Goal: Task Accomplishment & Management: Manage account settings

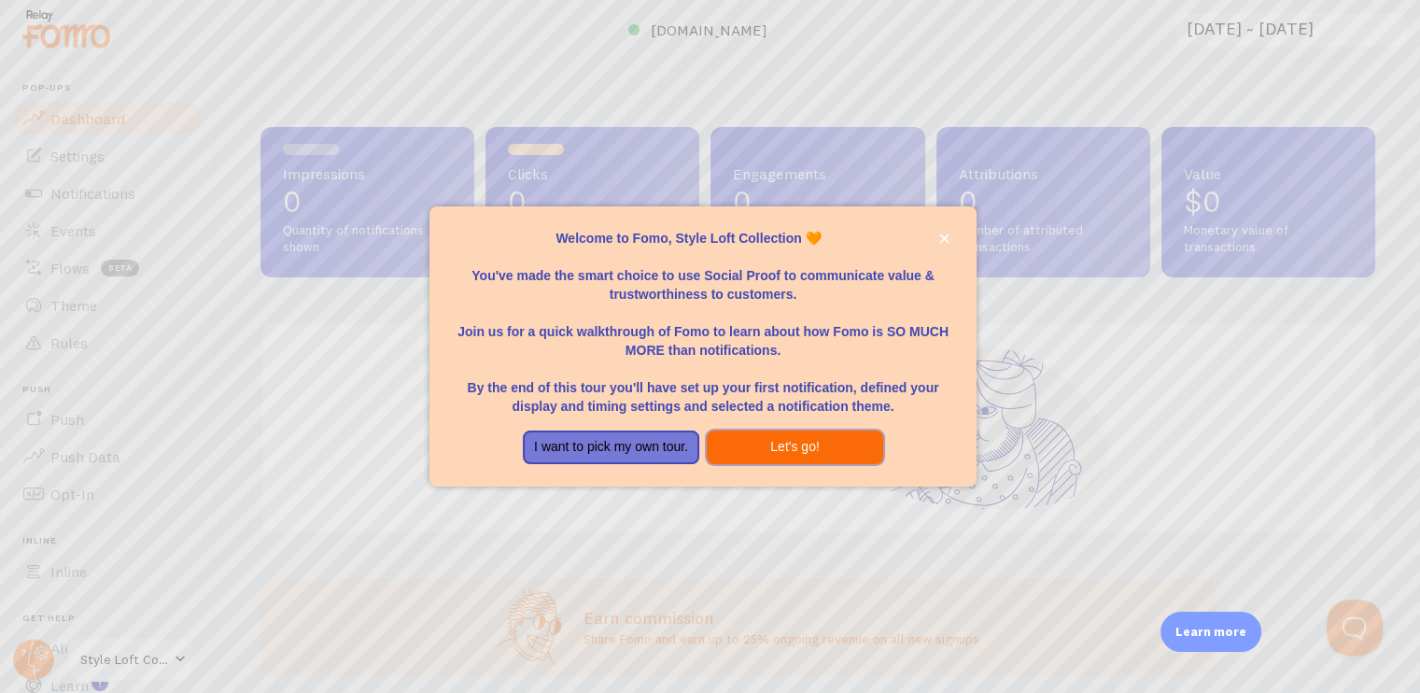
click at [763, 451] on button "Let's go!" at bounding box center [795, 447] width 176 height 34
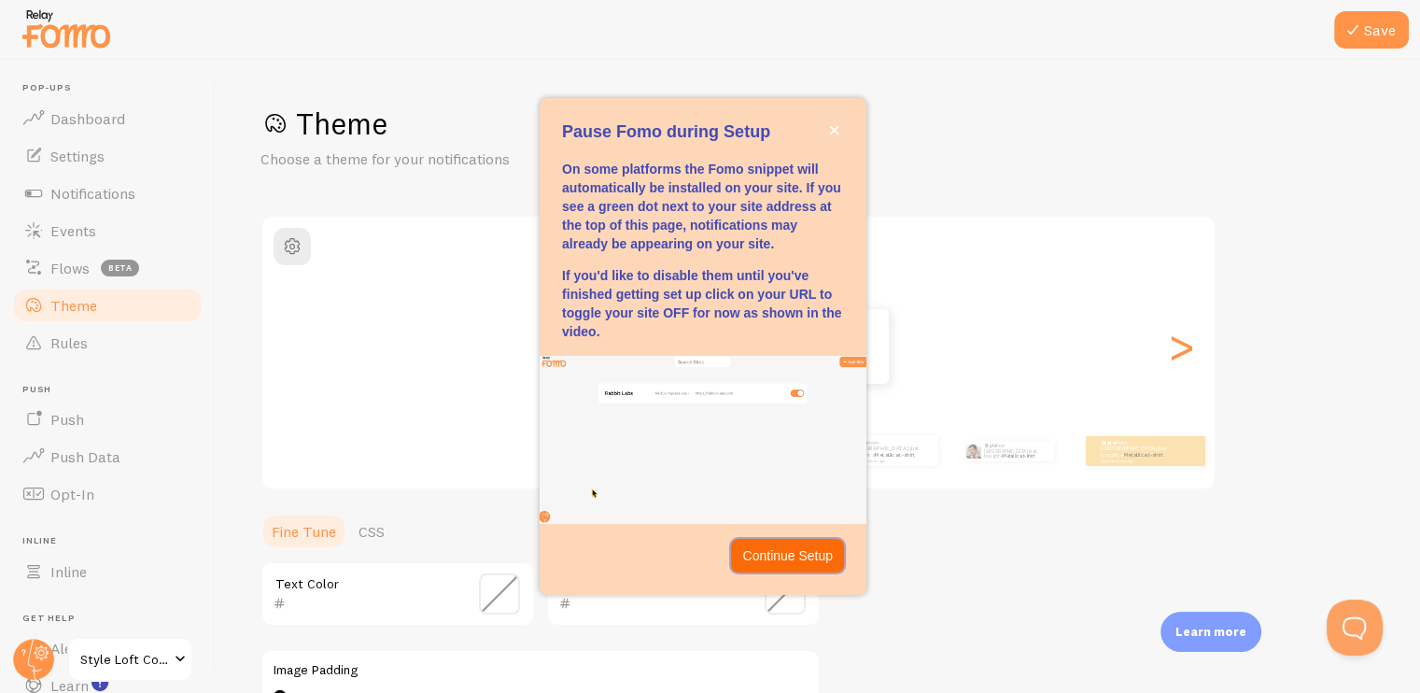
click at [773, 558] on p "Continue Setup" at bounding box center [787, 555] width 91 height 19
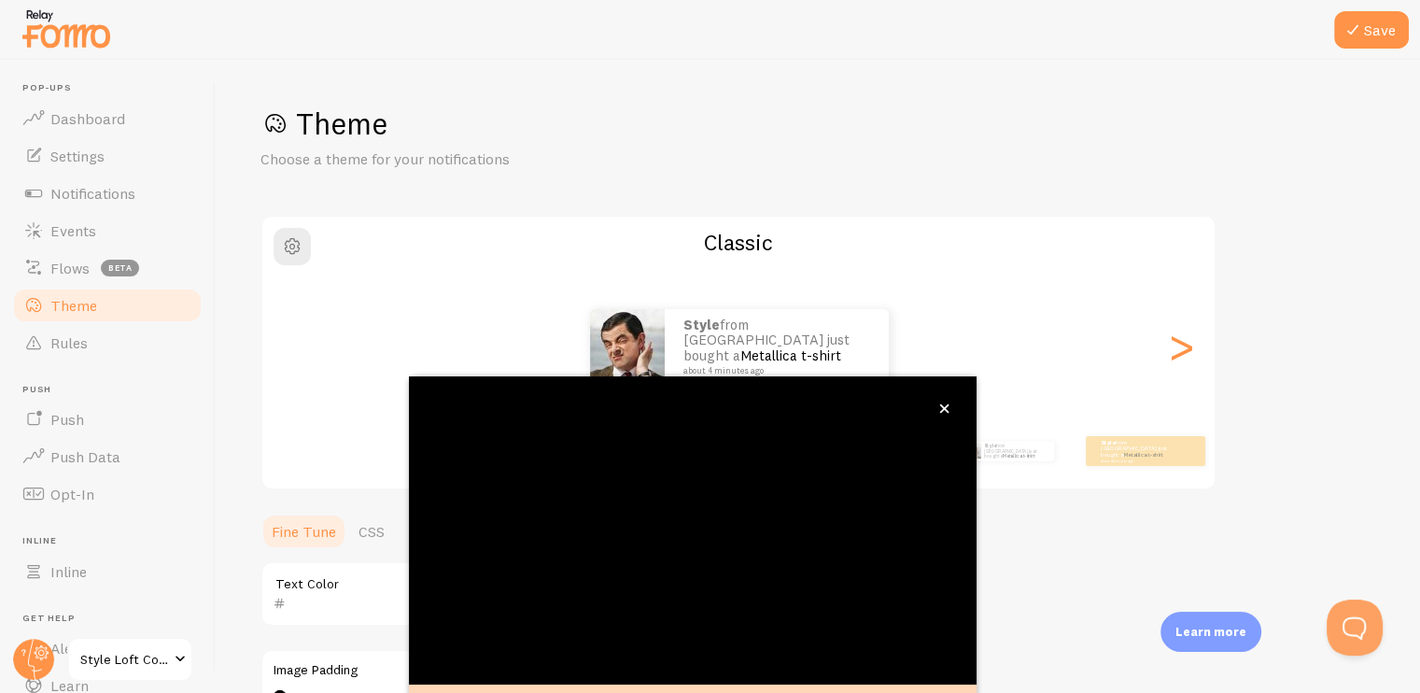
scroll to position [30, 0]
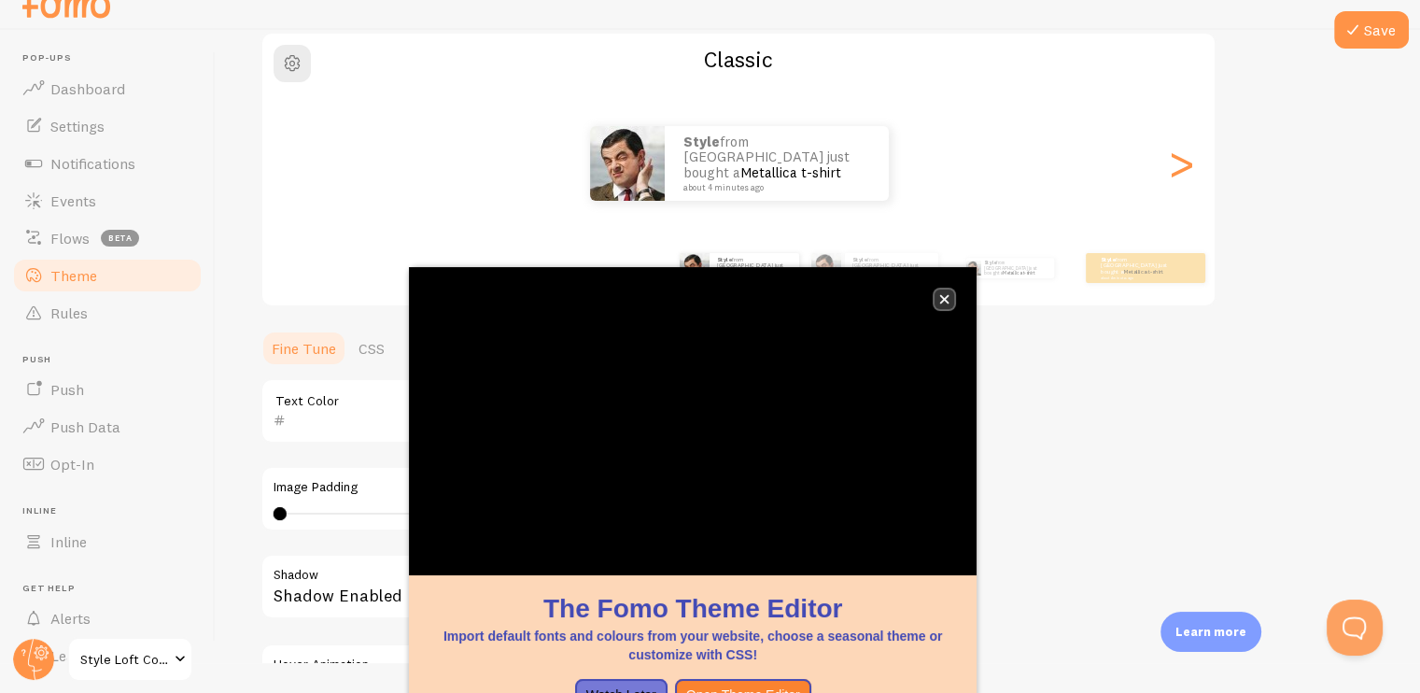
click at [939, 296] on icon "close," at bounding box center [944, 299] width 10 height 10
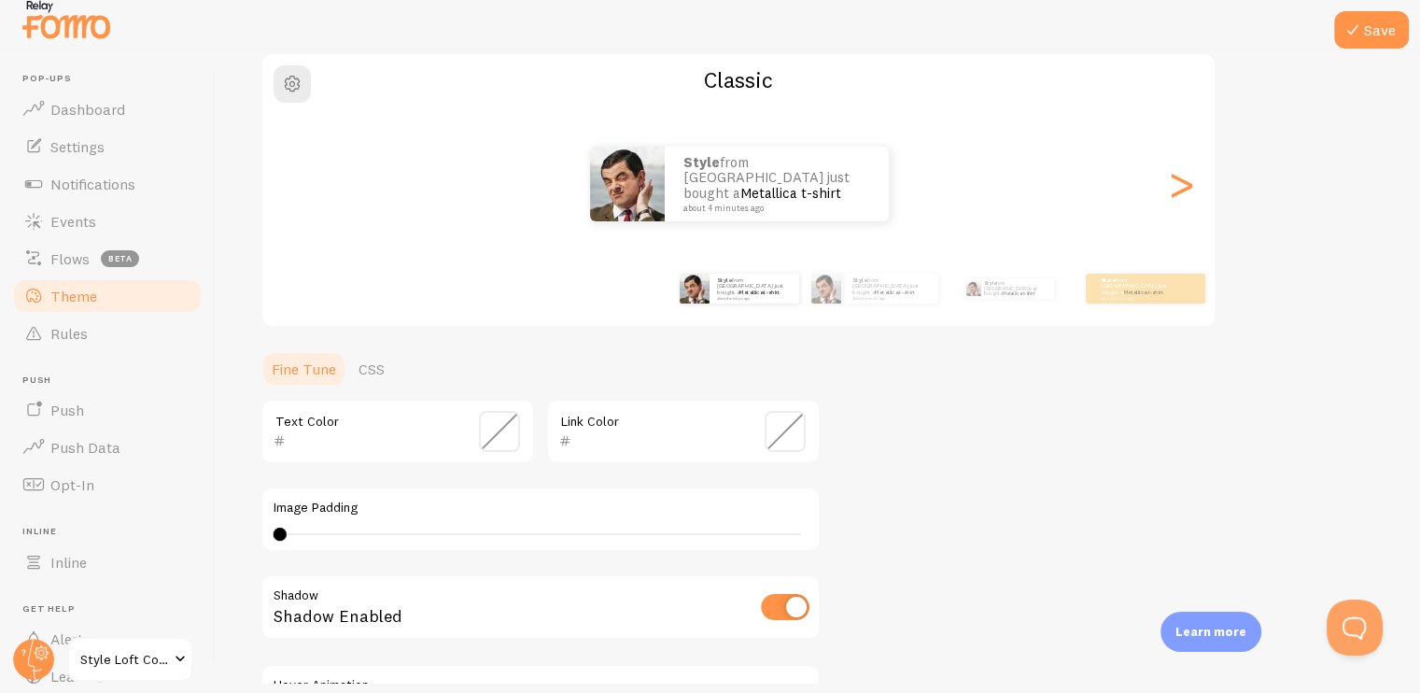
scroll to position [8, 0]
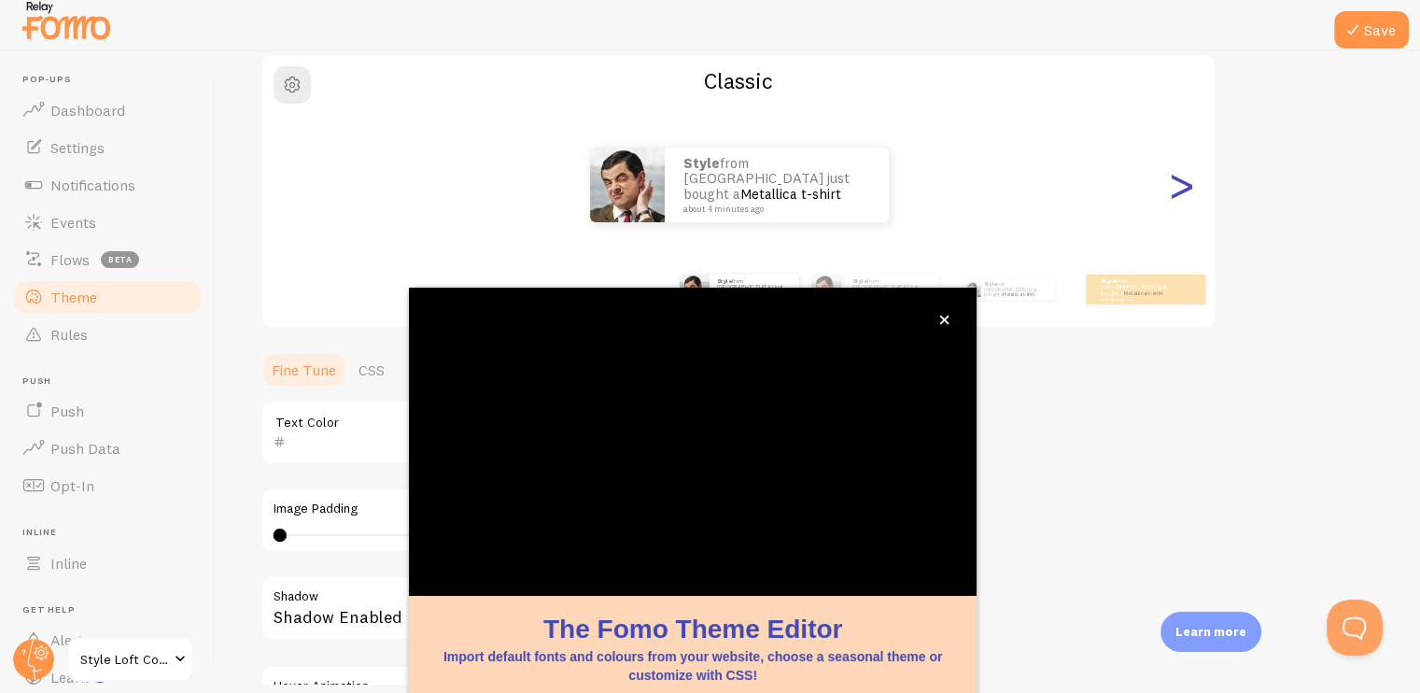
click at [1187, 181] on div ">" at bounding box center [1181, 185] width 22 height 134
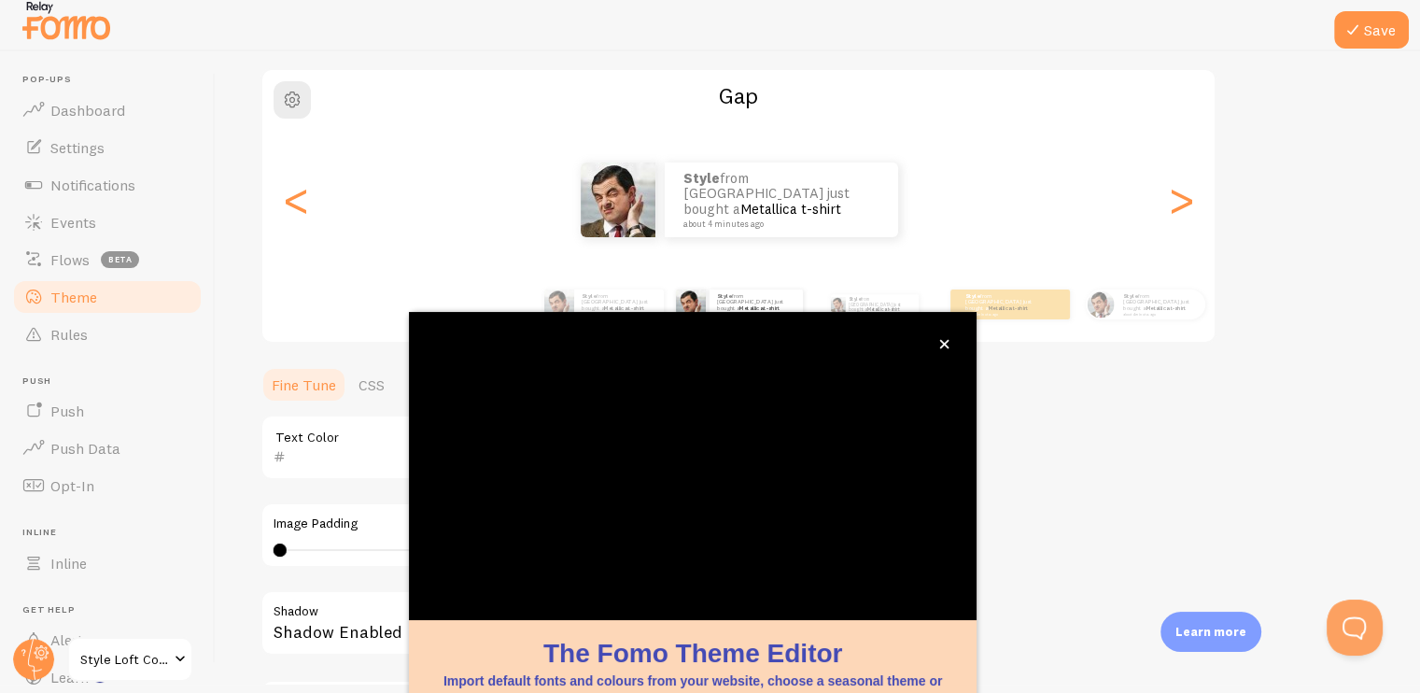
scroll to position [126, 0]
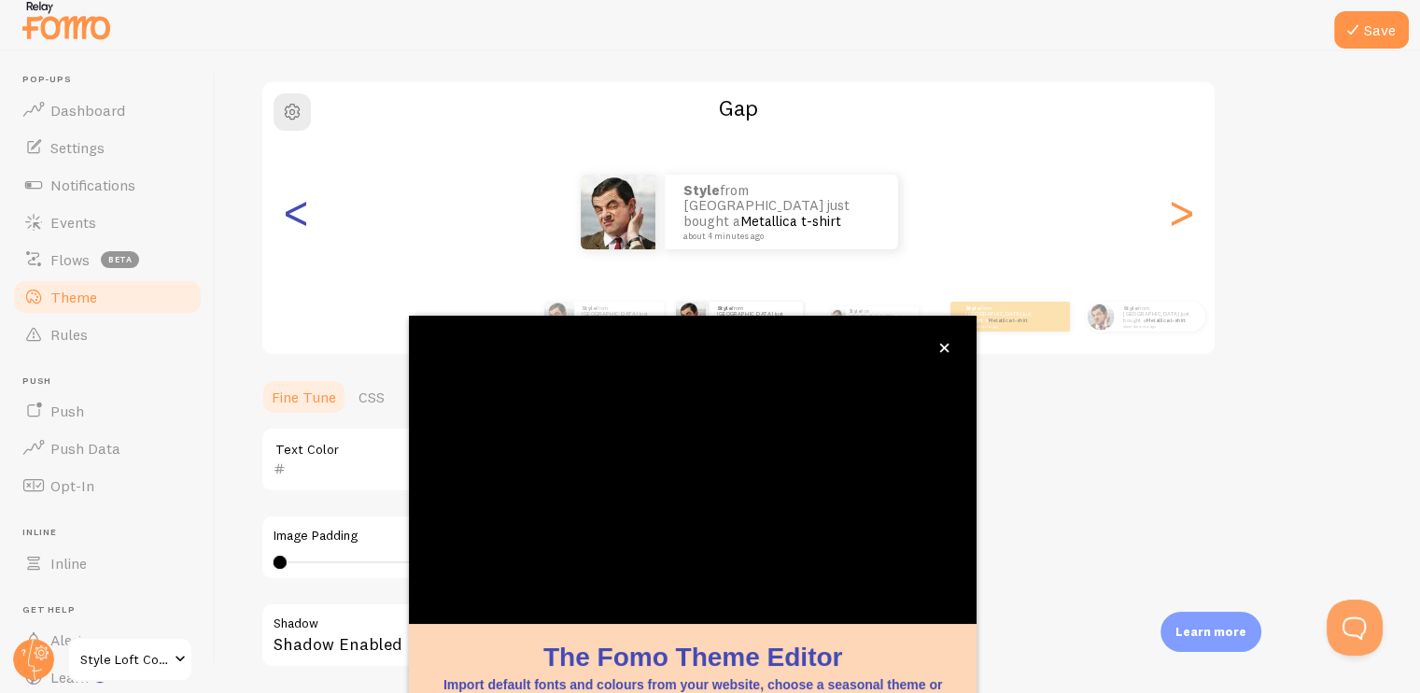
click at [292, 204] on div "<" at bounding box center [296, 212] width 22 height 134
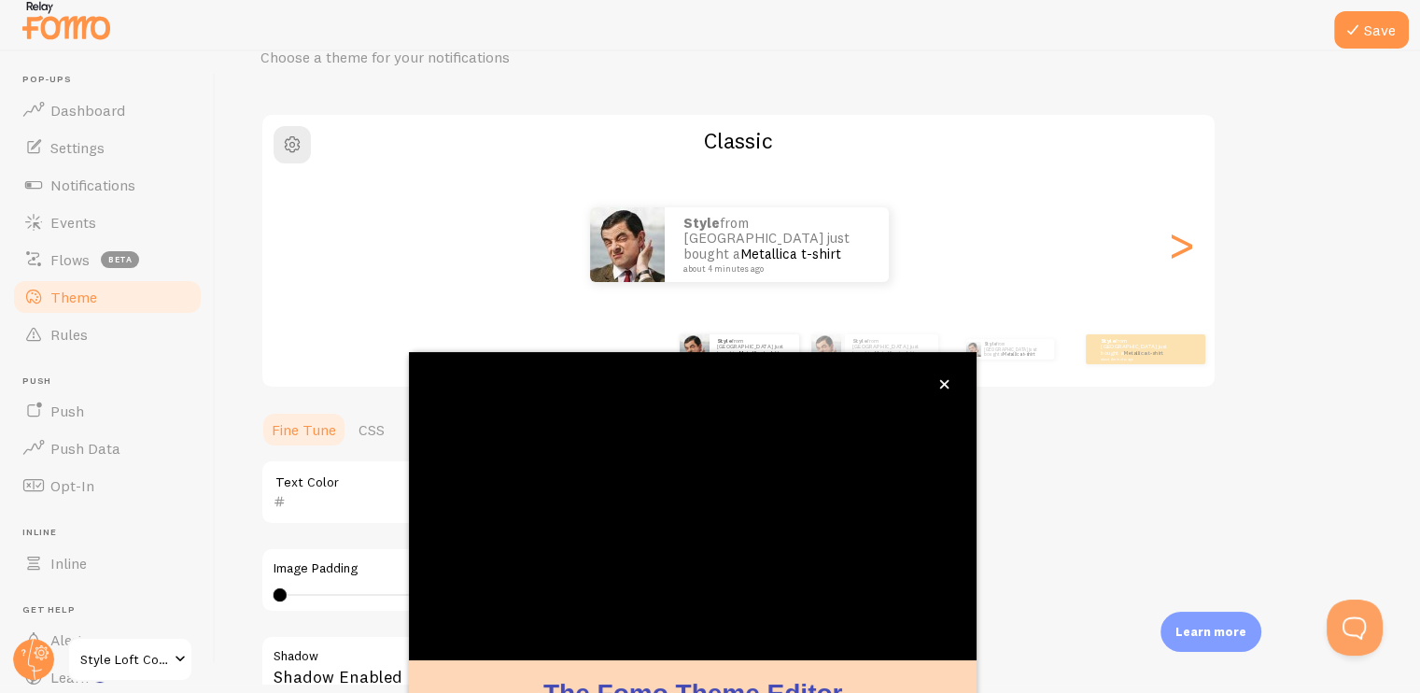
scroll to position [90, 0]
click at [948, 383] on icon "close," at bounding box center [944, 384] width 10 height 10
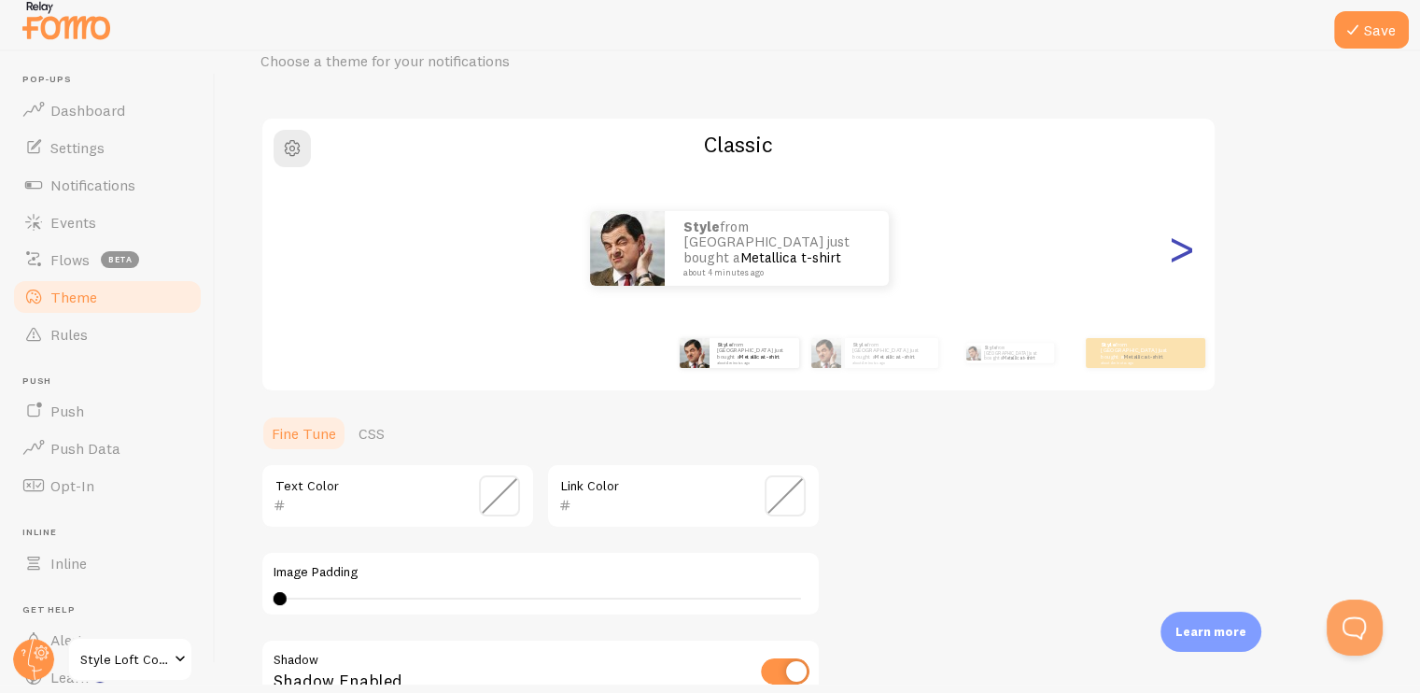
click at [1174, 260] on div ">" at bounding box center [1181, 248] width 22 height 134
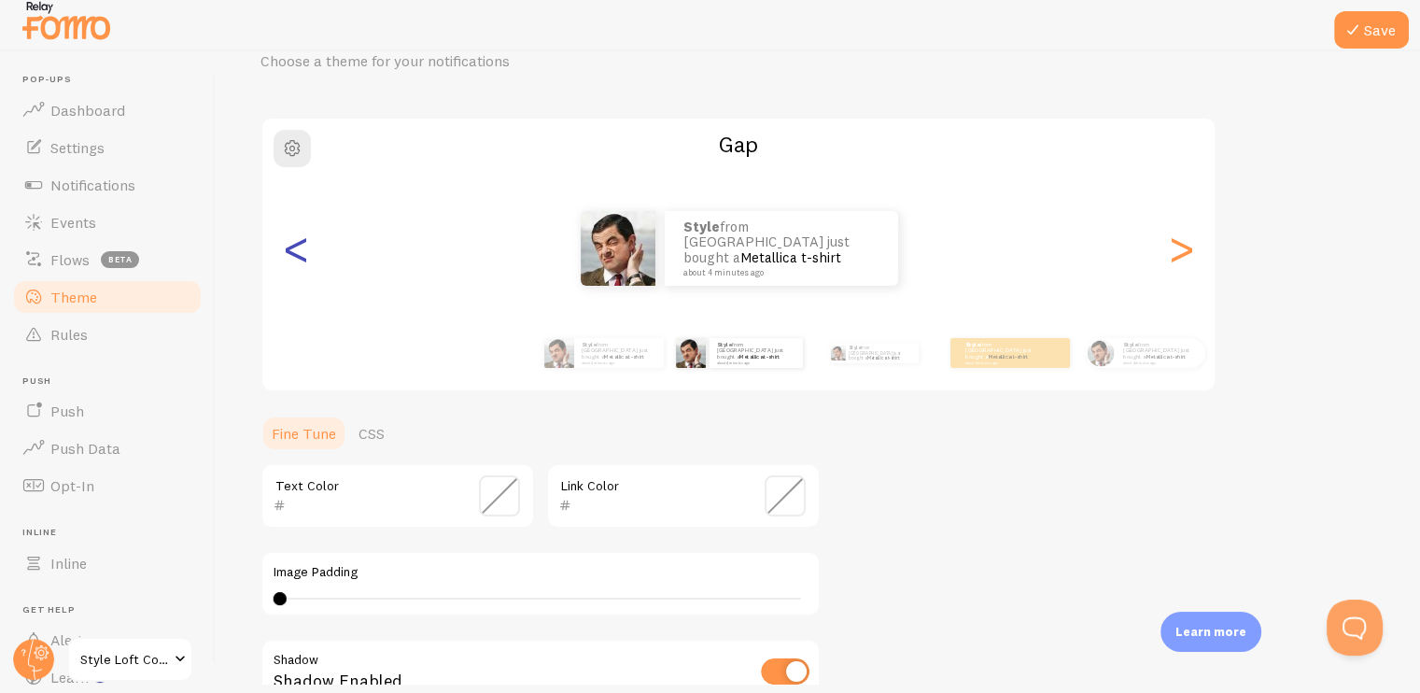
click at [303, 257] on div "<" at bounding box center [296, 248] width 22 height 134
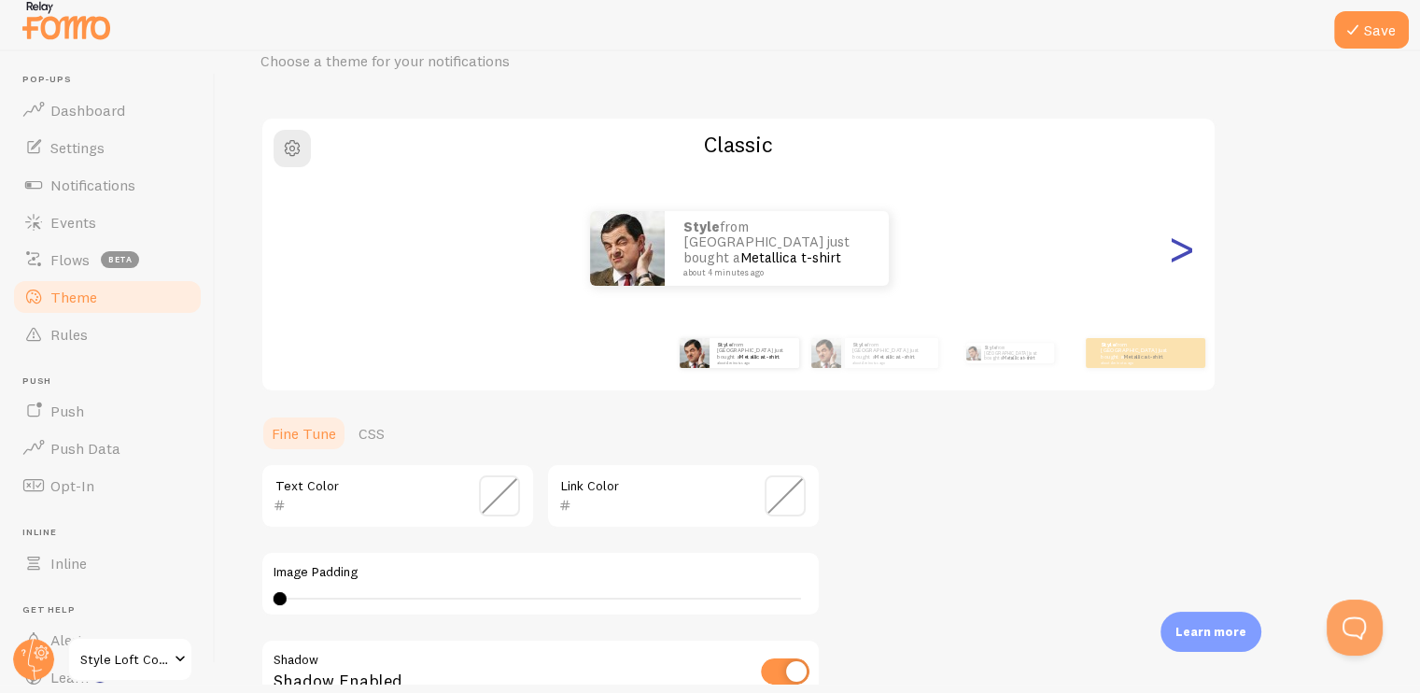
click at [1178, 254] on div ">" at bounding box center [1181, 248] width 22 height 134
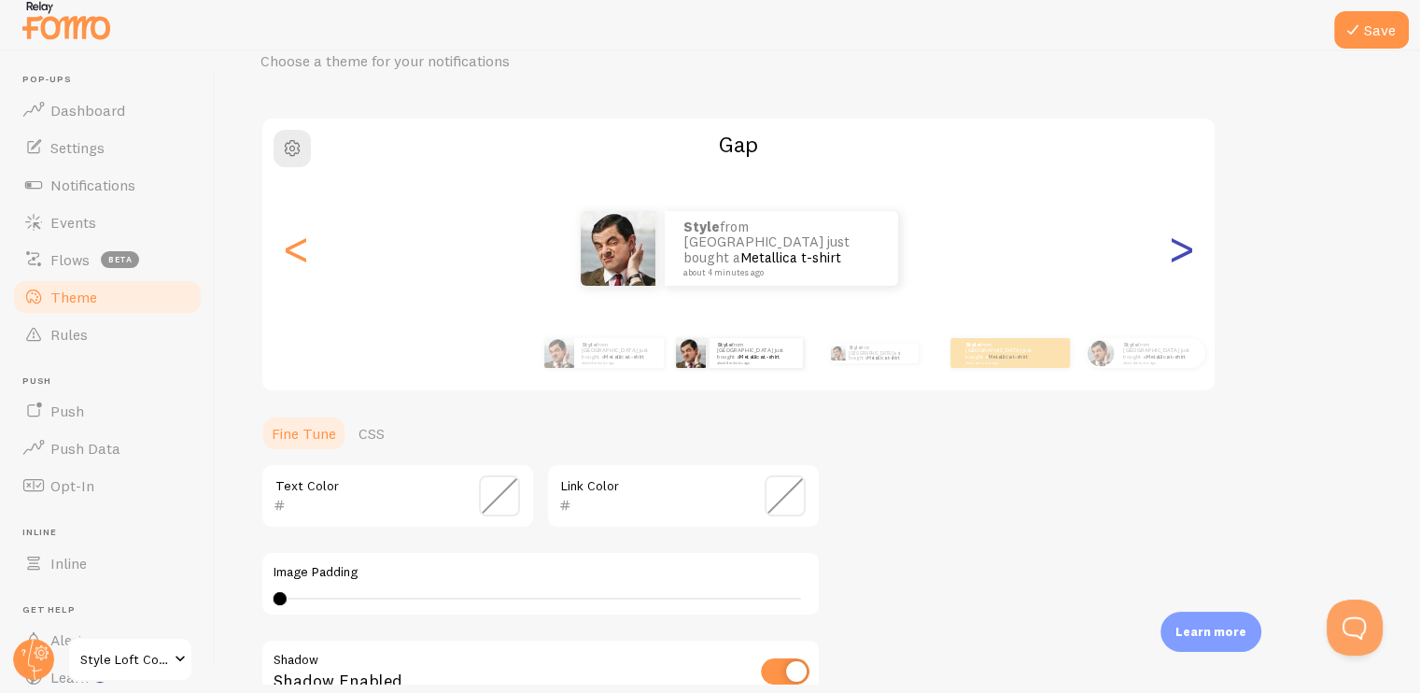
click at [1178, 254] on div ">" at bounding box center [1181, 248] width 22 height 134
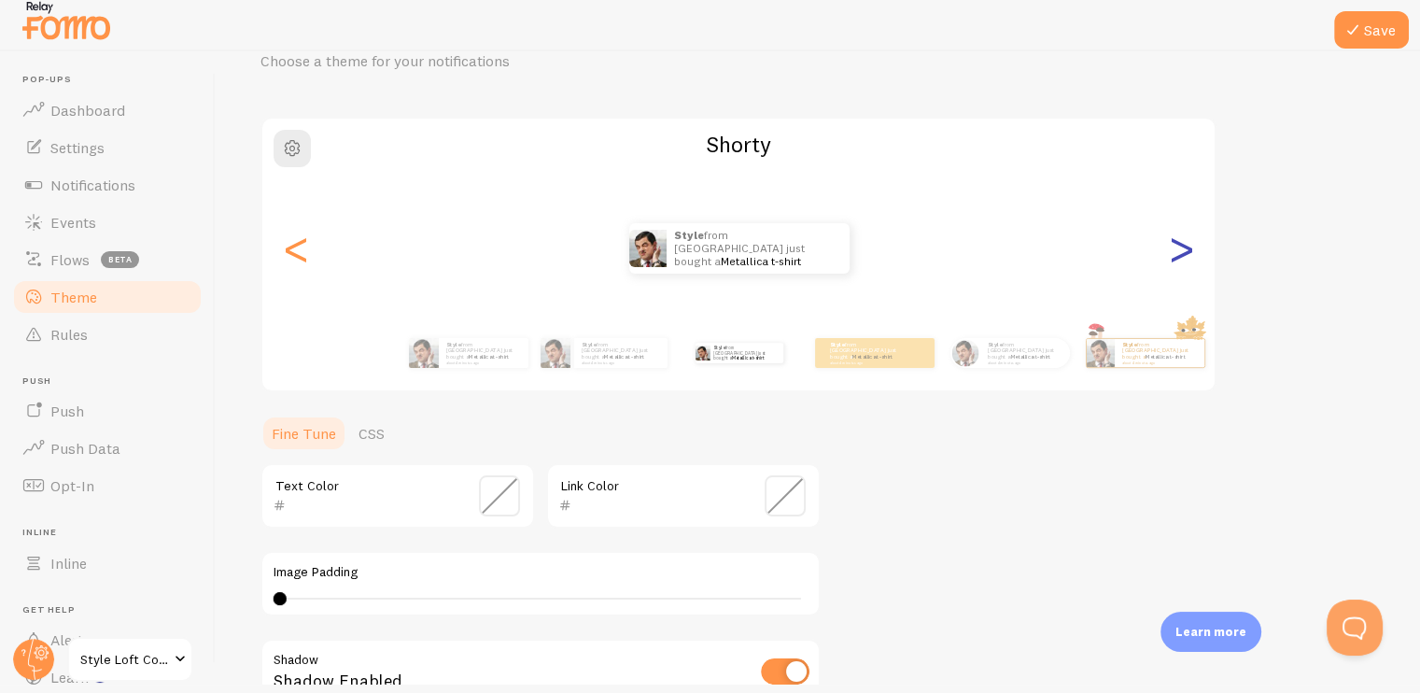
click at [1178, 254] on div ">" at bounding box center [1181, 248] width 22 height 134
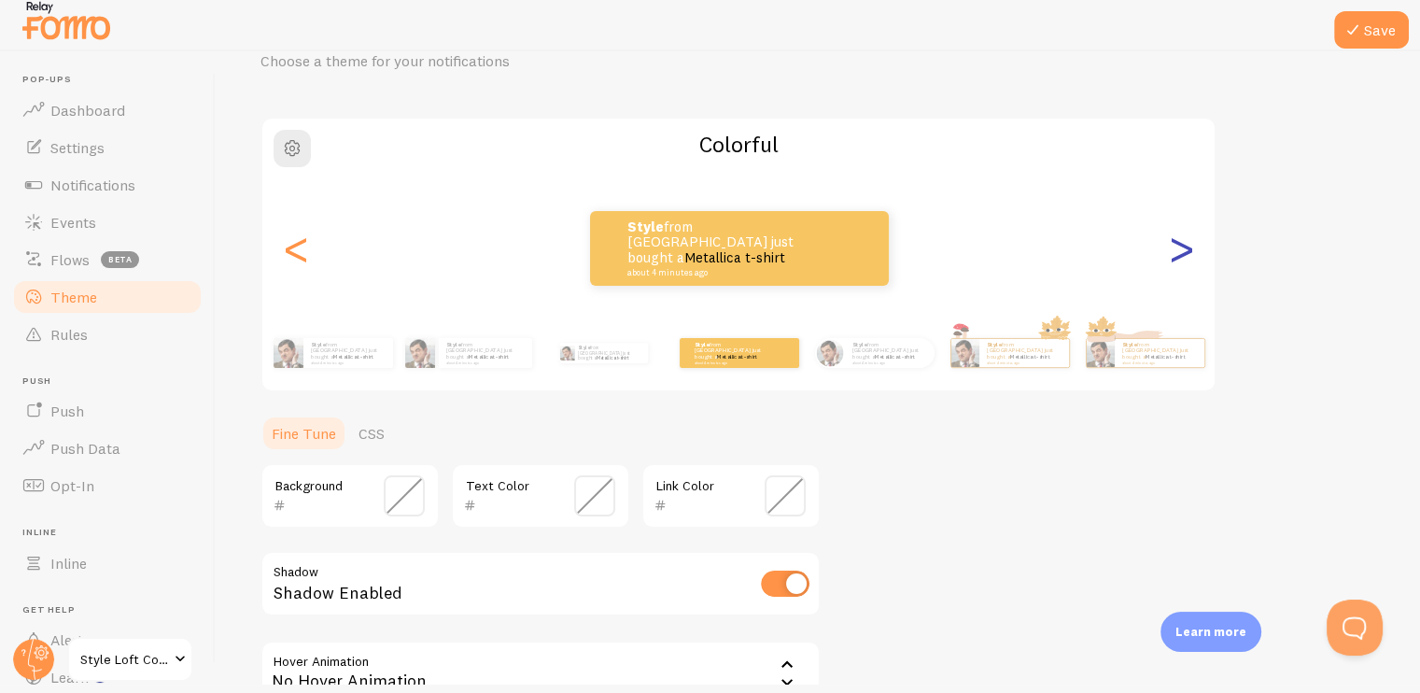
click at [1178, 254] on div ">" at bounding box center [1181, 248] width 22 height 134
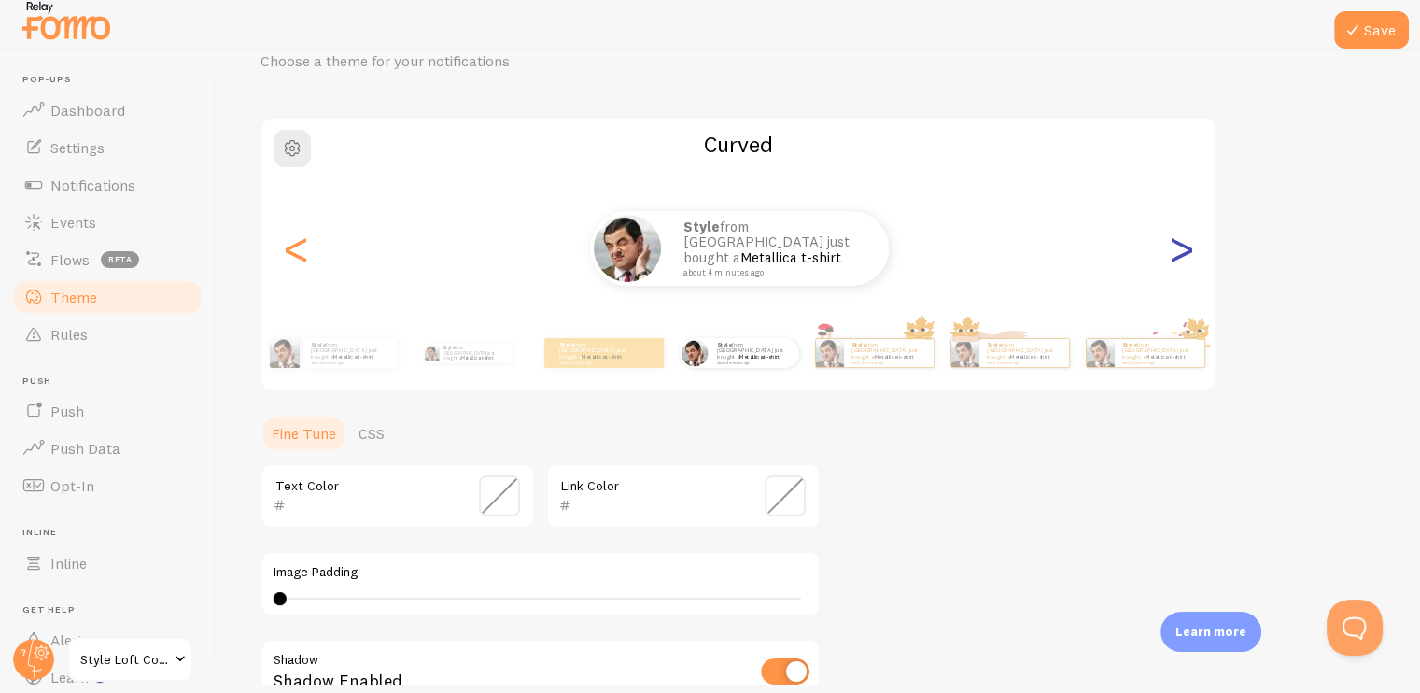
click at [1178, 254] on div ">" at bounding box center [1181, 248] width 22 height 134
type input "0"
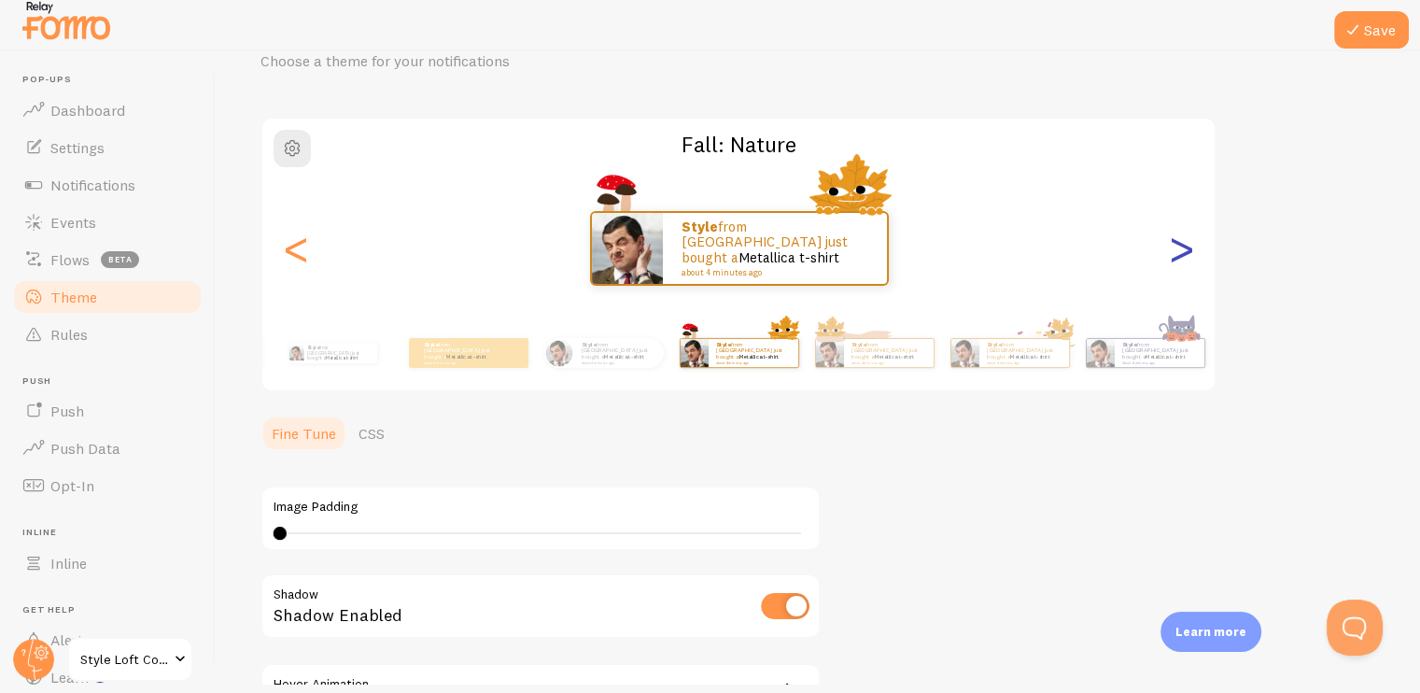
click at [1178, 254] on div ">" at bounding box center [1181, 248] width 22 height 134
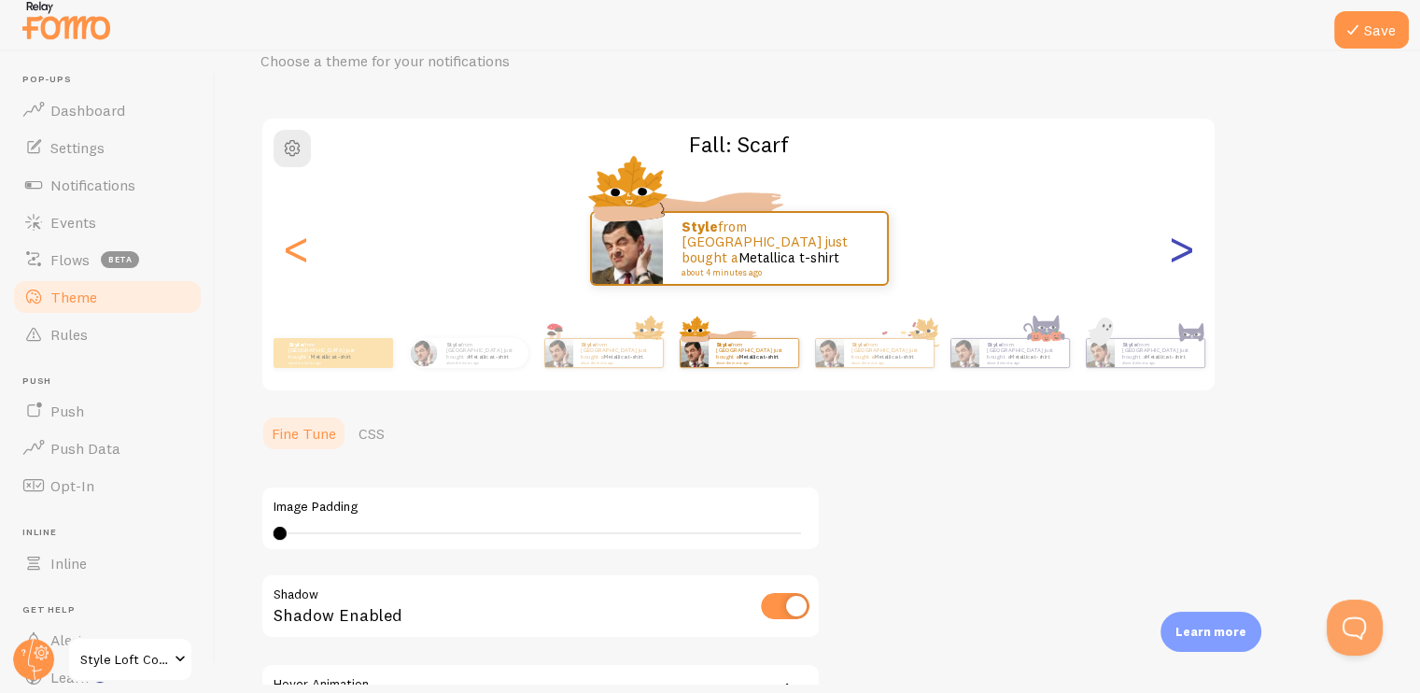
click at [1178, 254] on div ">" at bounding box center [1181, 248] width 22 height 134
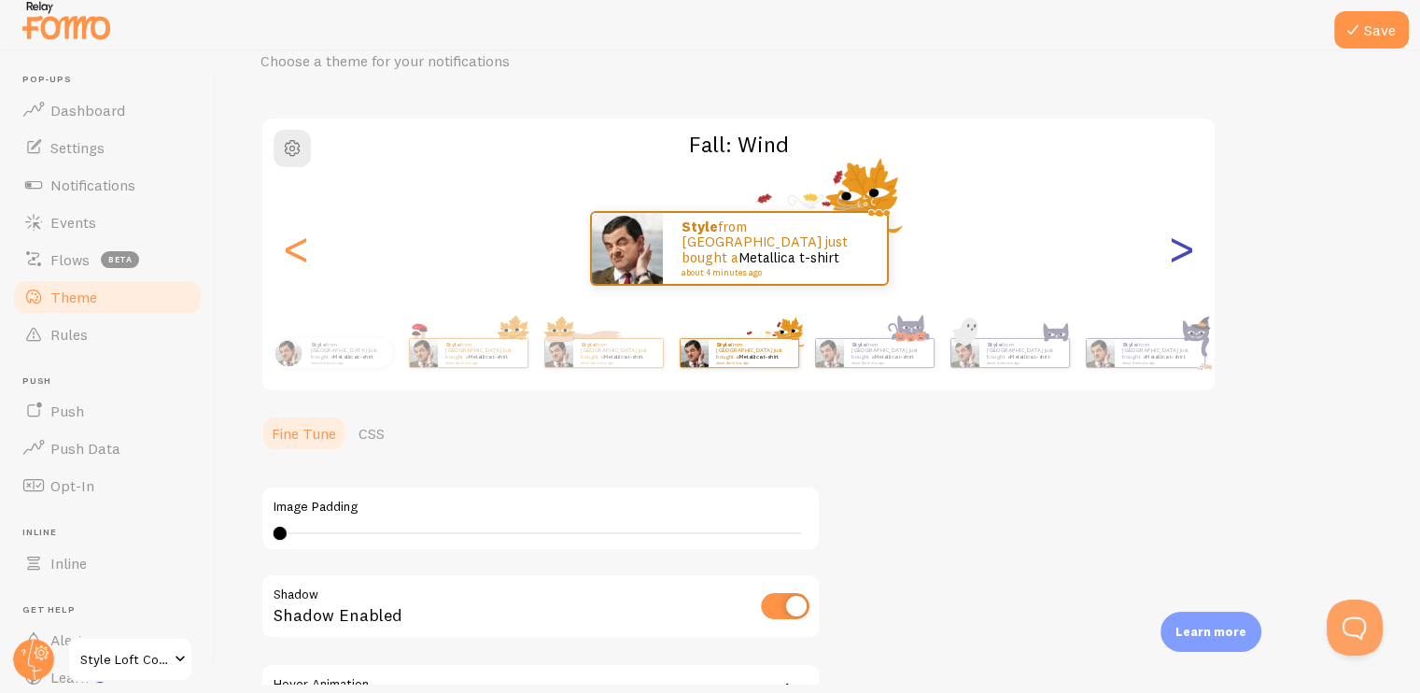
click at [1178, 254] on div ">" at bounding box center [1181, 248] width 22 height 134
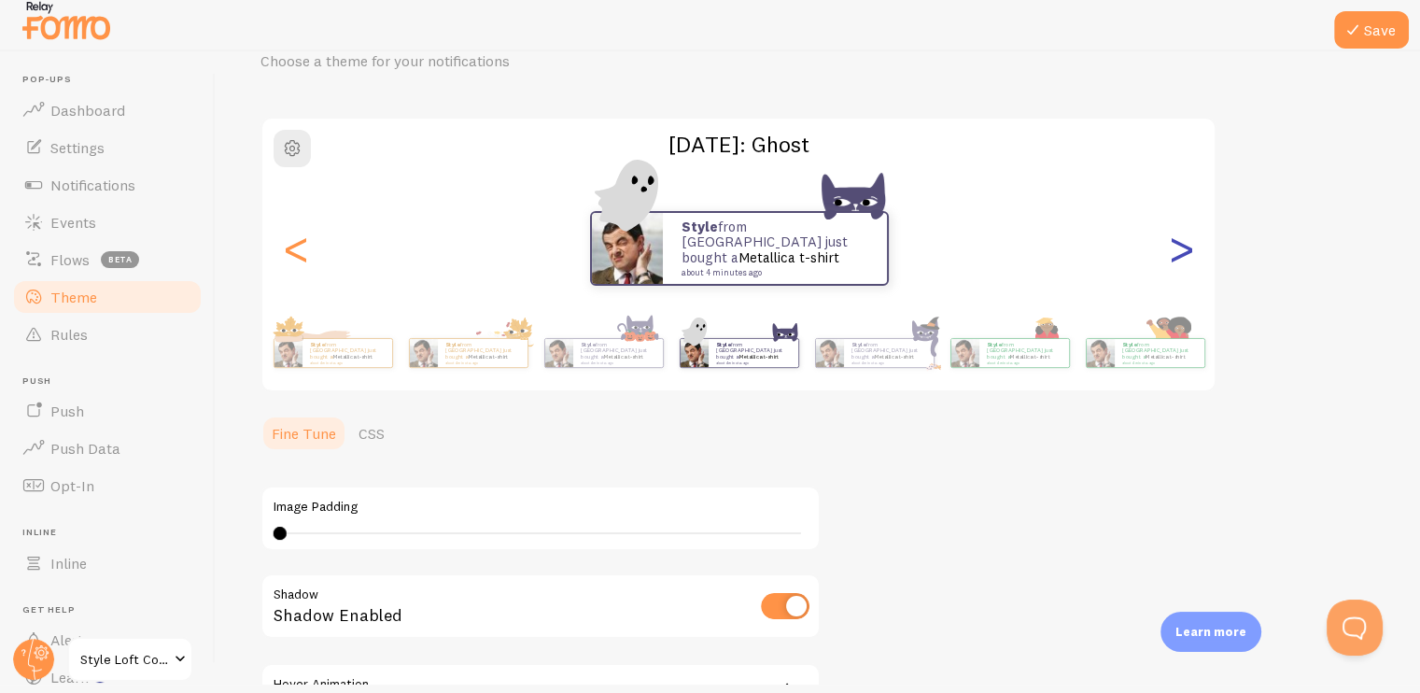
click at [1178, 254] on div ">" at bounding box center [1181, 248] width 22 height 134
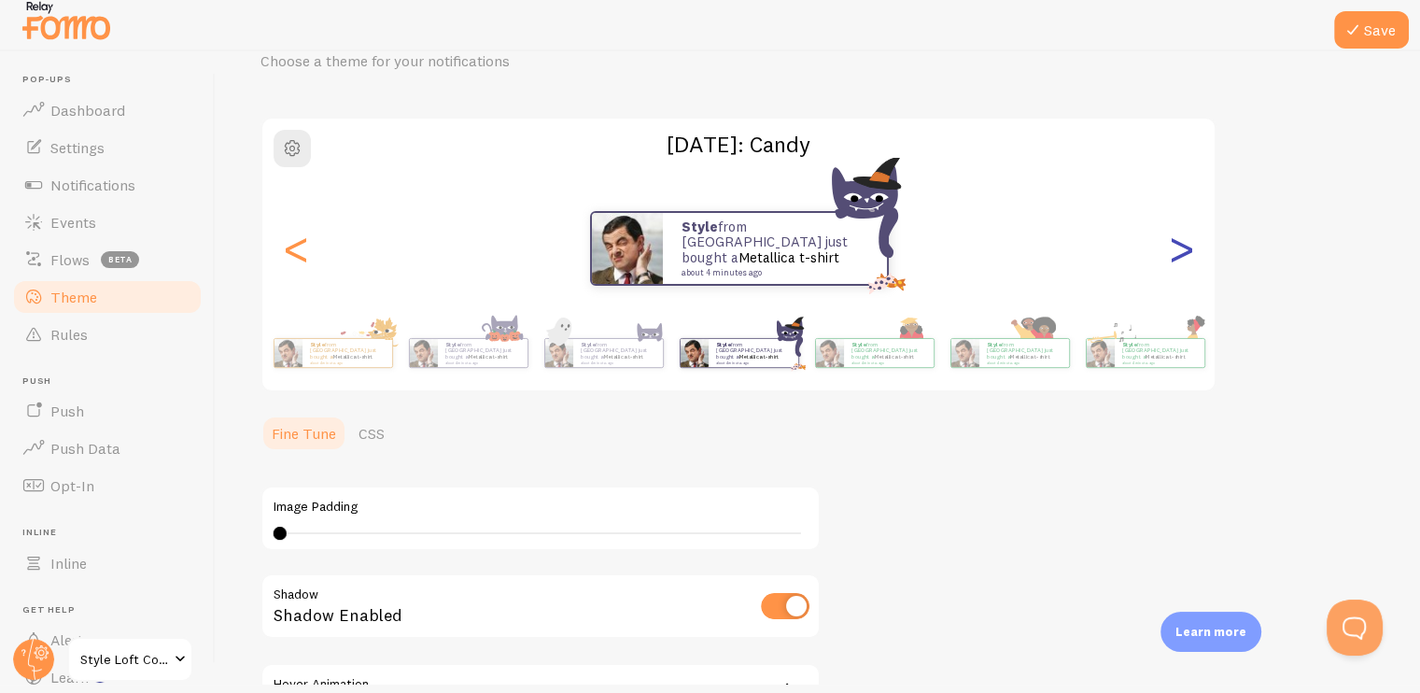
click at [1178, 254] on div ">" at bounding box center [1181, 248] width 22 height 134
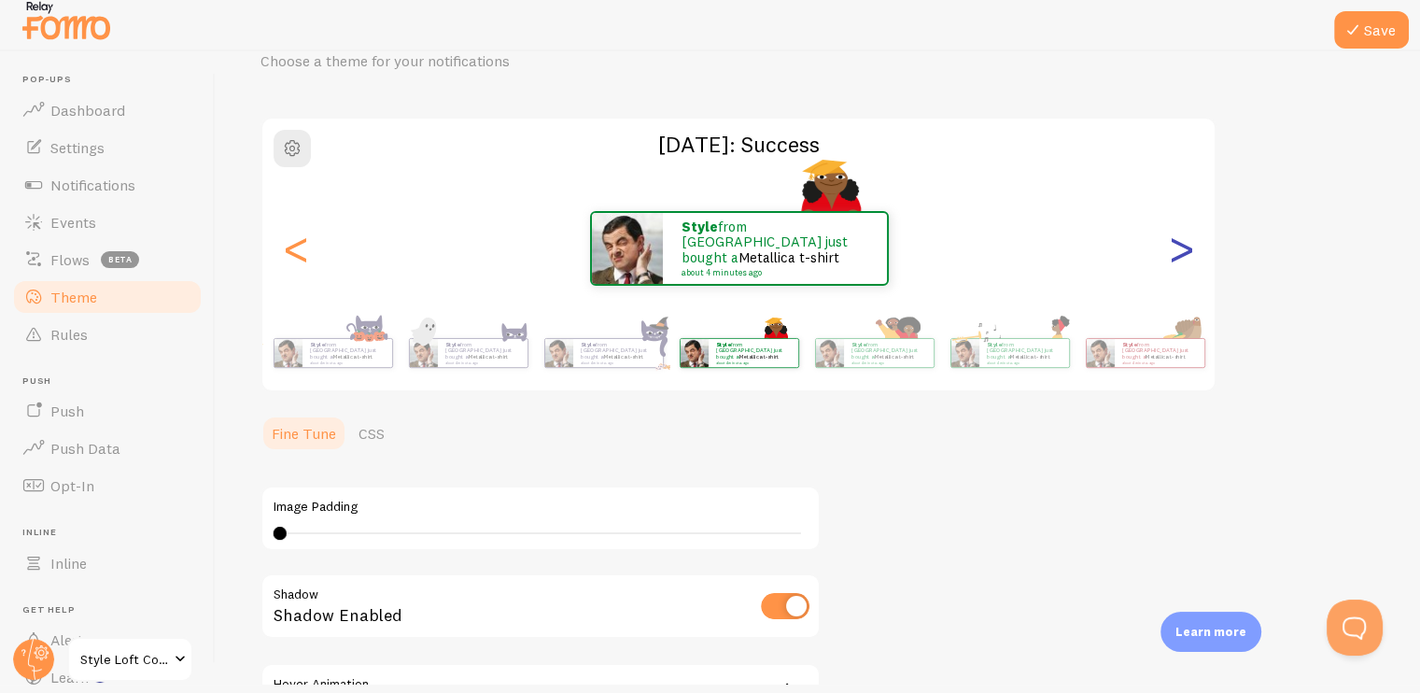
click at [1178, 254] on div ">" at bounding box center [1181, 248] width 22 height 134
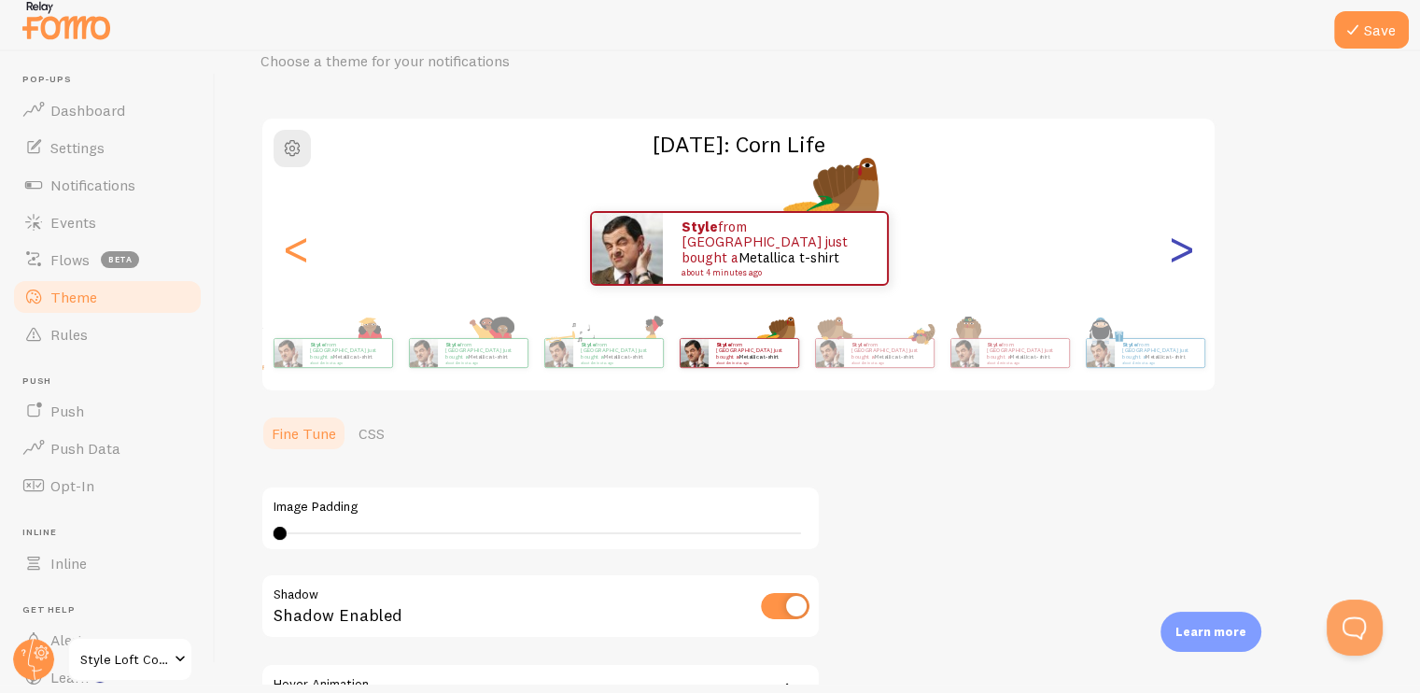
click at [1178, 254] on div ">" at bounding box center [1181, 248] width 22 height 134
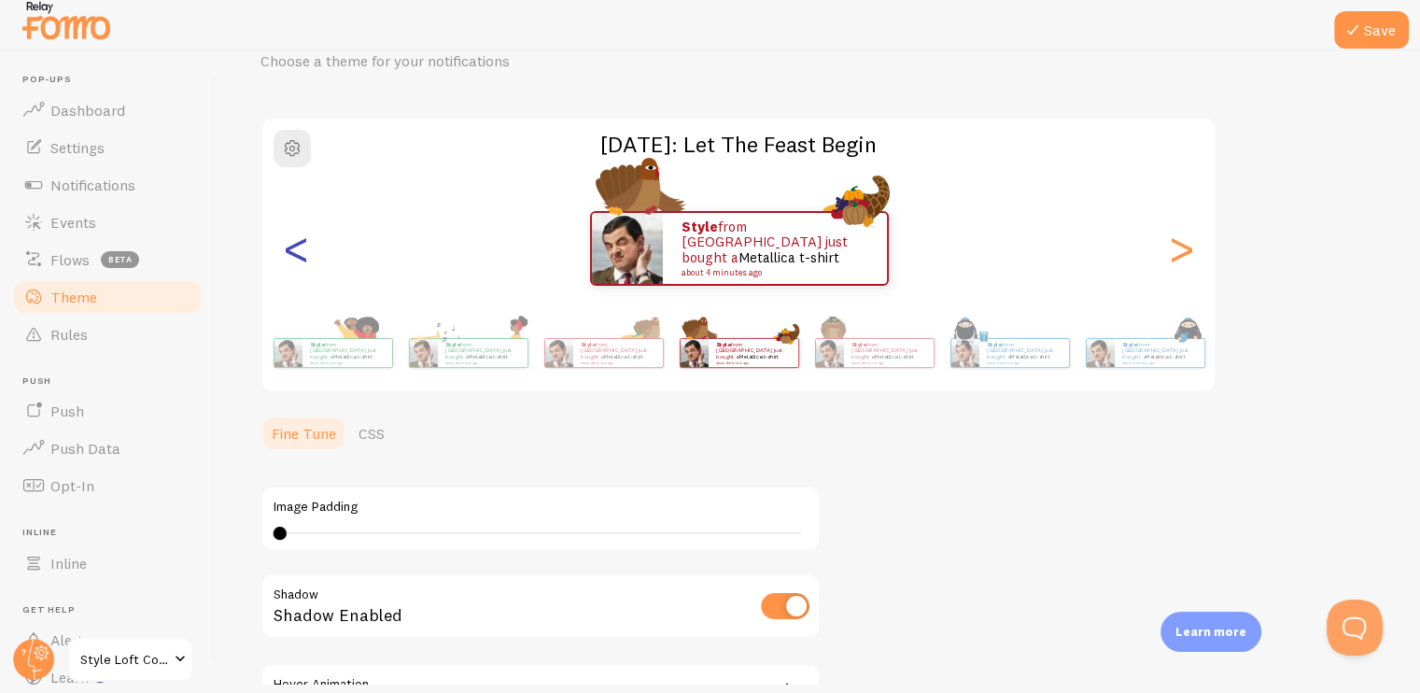
click at [305, 256] on div "<" at bounding box center [296, 248] width 22 height 134
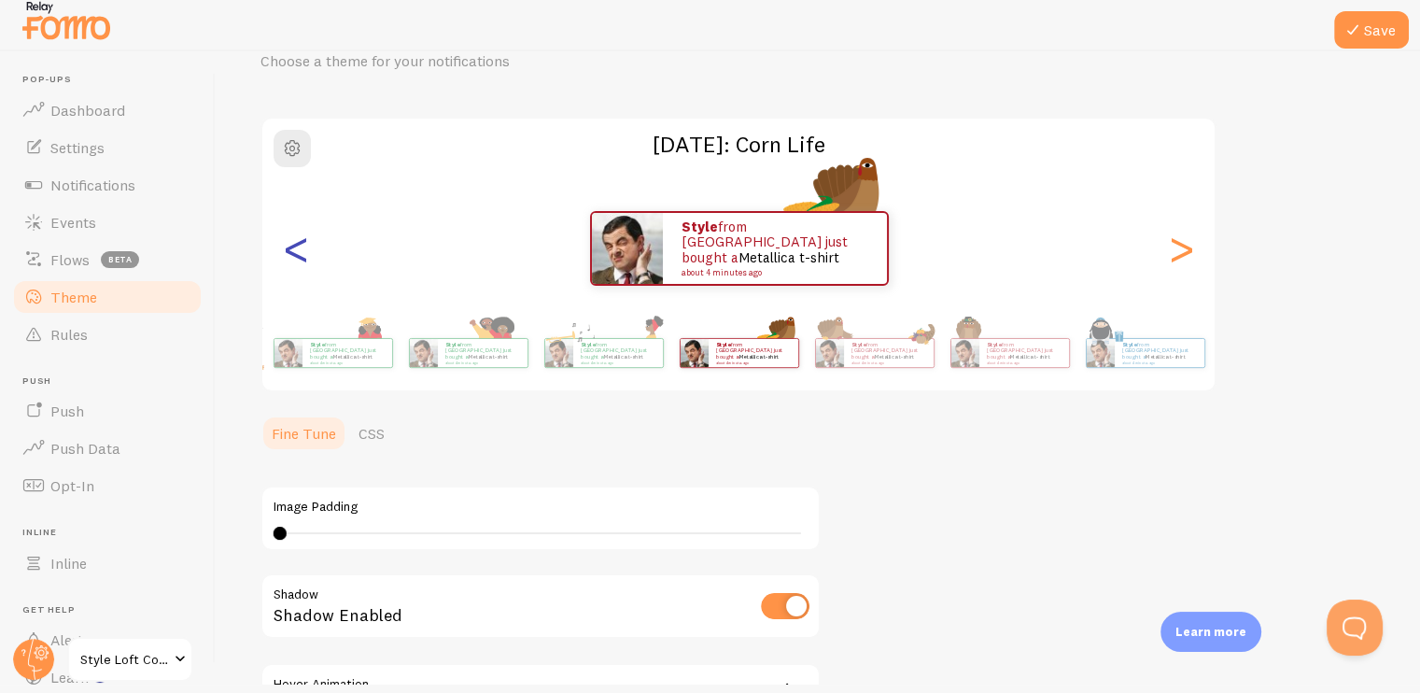
click at [305, 256] on div "<" at bounding box center [296, 248] width 22 height 134
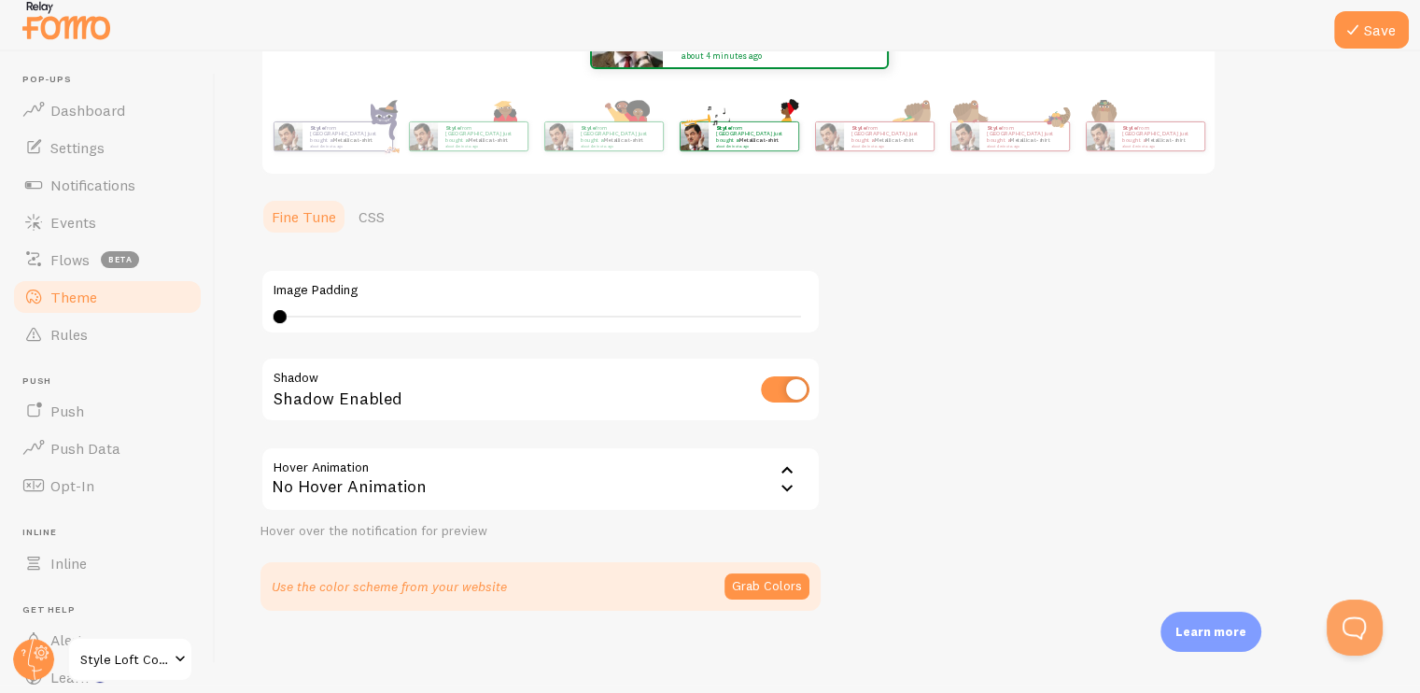
scroll to position [320, 0]
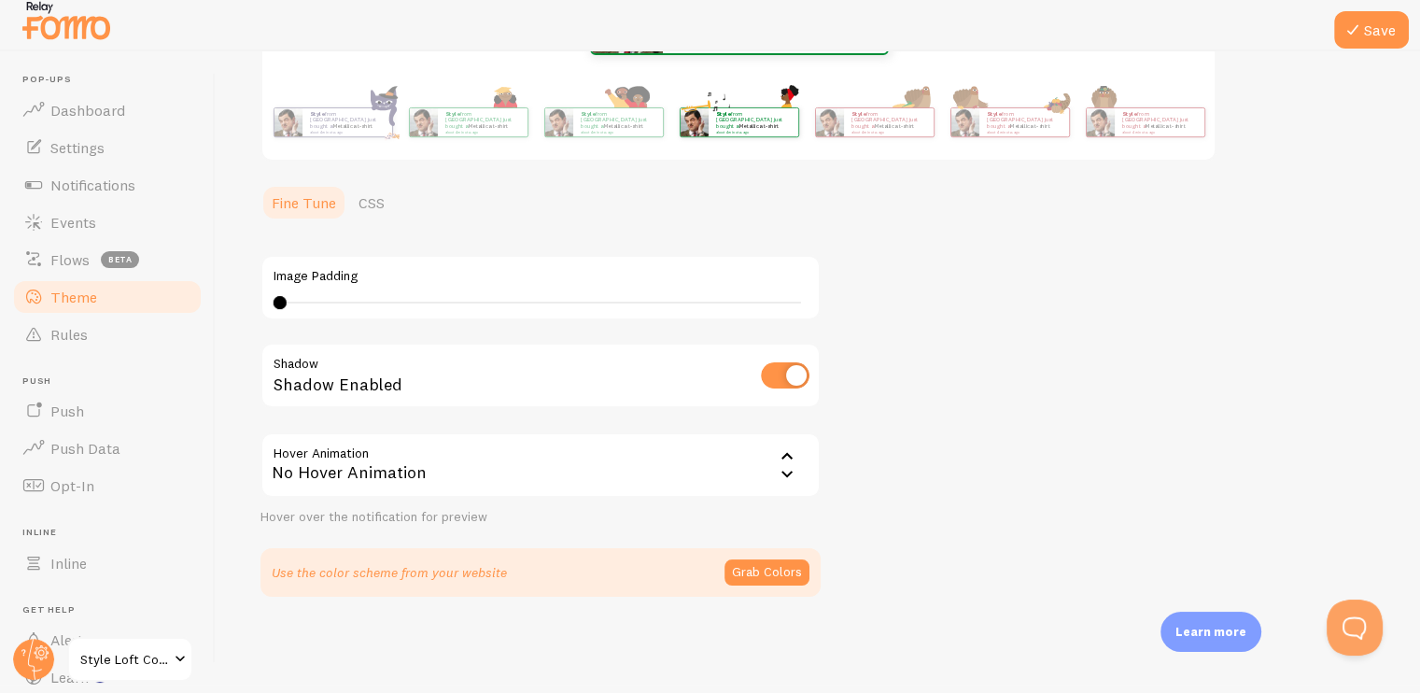
click at [780, 455] on icon at bounding box center [787, 456] width 22 height 22
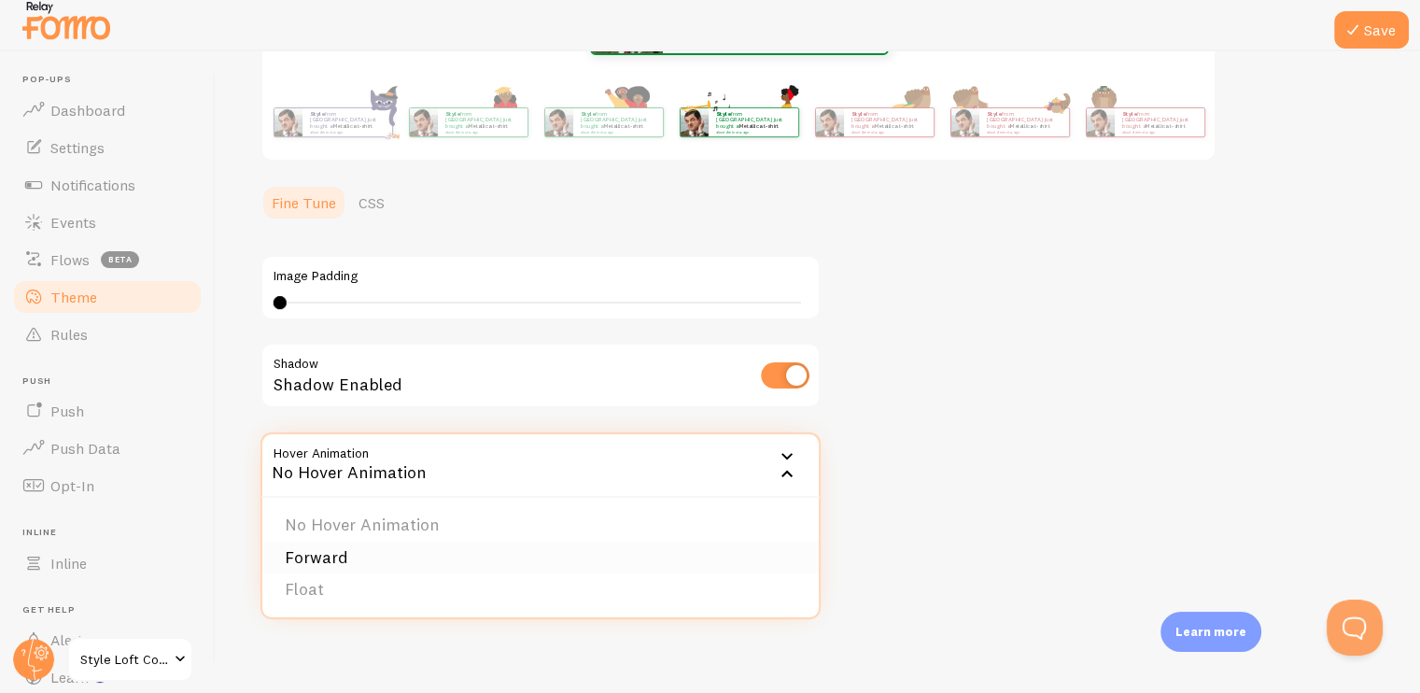
click at [635, 556] on li "Forward" at bounding box center [540, 558] width 556 height 33
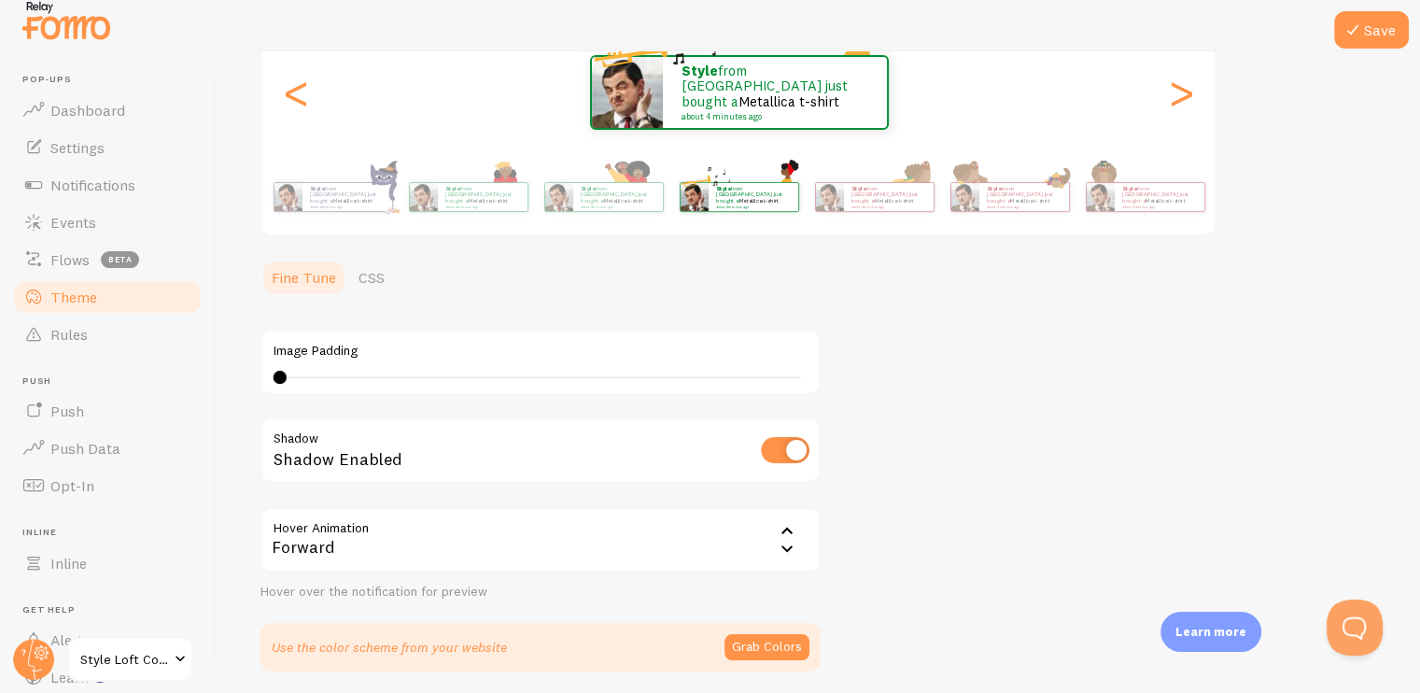
scroll to position [268, 0]
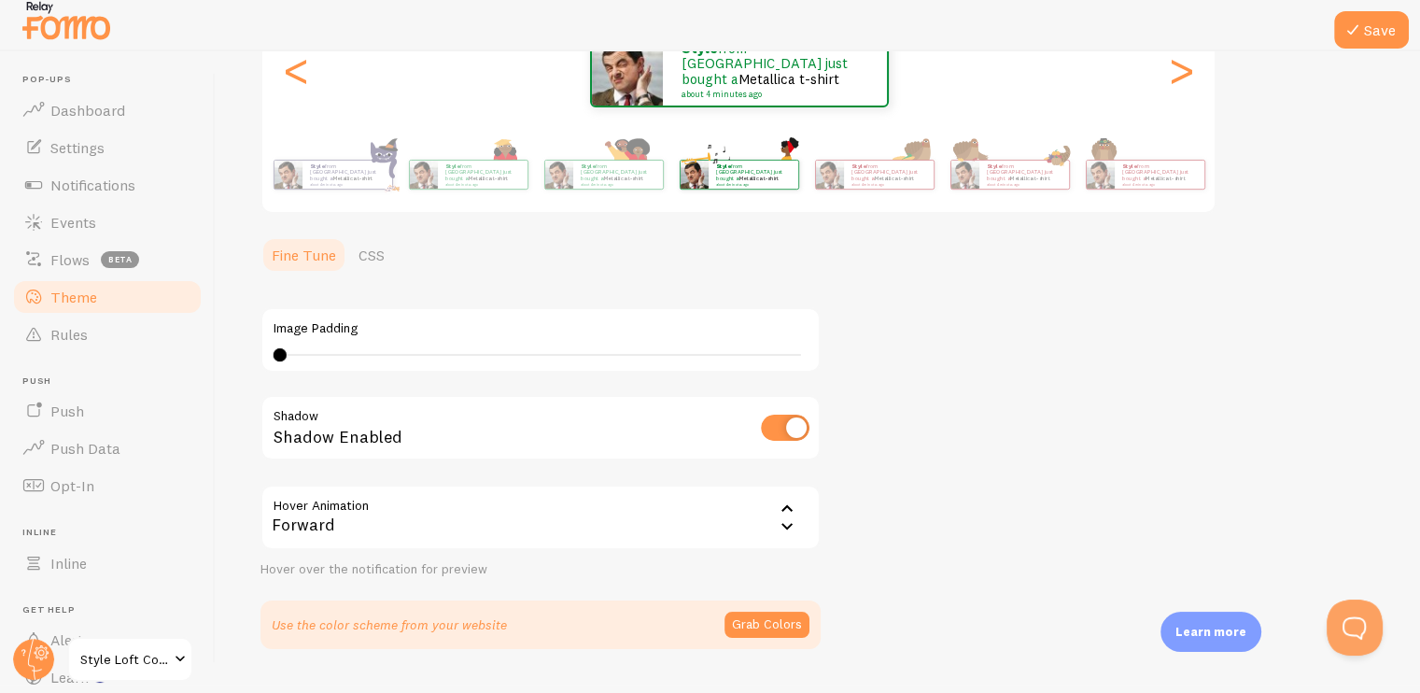
click at [784, 526] on icon at bounding box center [787, 526] width 22 height 22
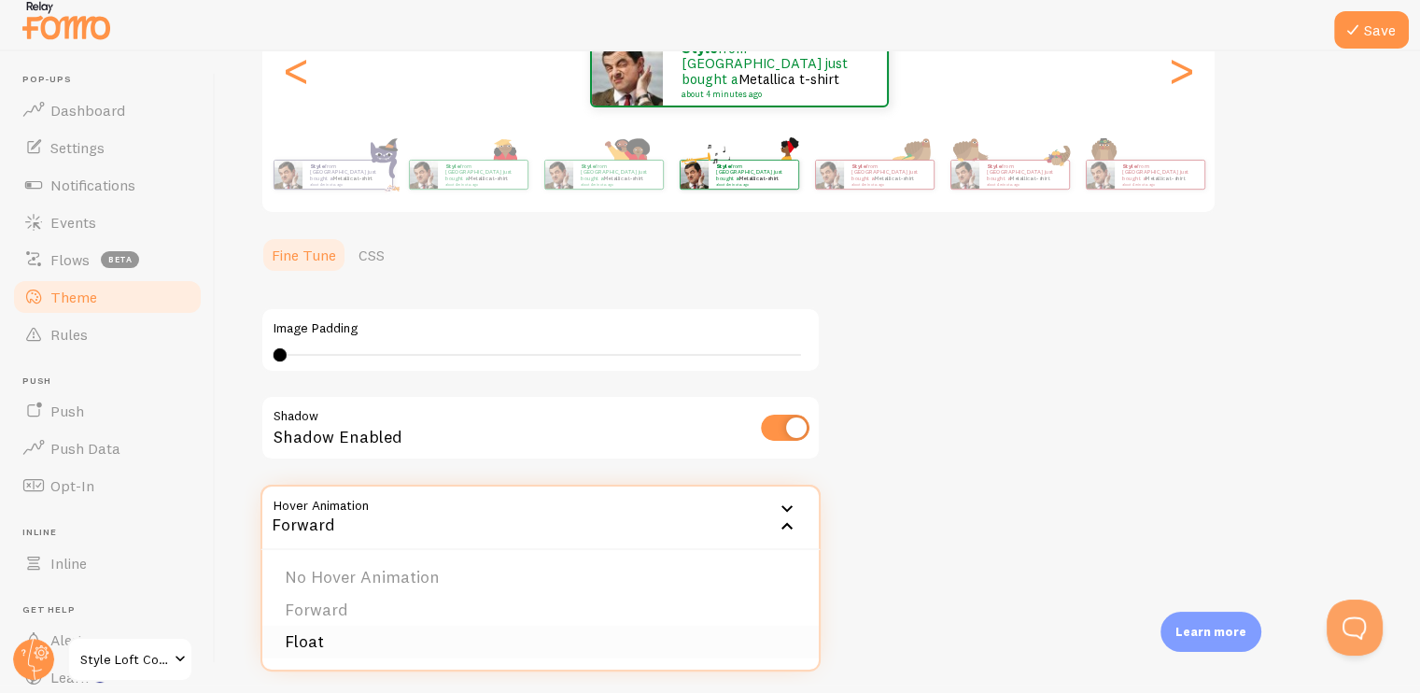
click at [711, 637] on li "Float" at bounding box center [540, 642] width 556 height 33
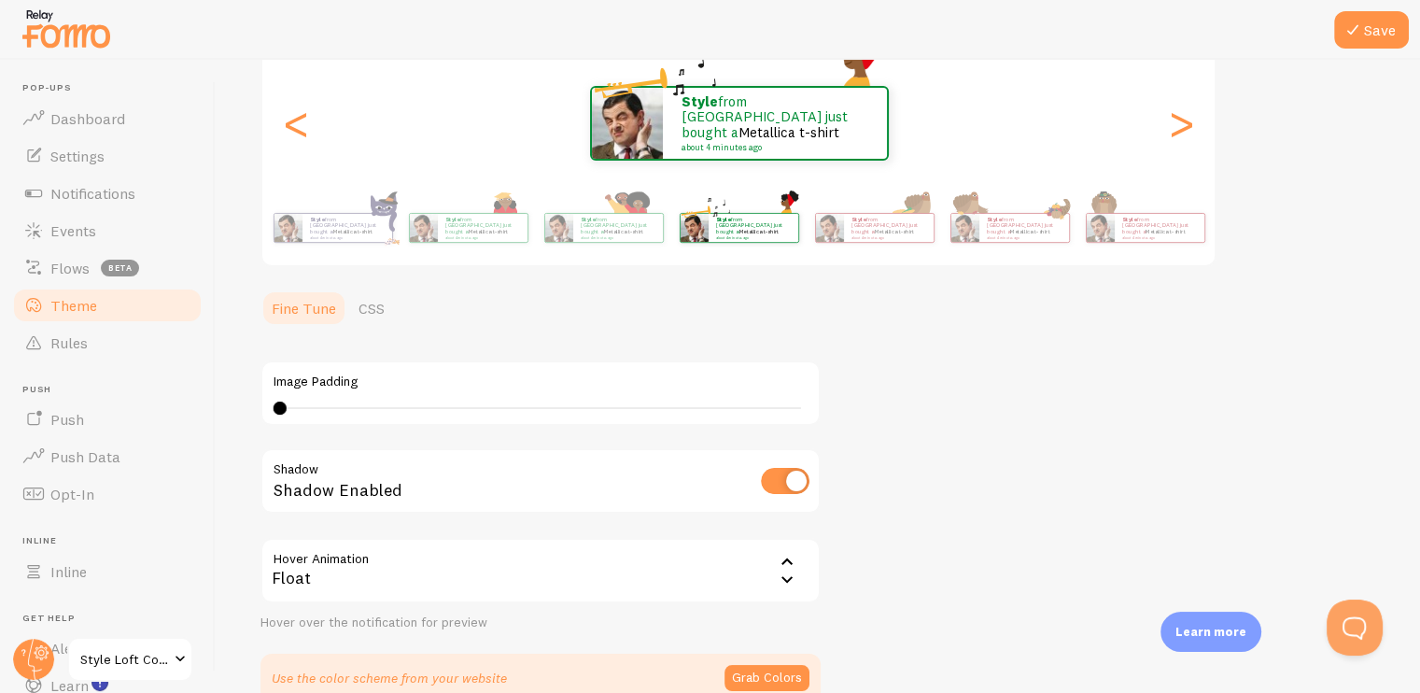
scroll to position [208, 0]
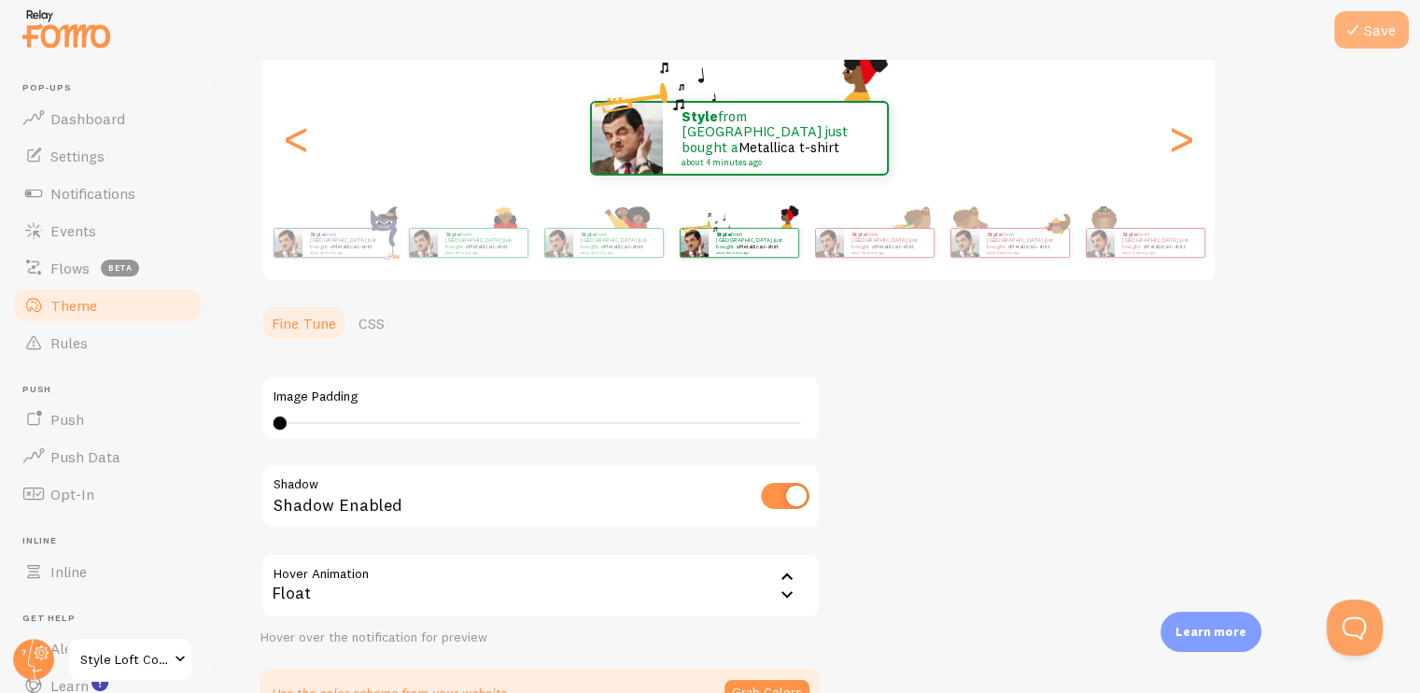
click at [1359, 37] on icon at bounding box center [1353, 30] width 22 height 22
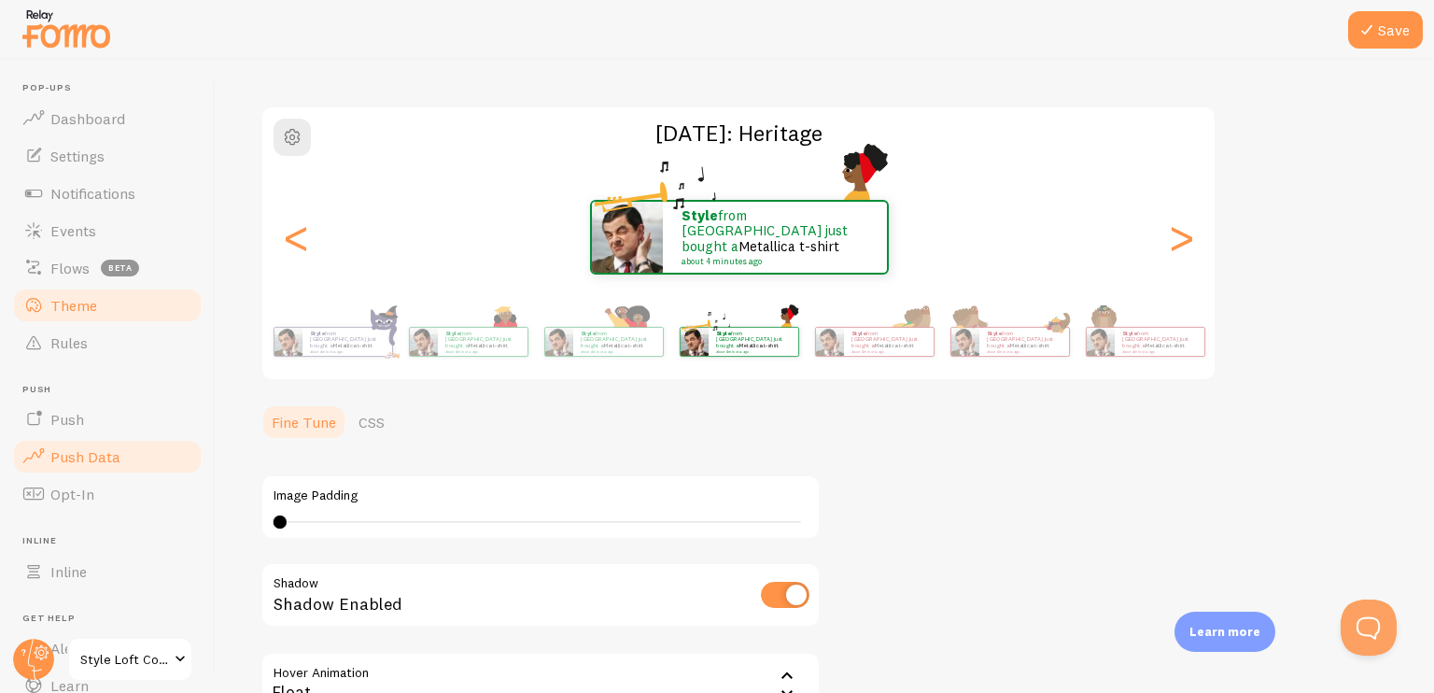
scroll to position [49, 0]
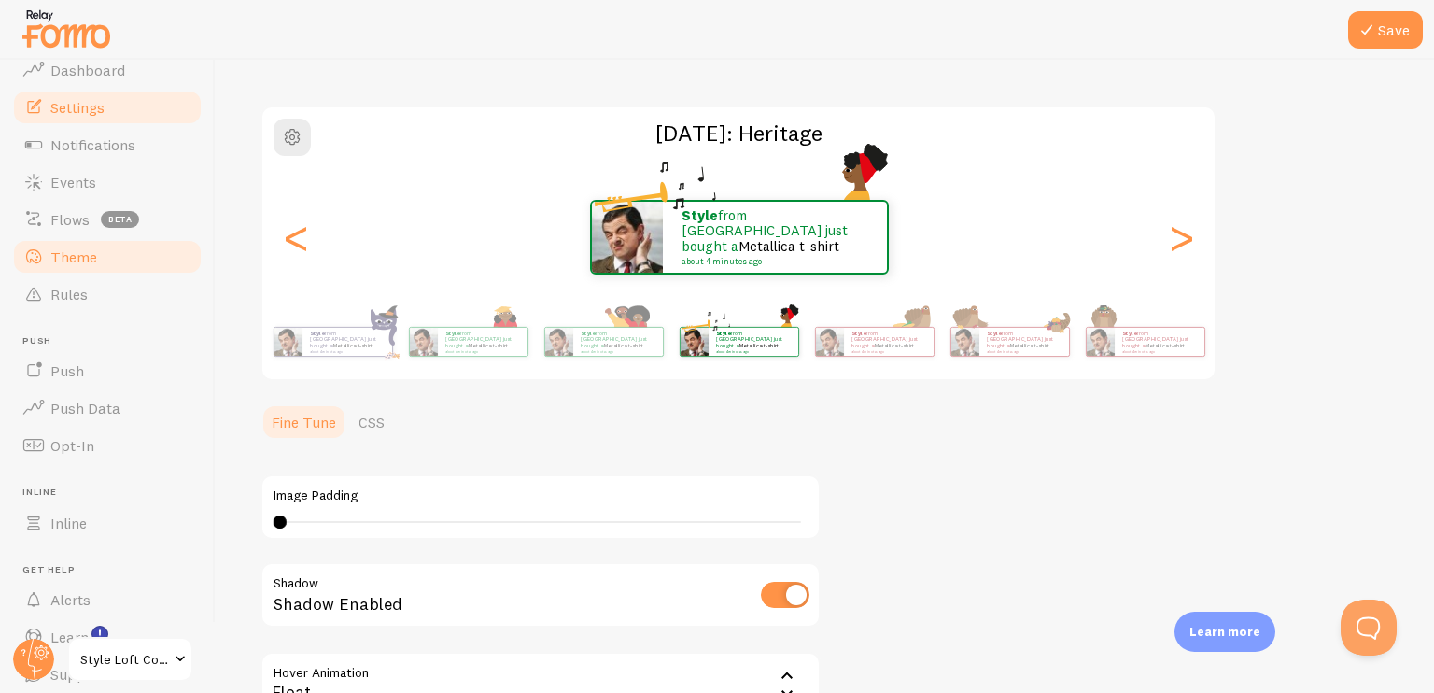
click at [73, 120] on link "Settings" at bounding box center [107, 107] width 192 height 37
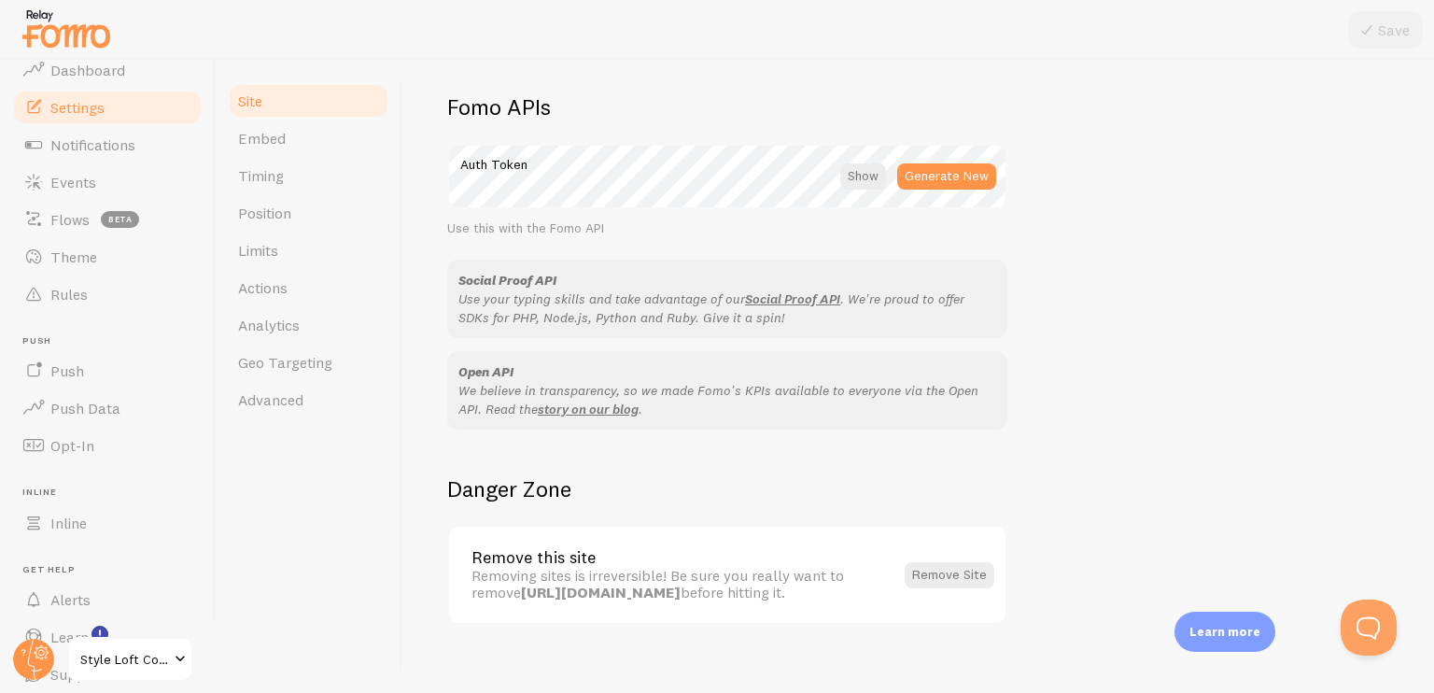
scroll to position [1068, 0]
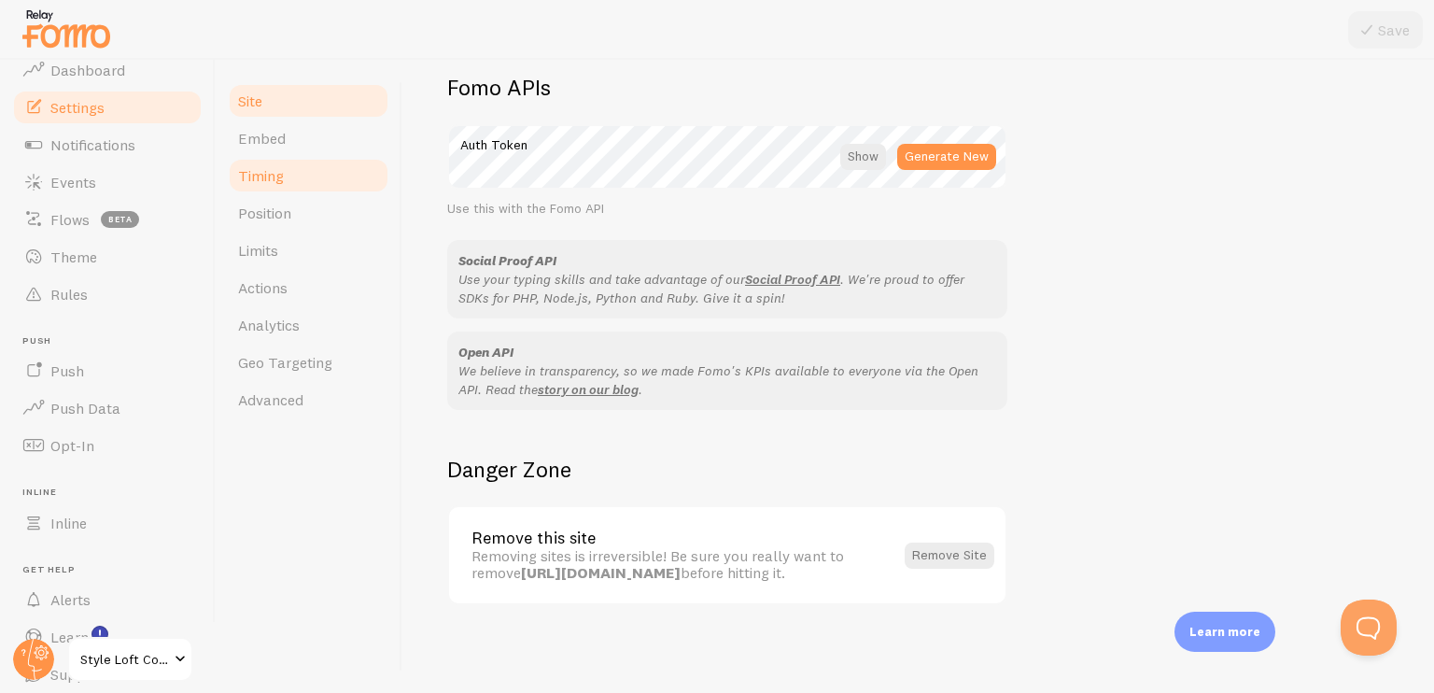
click at [300, 182] on link "Timing" at bounding box center [308, 175] width 163 height 37
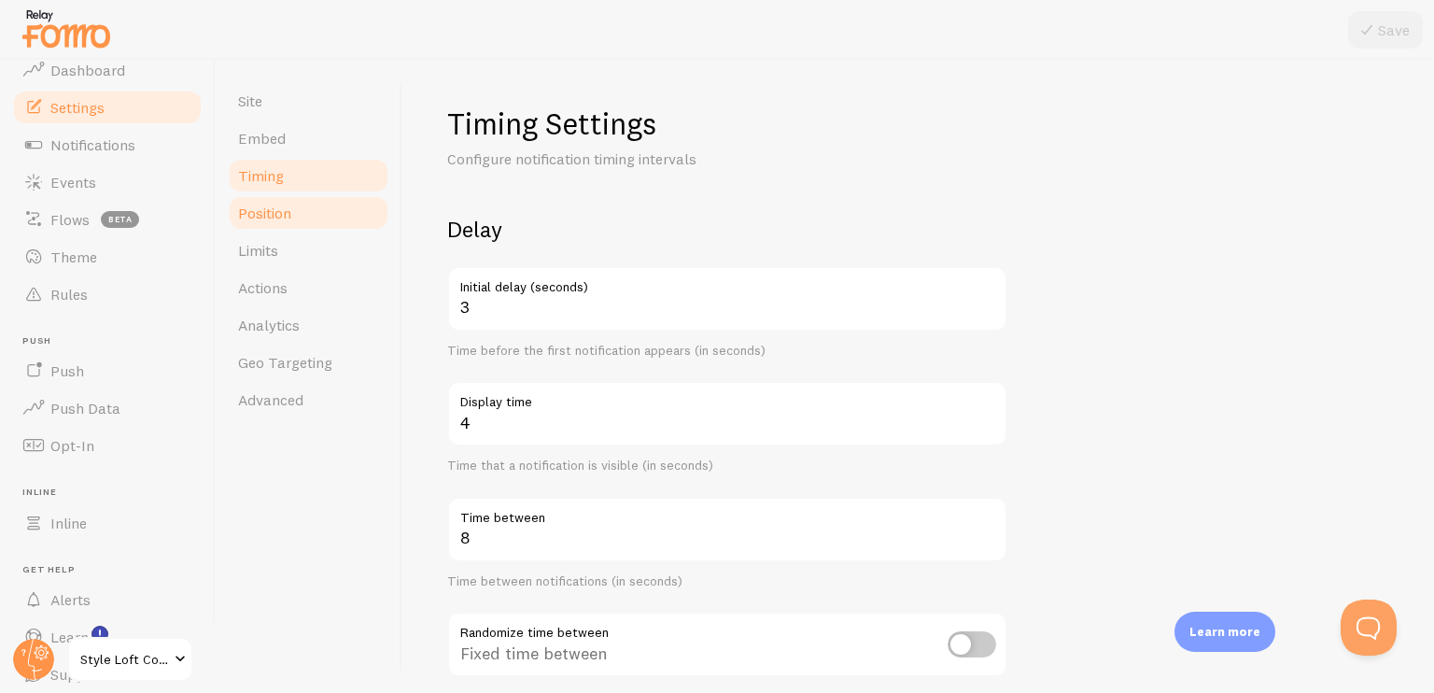
click at [300, 207] on link "Position" at bounding box center [308, 212] width 163 height 37
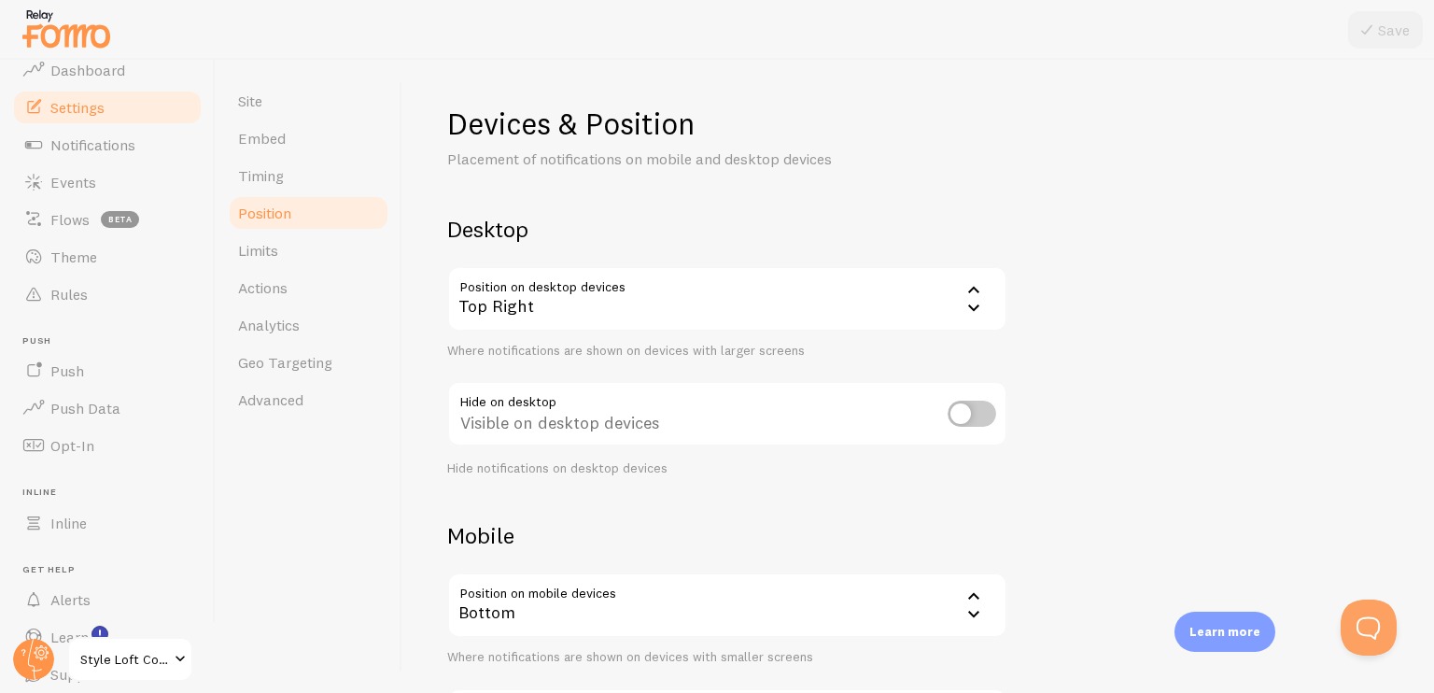
click at [964, 304] on icon at bounding box center [974, 307] width 22 height 22
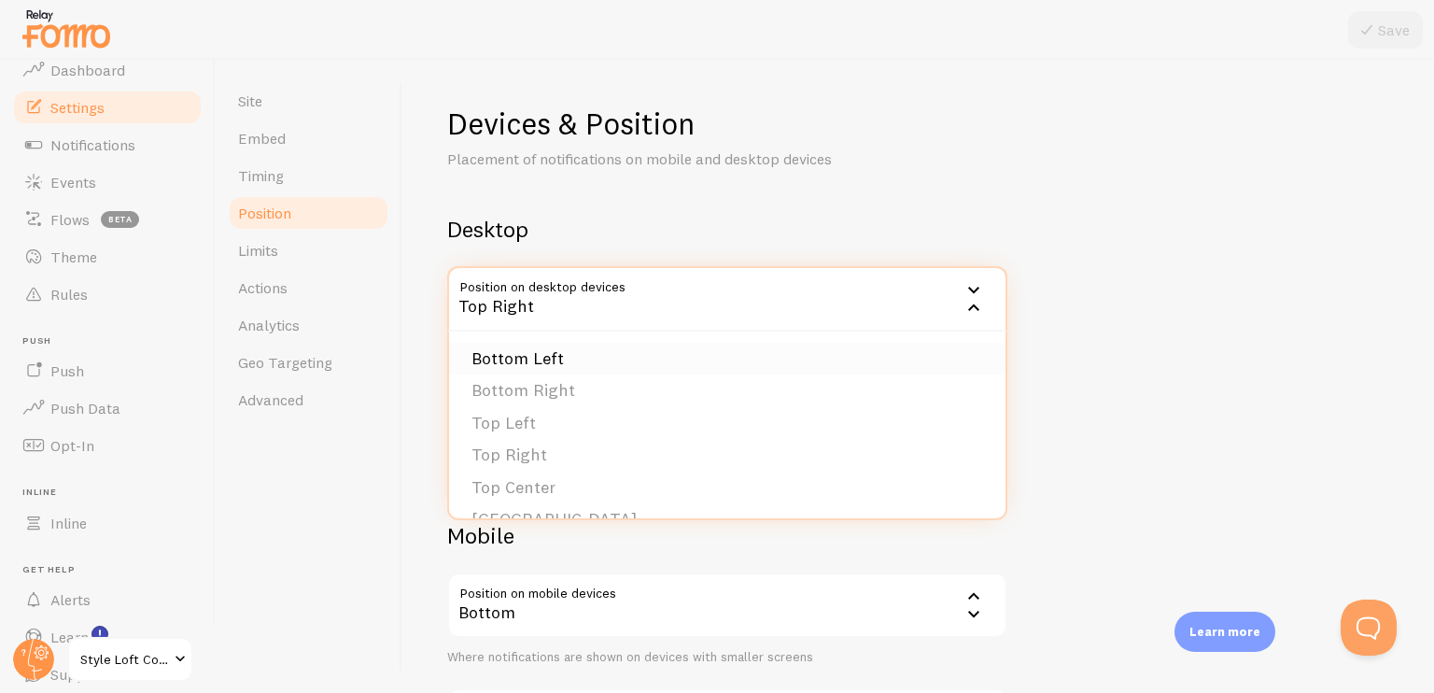
click at [907, 357] on li "Bottom Left" at bounding box center [727, 359] width 556 height 33
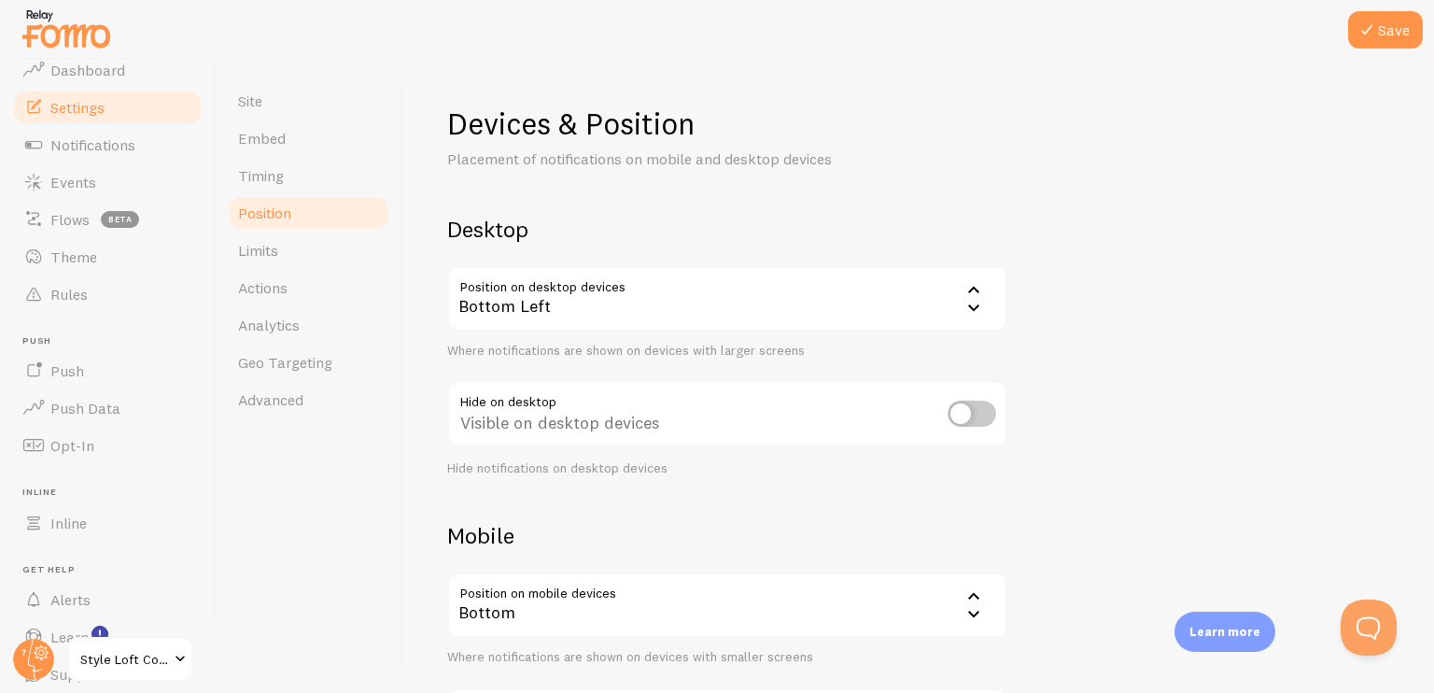
click at [965, 283] on icon at bounding box center [974, 289] width 22 height 22
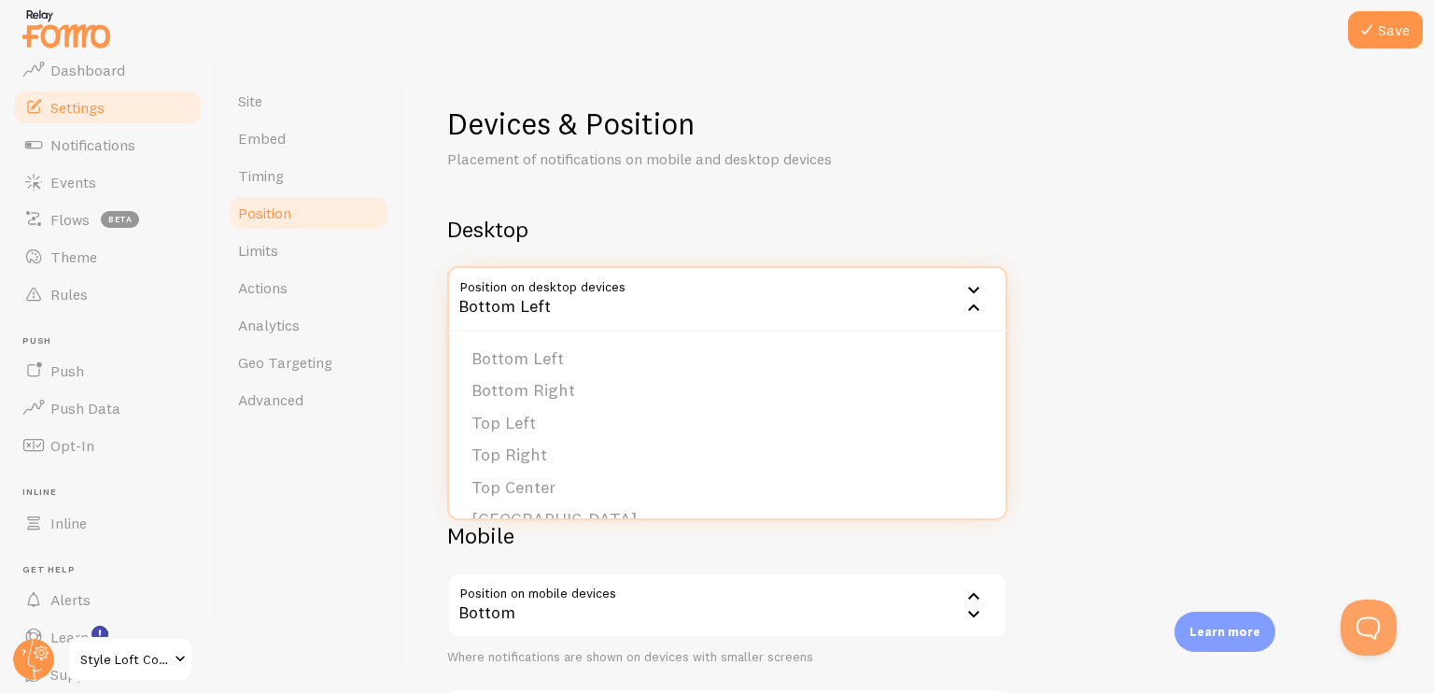
click at [1020, 296] on div "Devices & Position Placement of notifications on mobile and desktop devices Des…" at bounding box center [918, 444] width 942 height 679
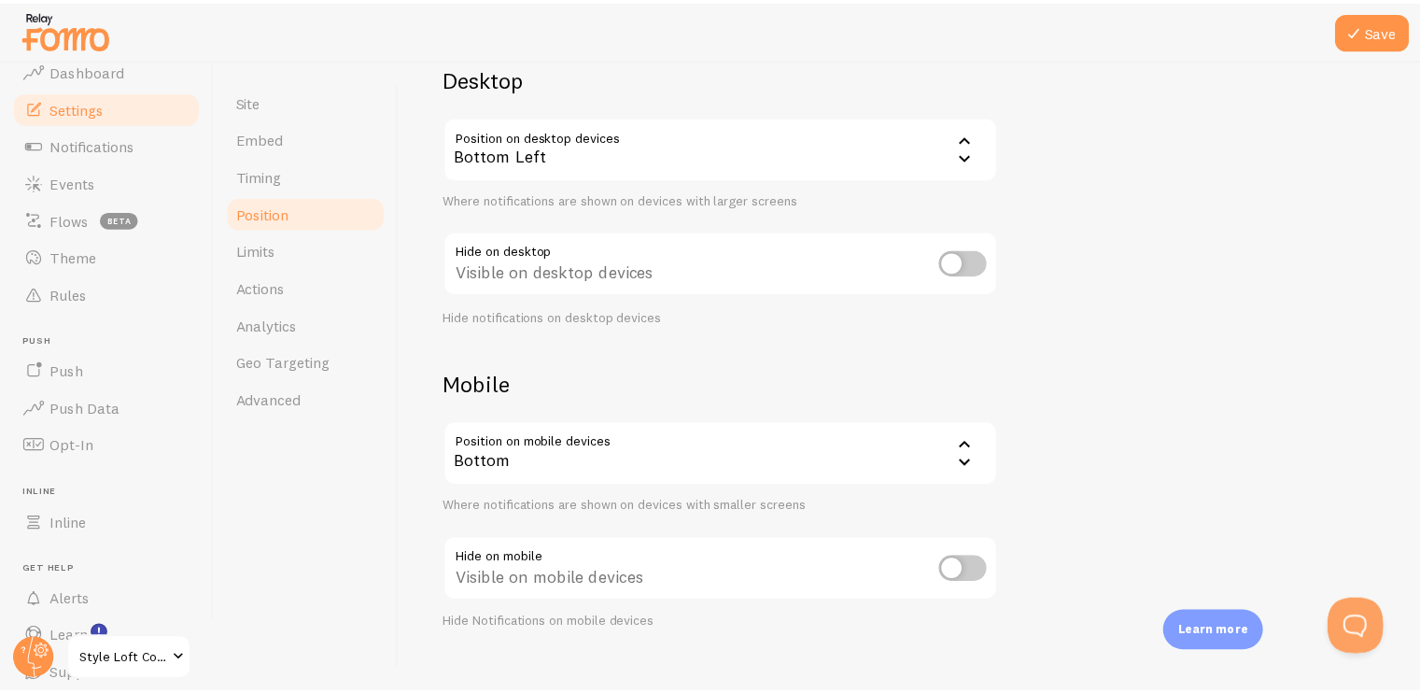
scroll to position [177, 0]
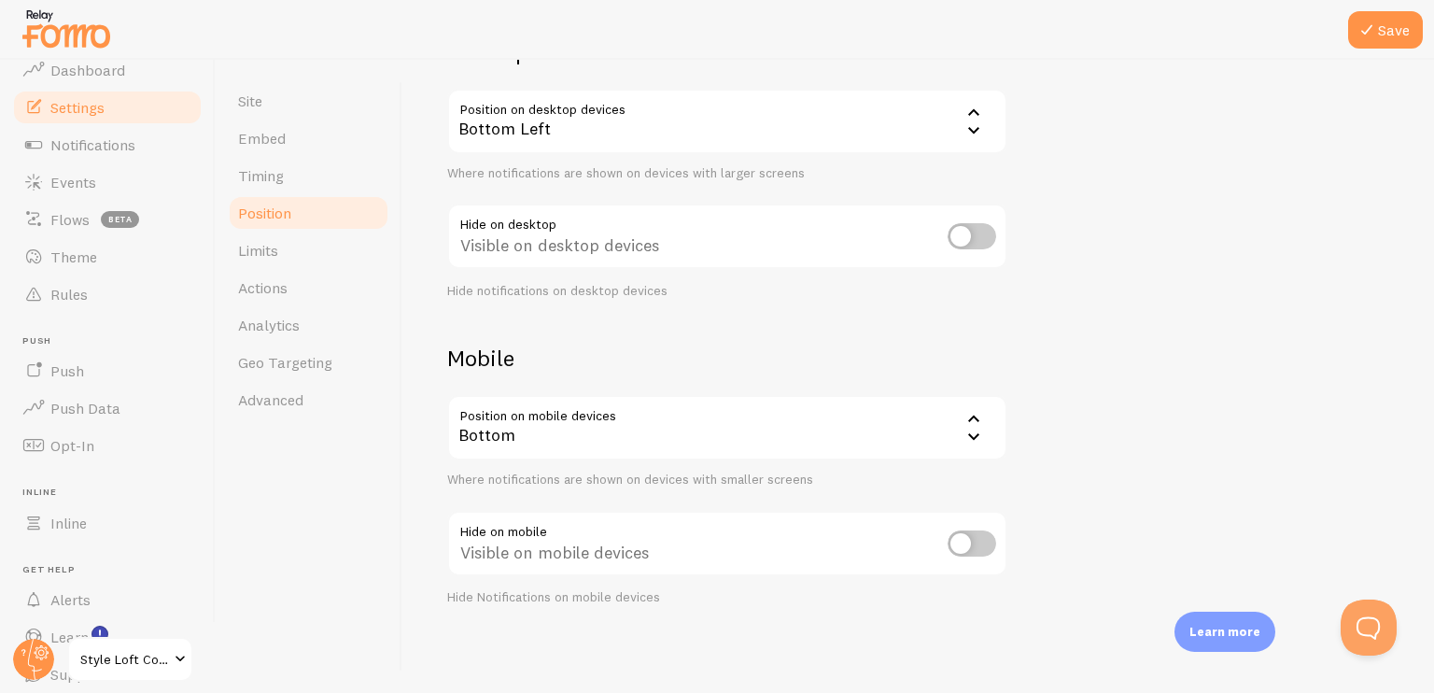
click at [978, 443] on icon at bounding box center [974, 437] width 22 height 22
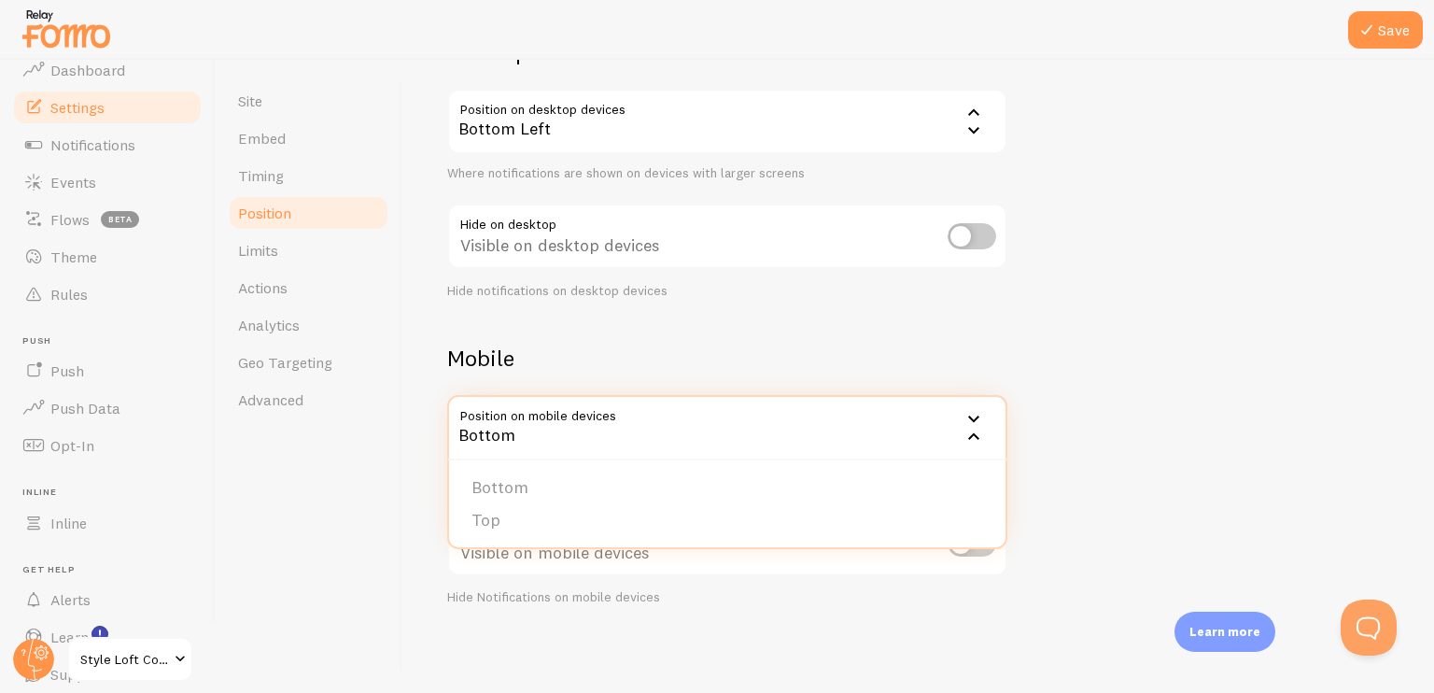
click at [1069, 435] on div "Devices & Position Placement of notifications on mobile and desktop devices Des…" at bounding box center [918, 266] width 942 height 679
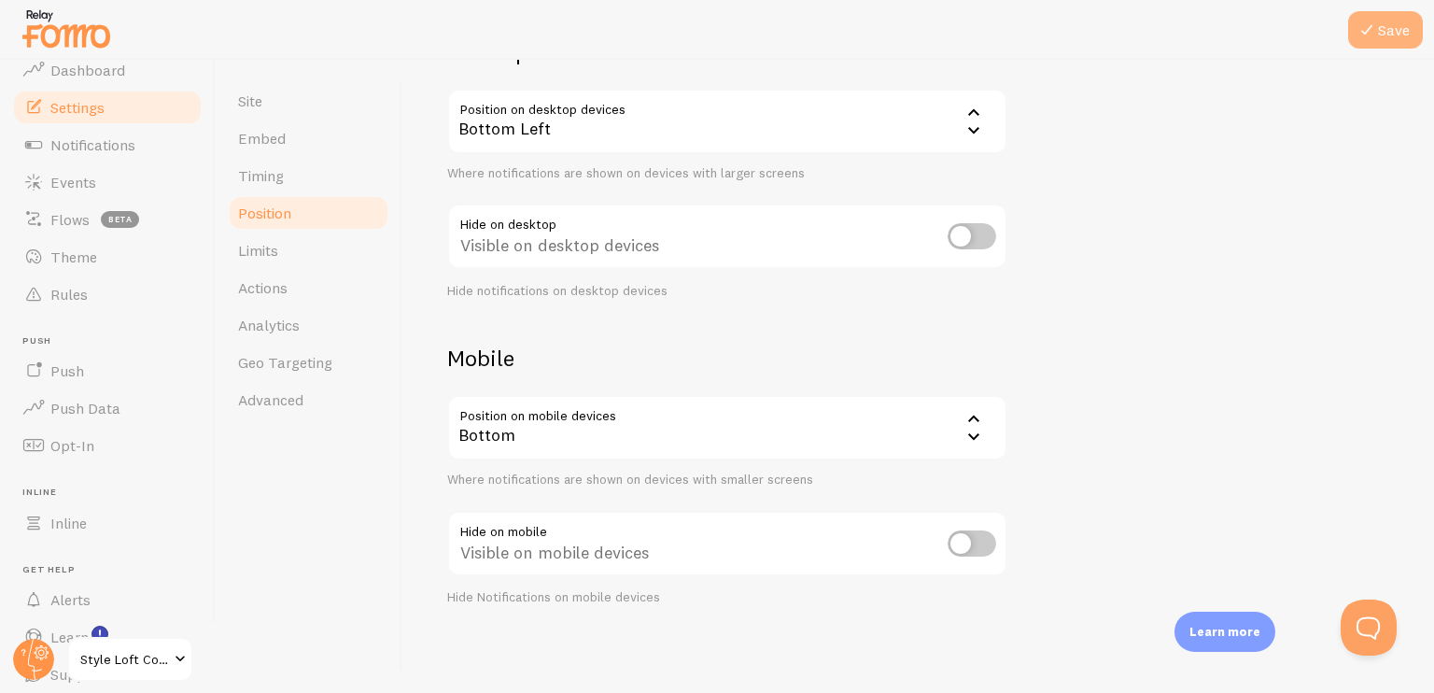
click at [1386, 35] on button "Save" at bounding box center [1385, 29] width 75 height 37
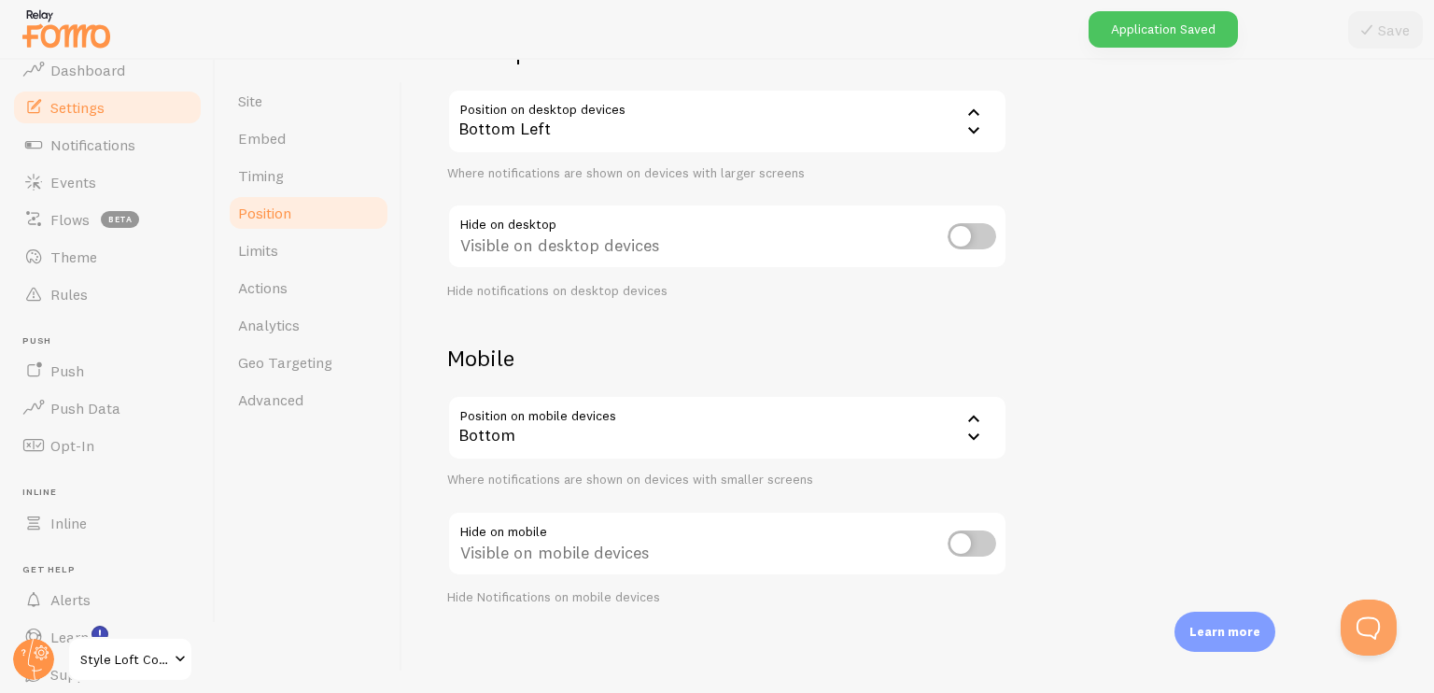
click at [179, 656] on span at bounding box center [180, 659] width 22 height 22
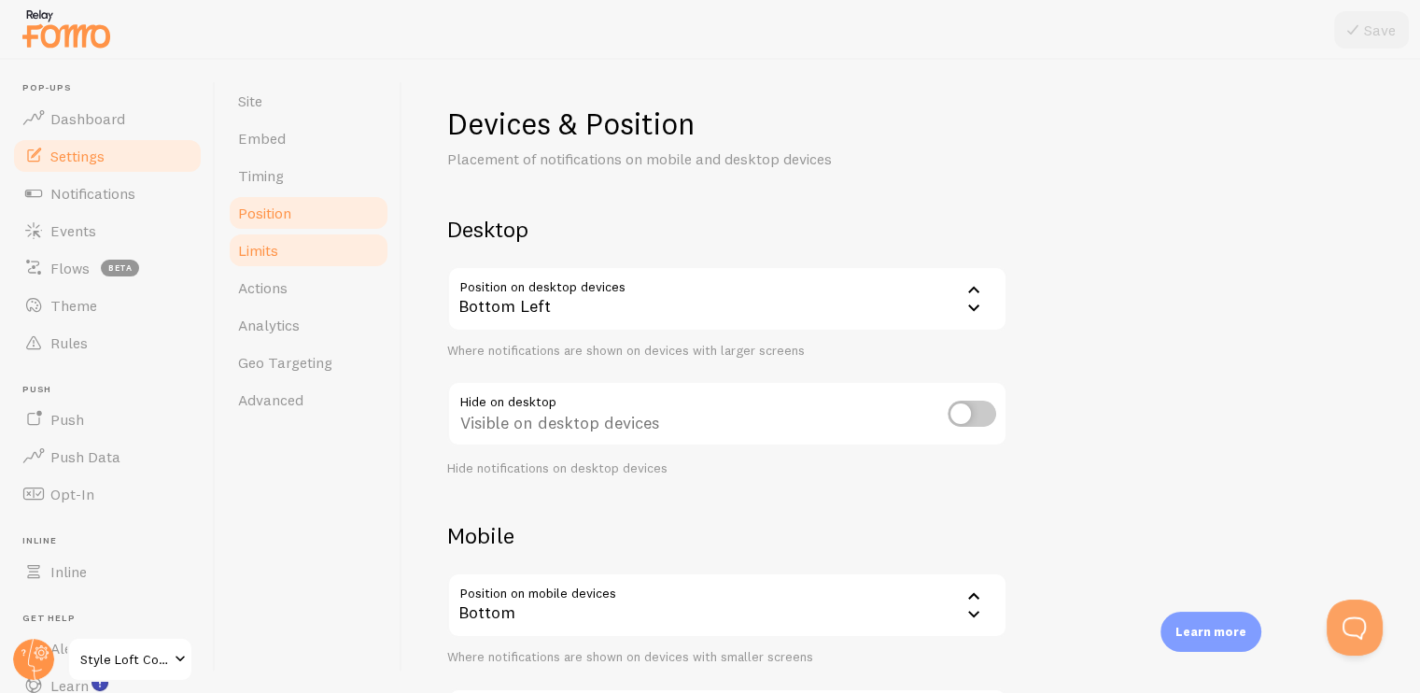
click at [268, 256] on span "Limits" at bounding box center [258, 250] width 40 height 19
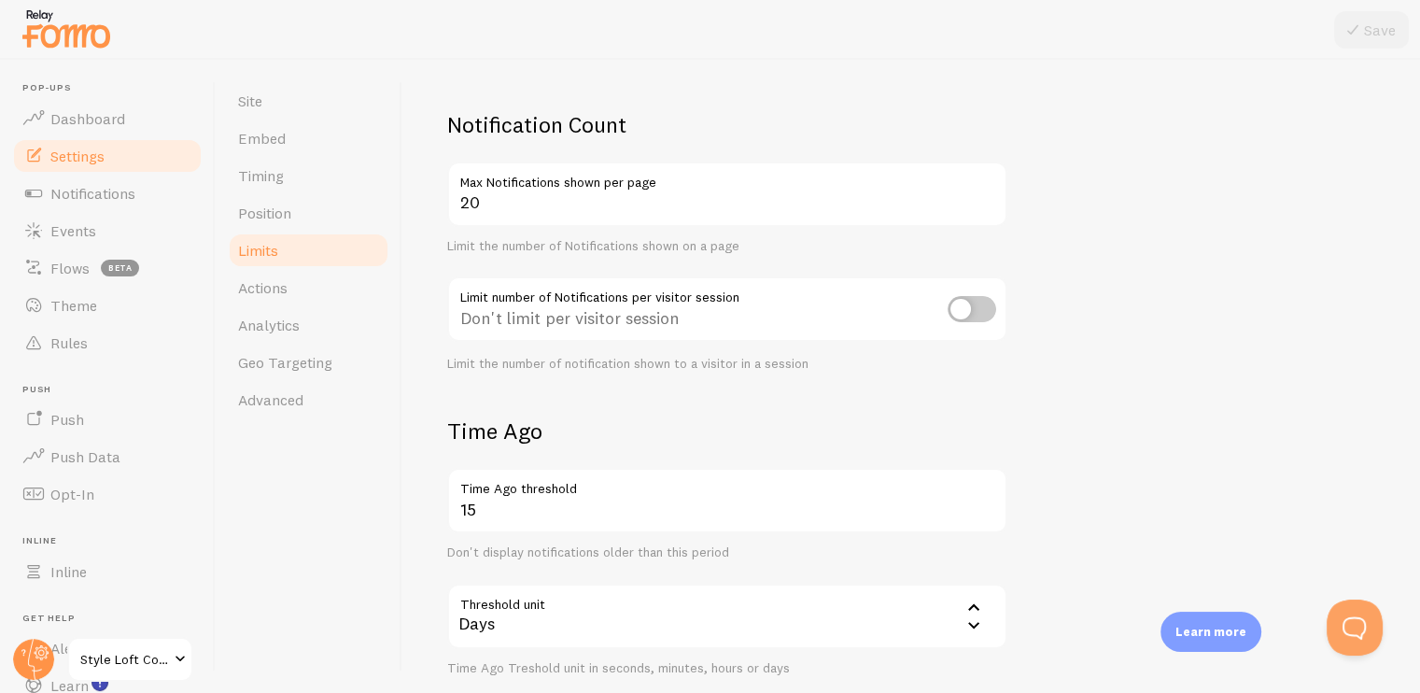
scroll to position [105, 0]
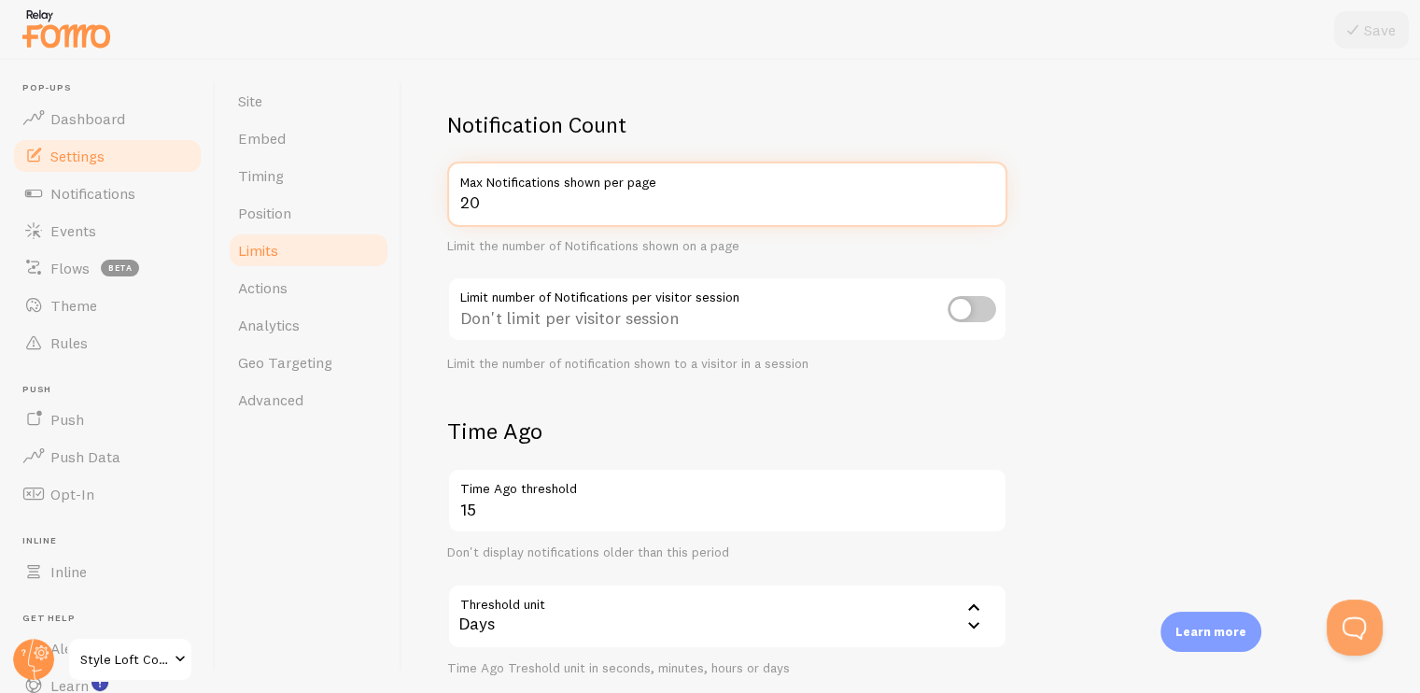
click at [628, 206] on input "20" at bounding box center [727, 194] width 560 height 65
type input "2"
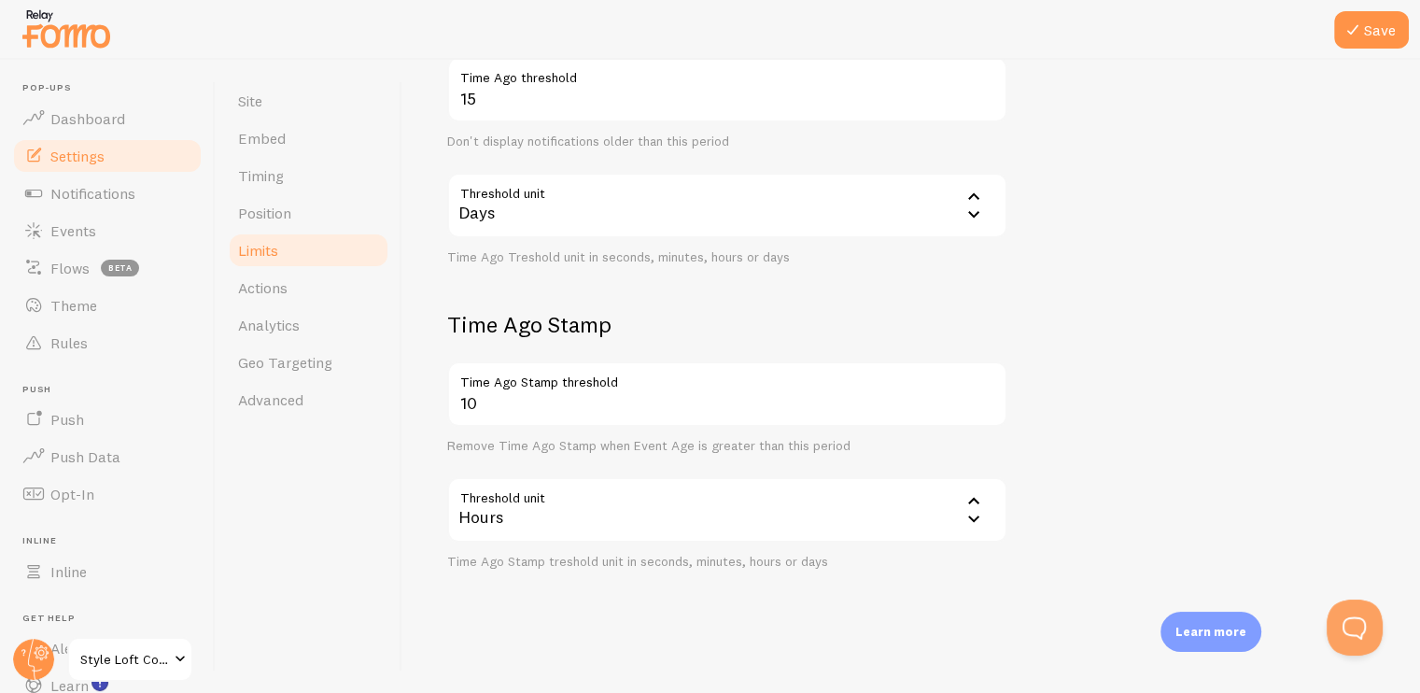
scroll to position [8, 0]
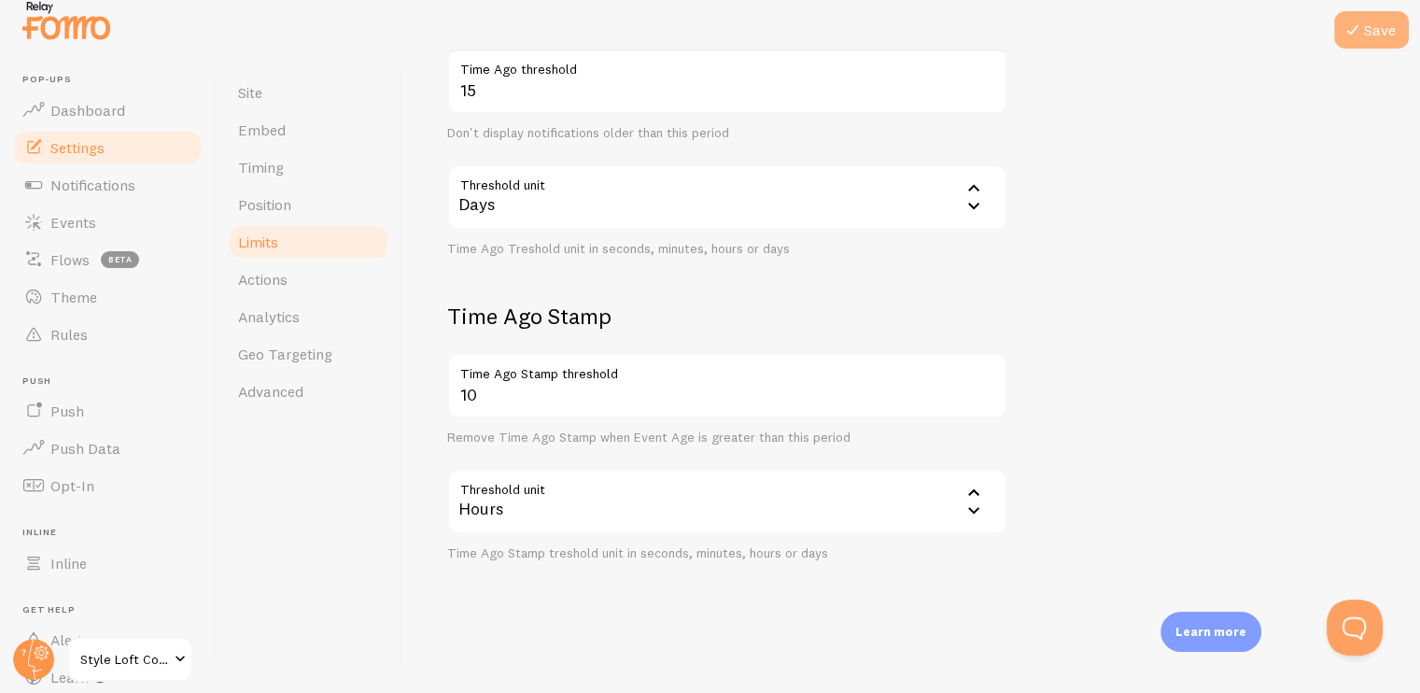
type input "5"
click at [1371, 27] on button "Save" at bounding box center [1371, 29] width 75 height 37
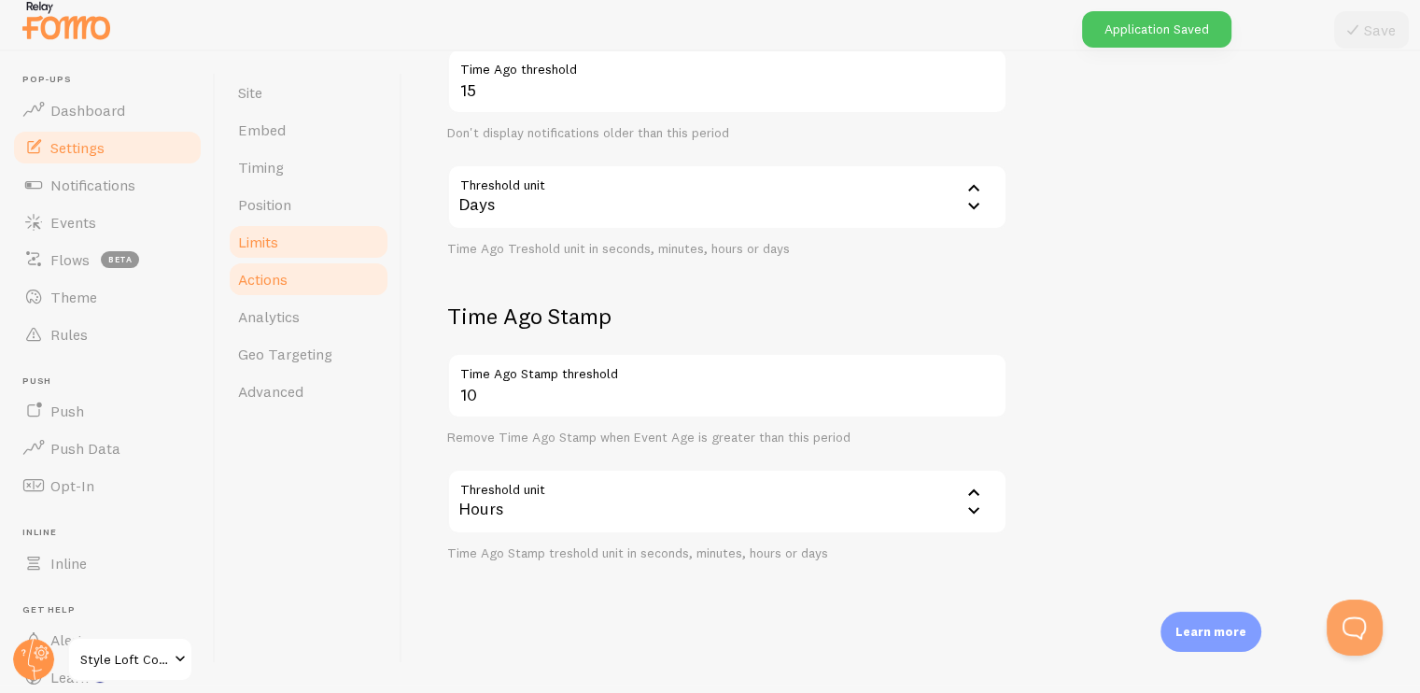
click at [322, 280] on link "Actions" at bounding box center [308, 278] width 163 height 37
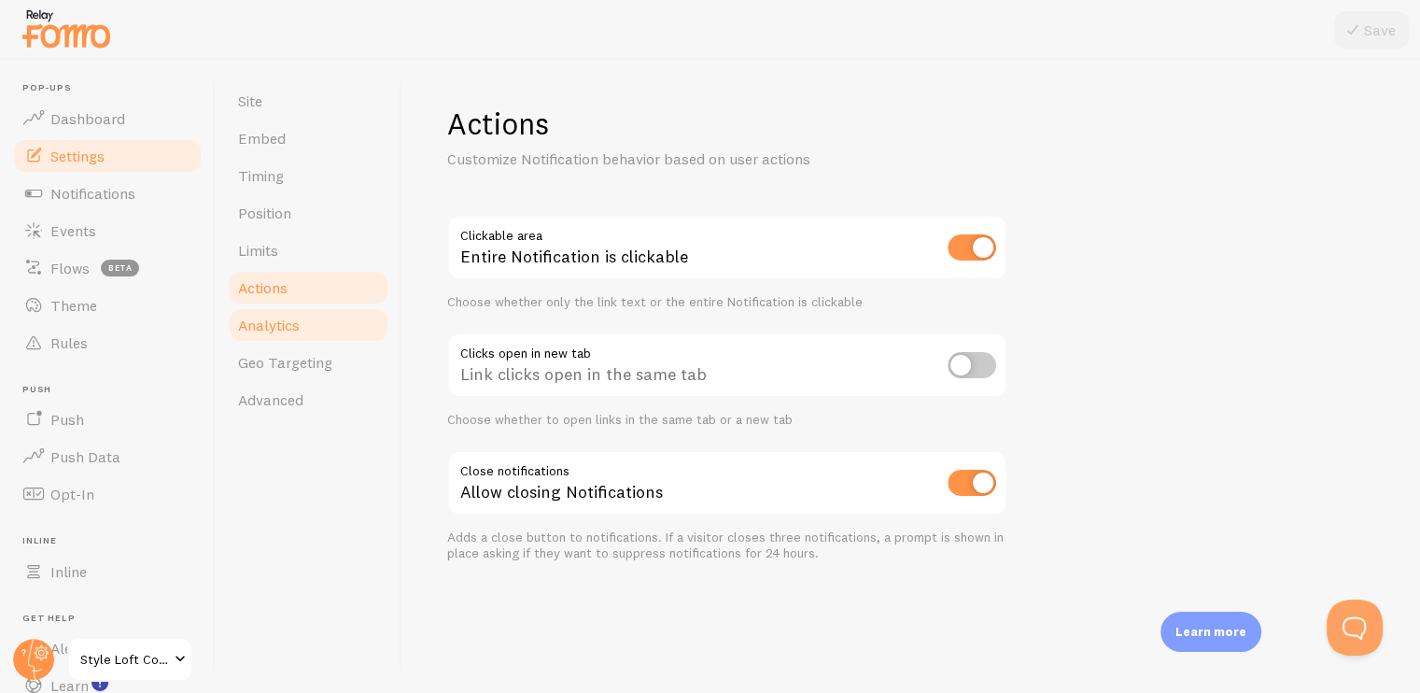
click at [265, 313] on link "Analytics" at bounding box center [308, 324] width 163 height 37
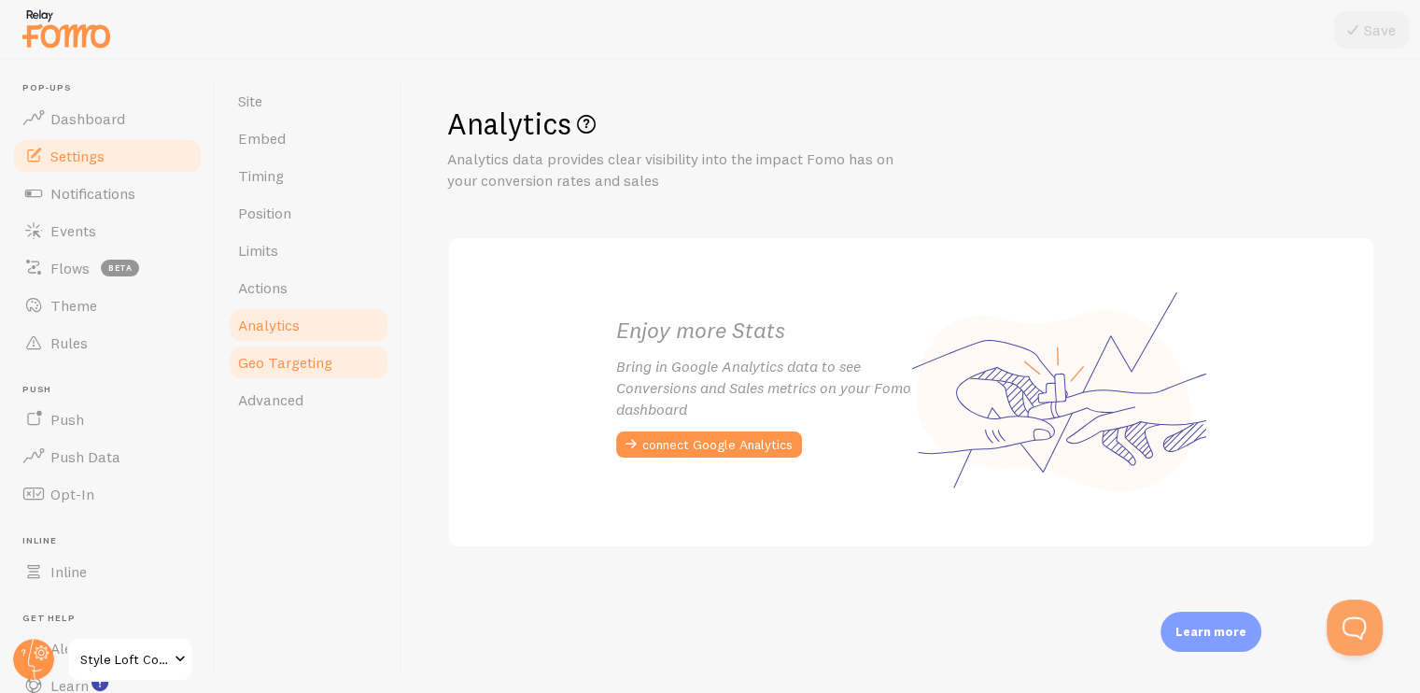
click at [269, 359] on span "Geo Targeting" at bounding box center [285, 362] width 94 height 19
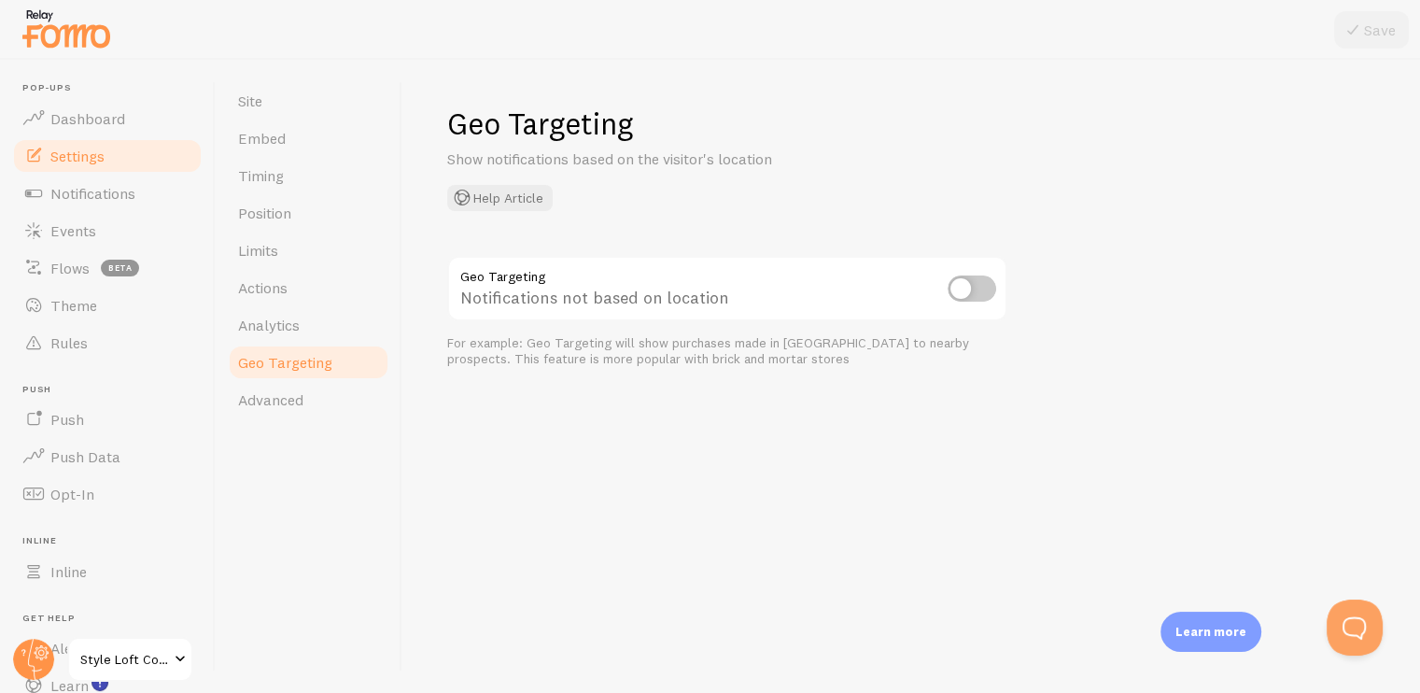
click at [956, 280] on input "checkbox" at bounding box center [972, 288] width 49 height 26
click at [959, 275] on input "checkbox" at bounding box center [972, 288] width 49 height 26
checkbox input "false"
click at [298, 391] on span "Advanced" at bounding box center [270, 399] width 65 height 19
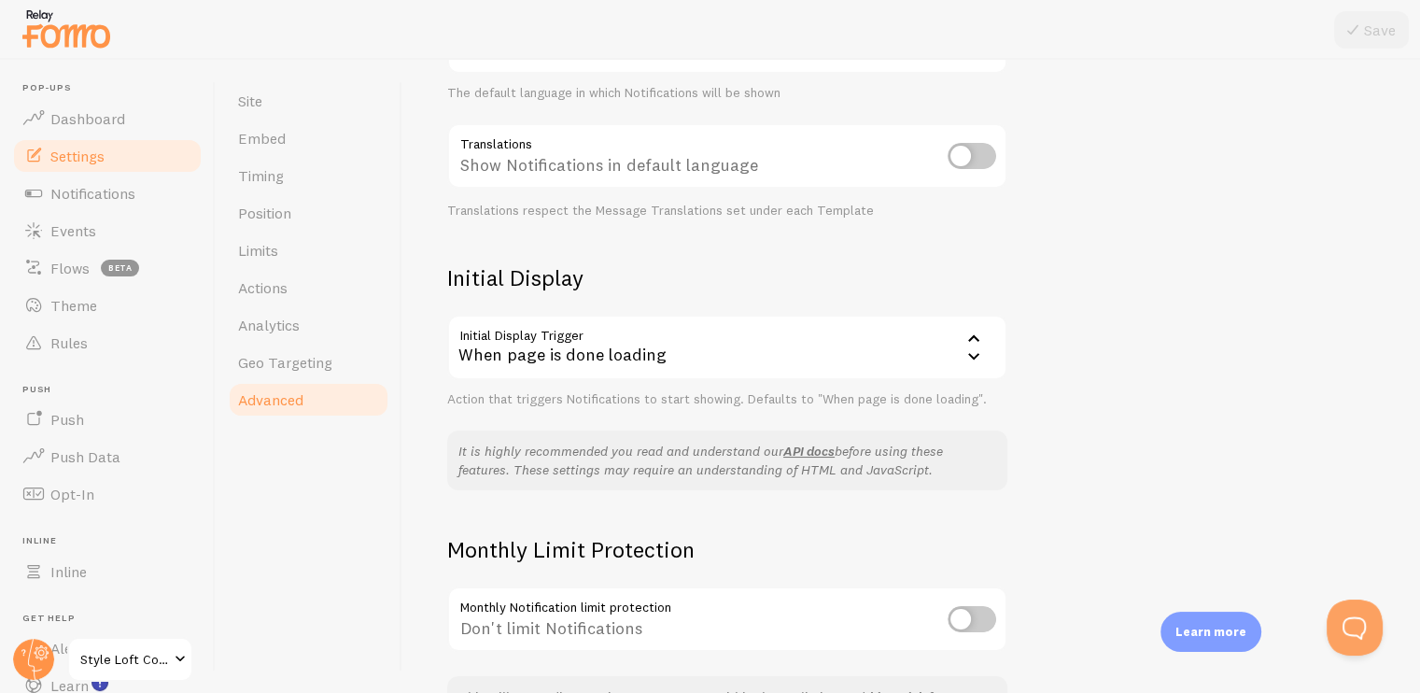
scroll to position [388, 0]
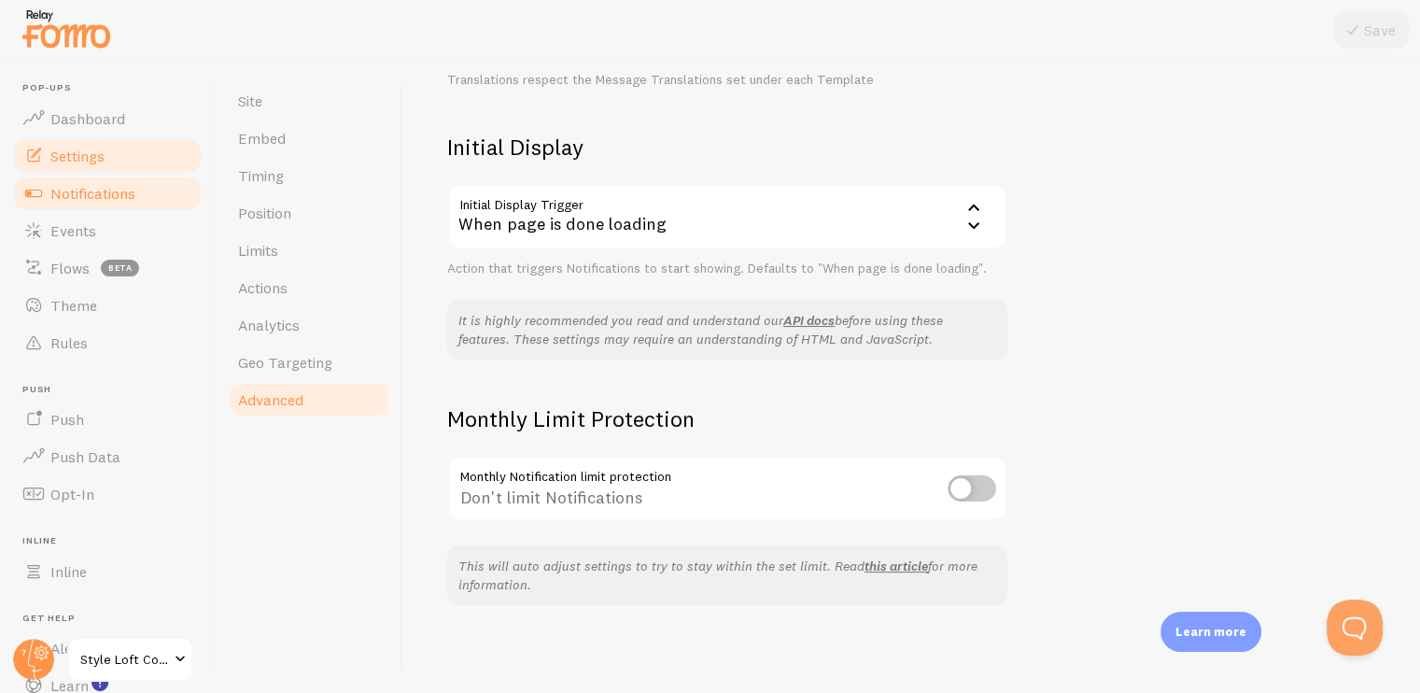
click at [78, 199] on span "Notifications" at bounding box center [92, 193] width 85 height 19
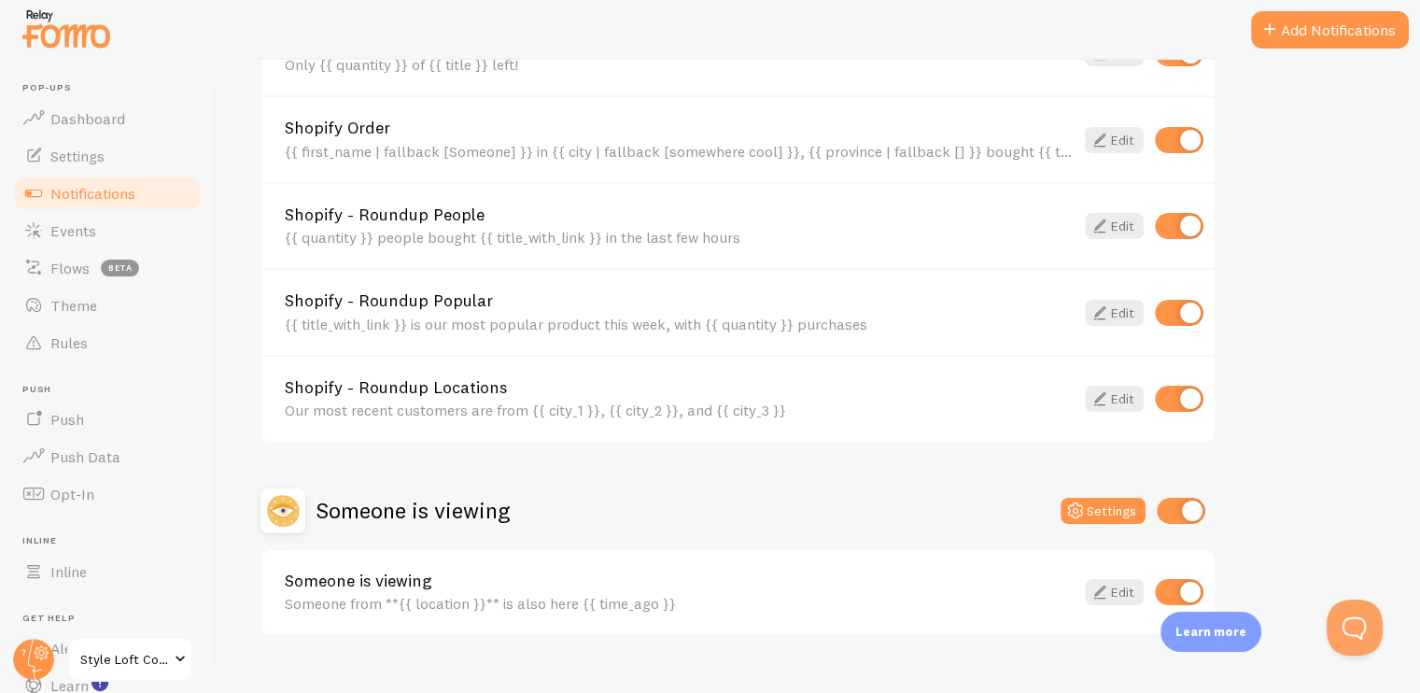
scroll to position [806, 0]
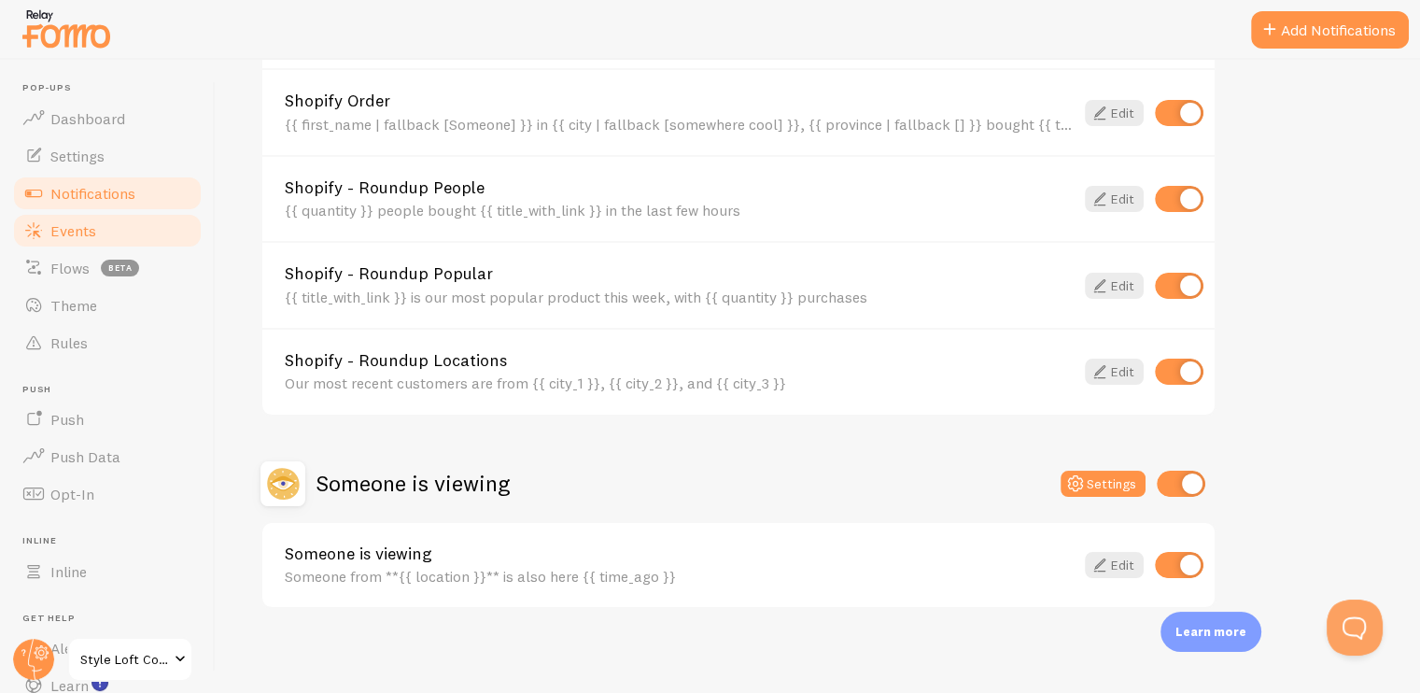
click at [101, 224] on link "Events" at bounding box center [107, 230] width 192 height 37
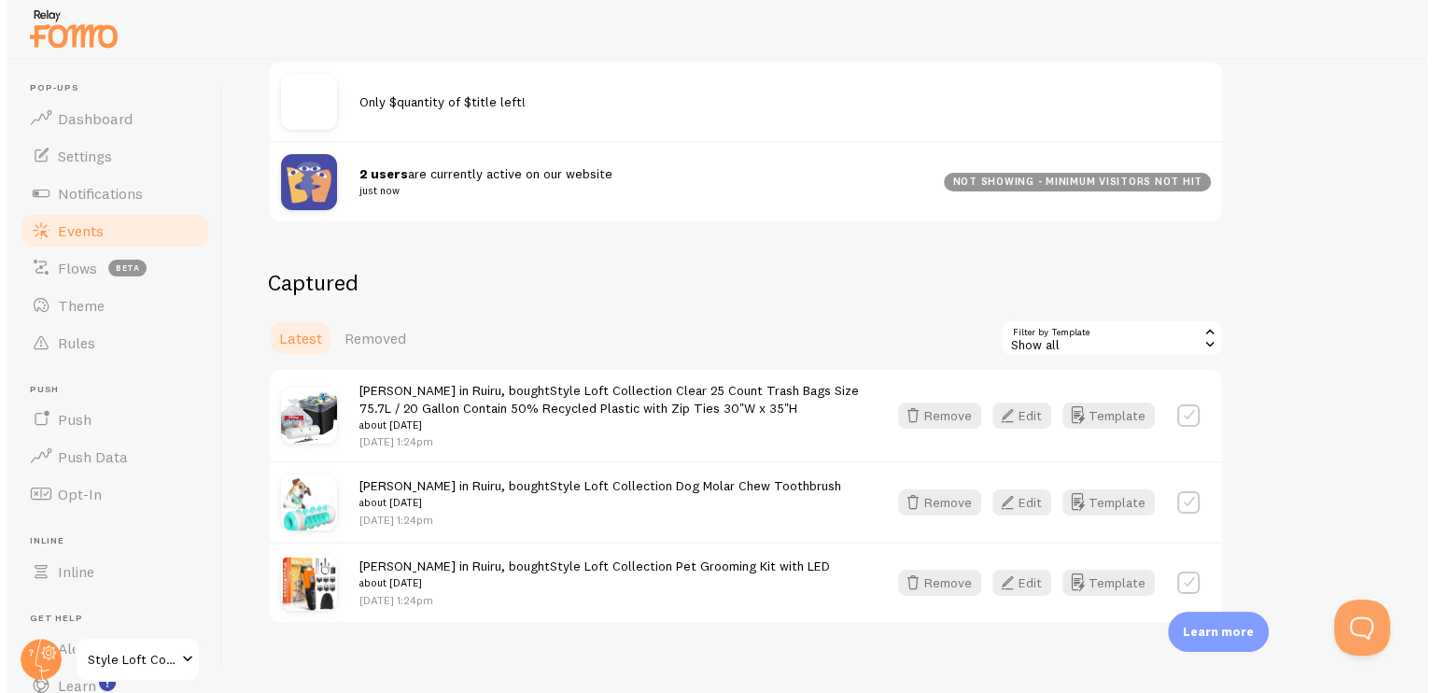
scroll to position [286, 0]
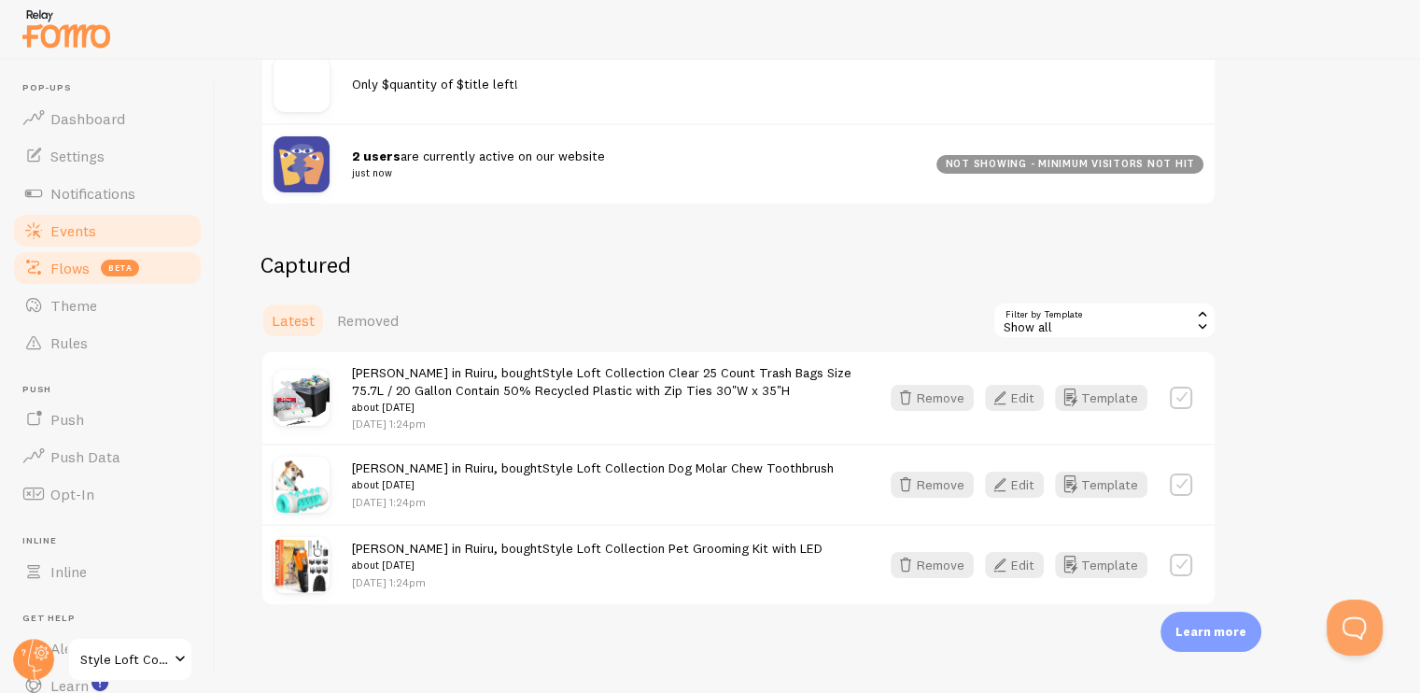
click at [75, 270] on span "Flows" at bounding box center [69, 268] width 39 height 19
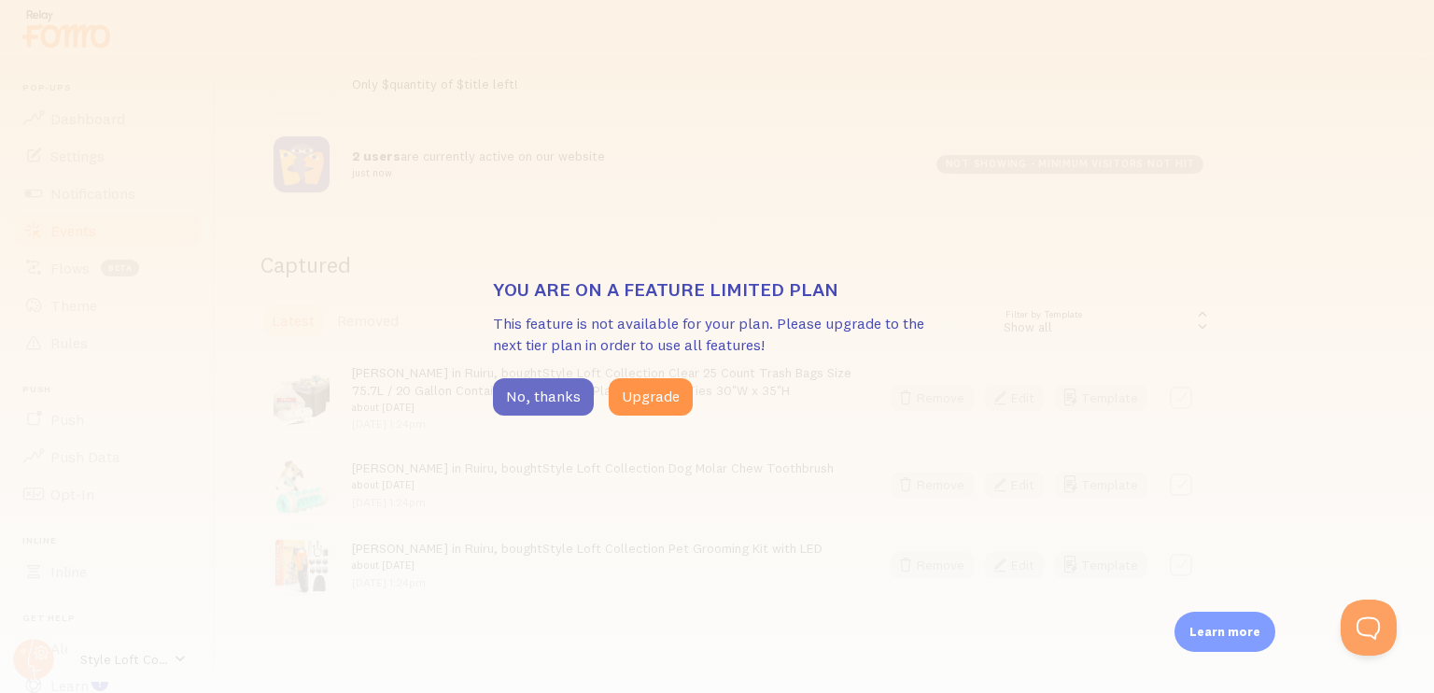
click at [521, 401] on button "No, thanks" at bounding box center [543, 396] width 101 height 37
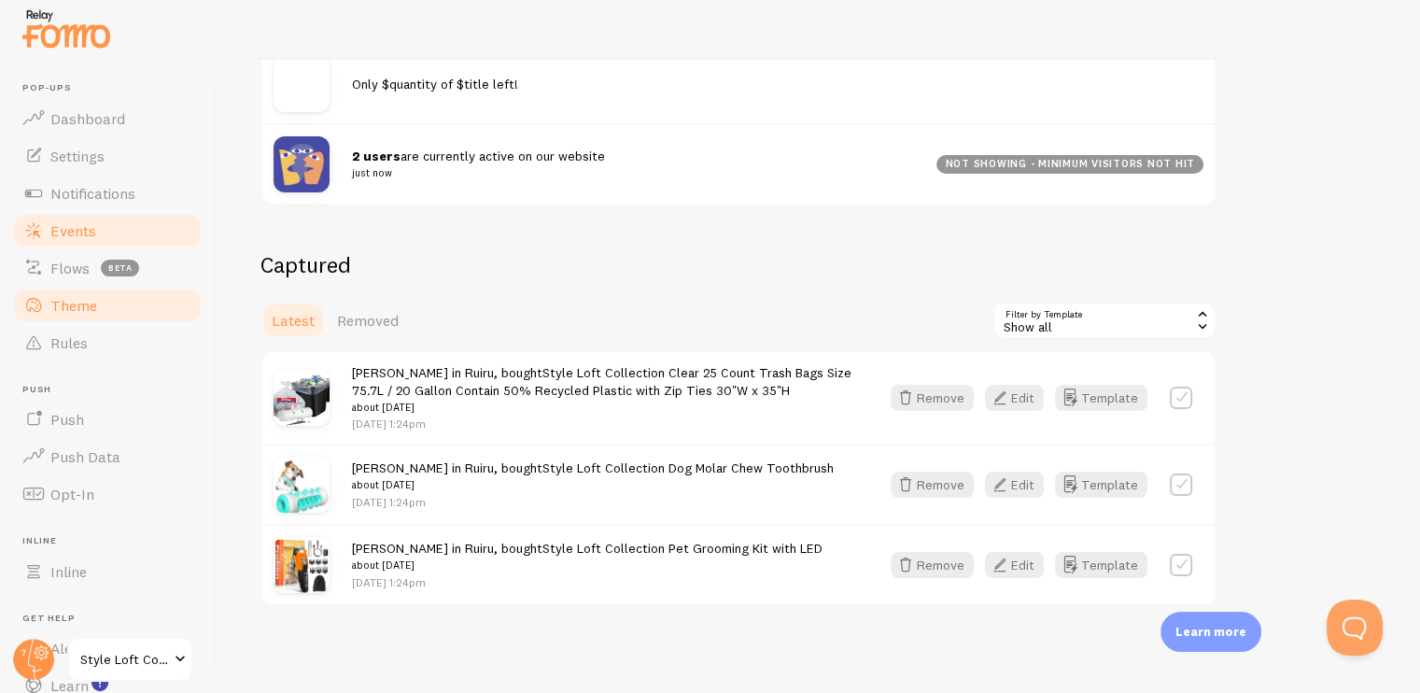
click at [114, 305] on link "Theme" at bounding box center [107, 305] width 192 height 37
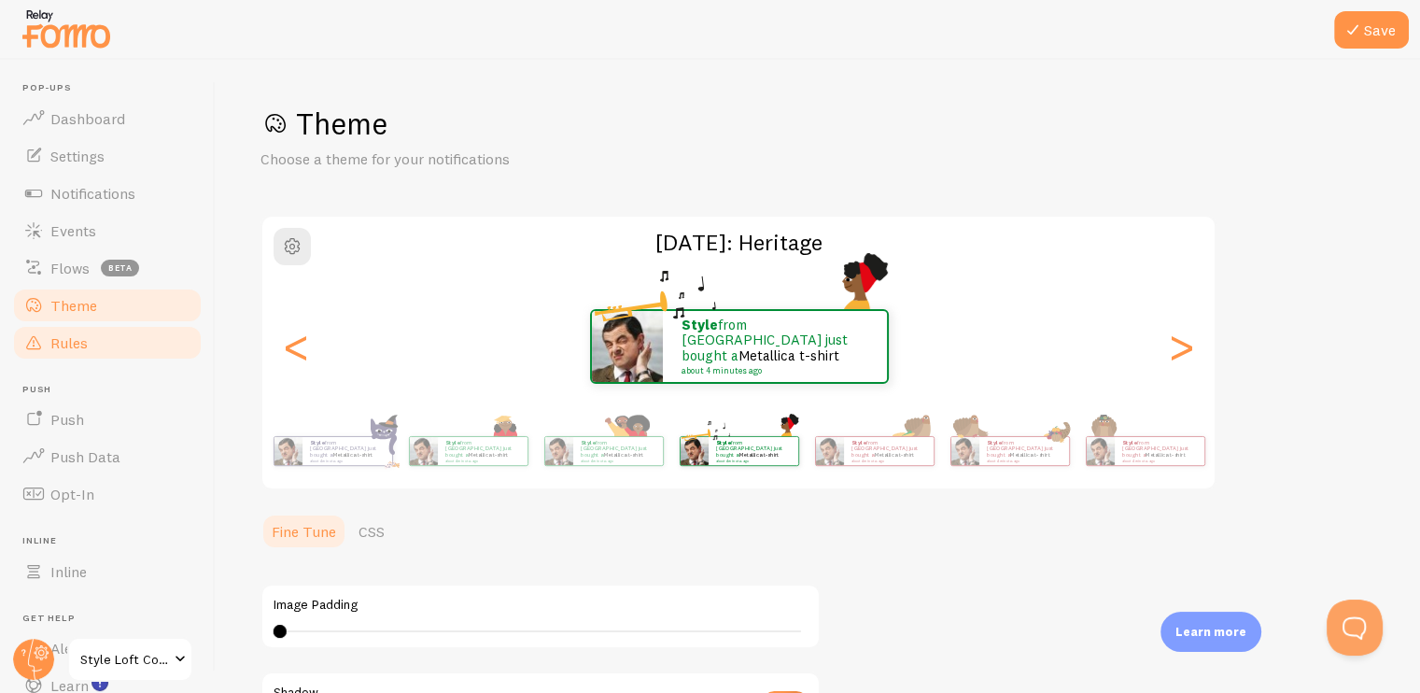
click at [108, 343] on link "Rules" at bounding box center [107, 342] width 192 height 37
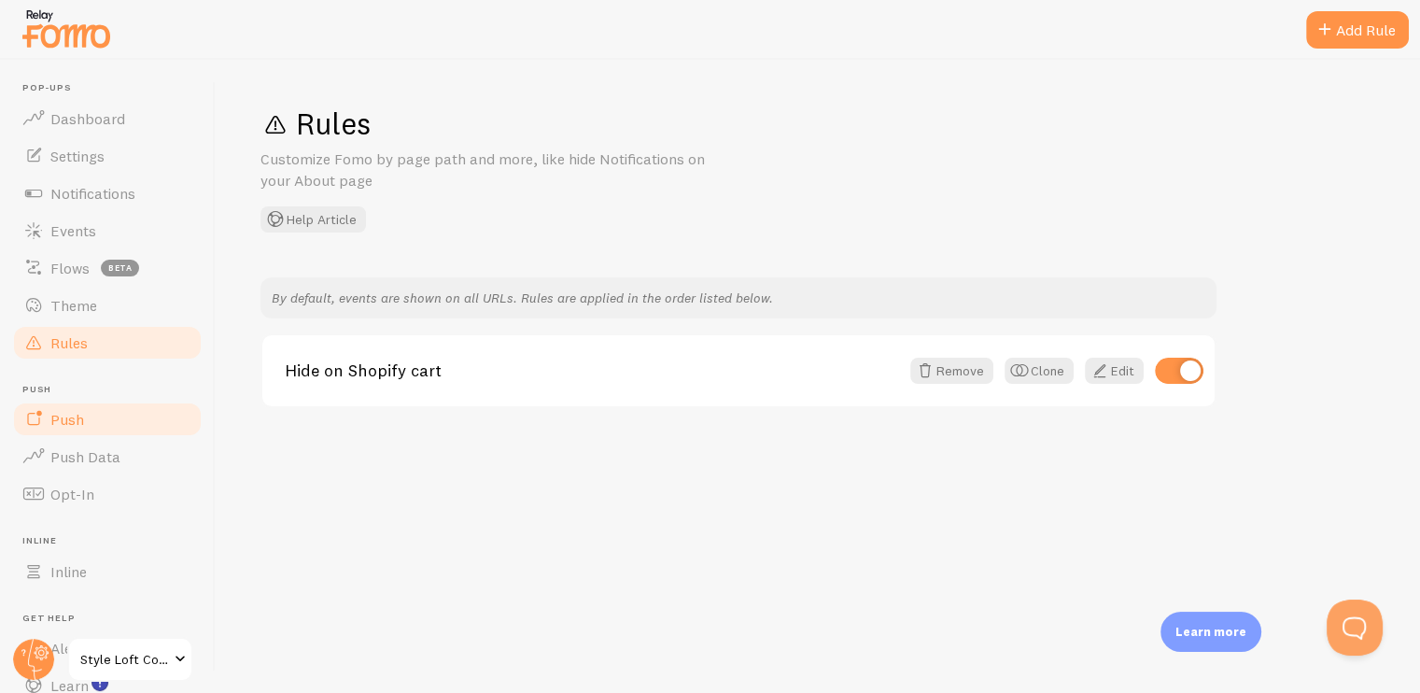
click at [96, 412] on link "Push" at bounding box center [107, 419] width 192 height 37
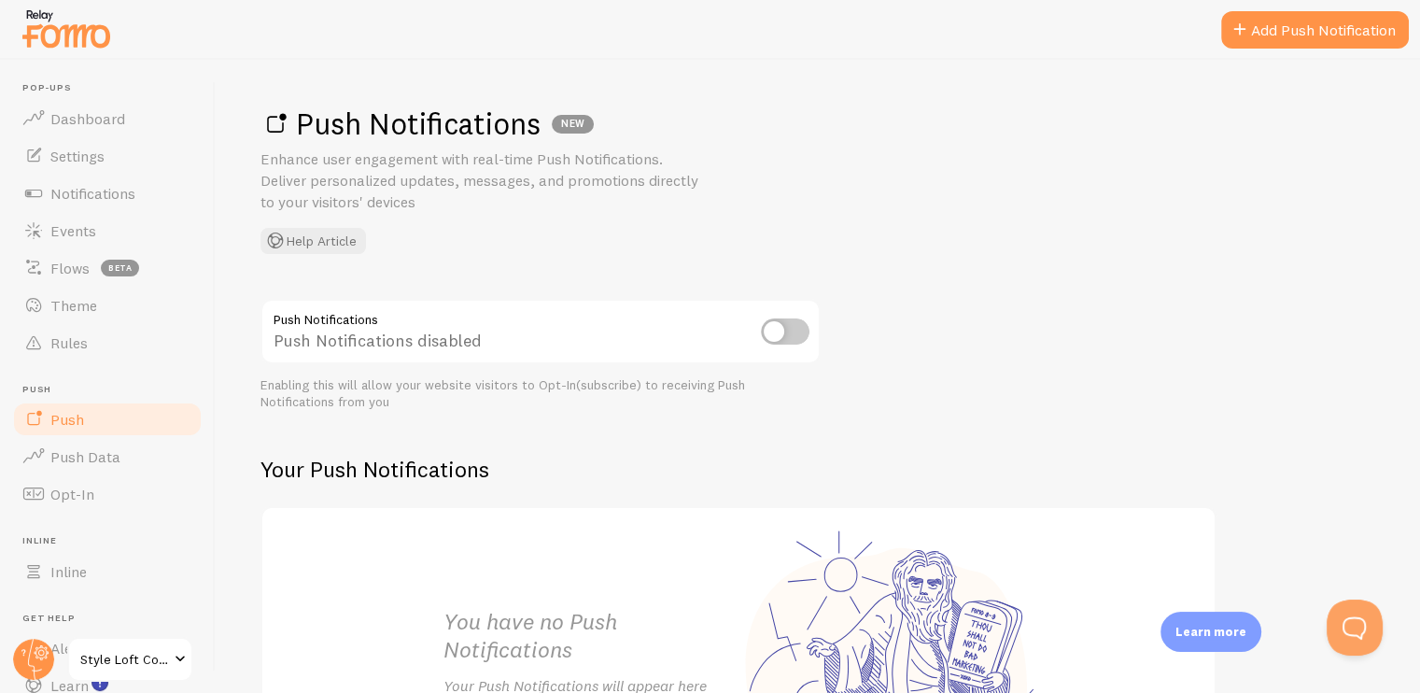
click at [762, 326] on input "checkbox" at bounding box center [785, 331] width 49 height 26
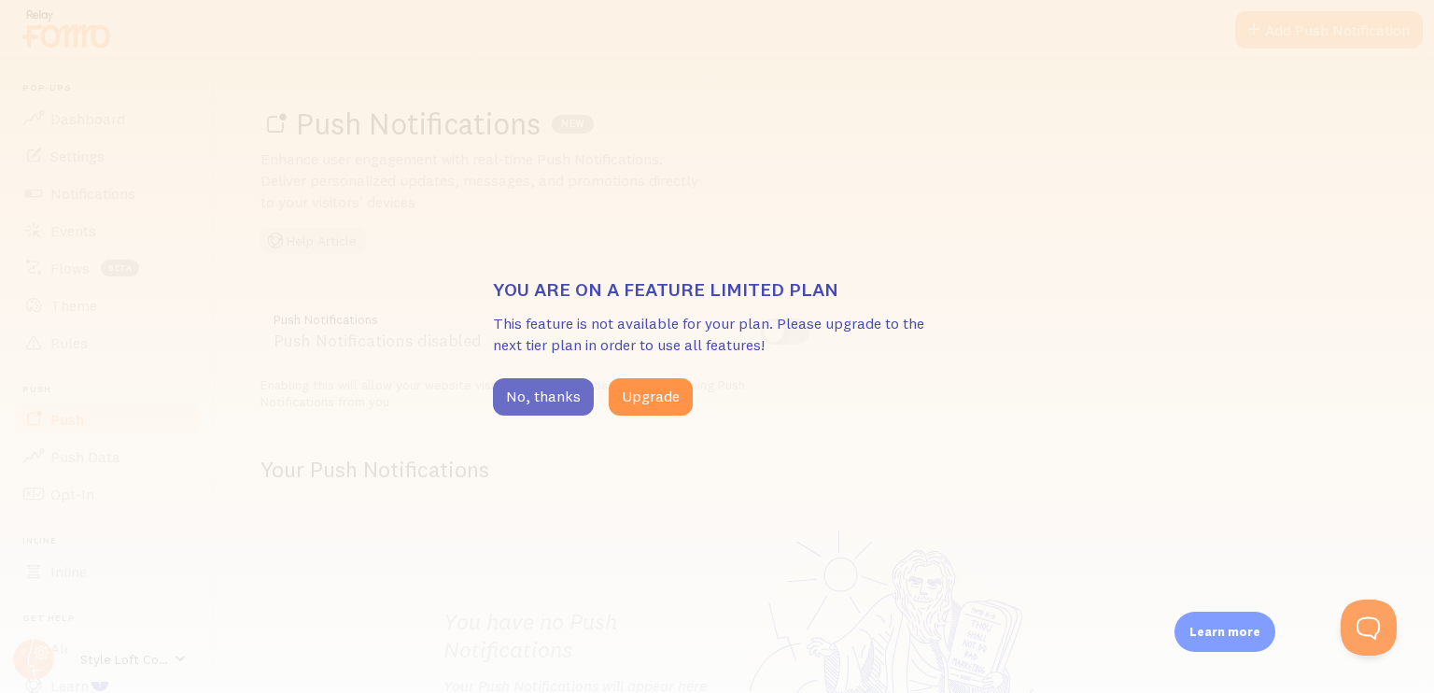
click at [530, 400] on button "No, thanks" at bounding box center [543, 396] width 101 height 37
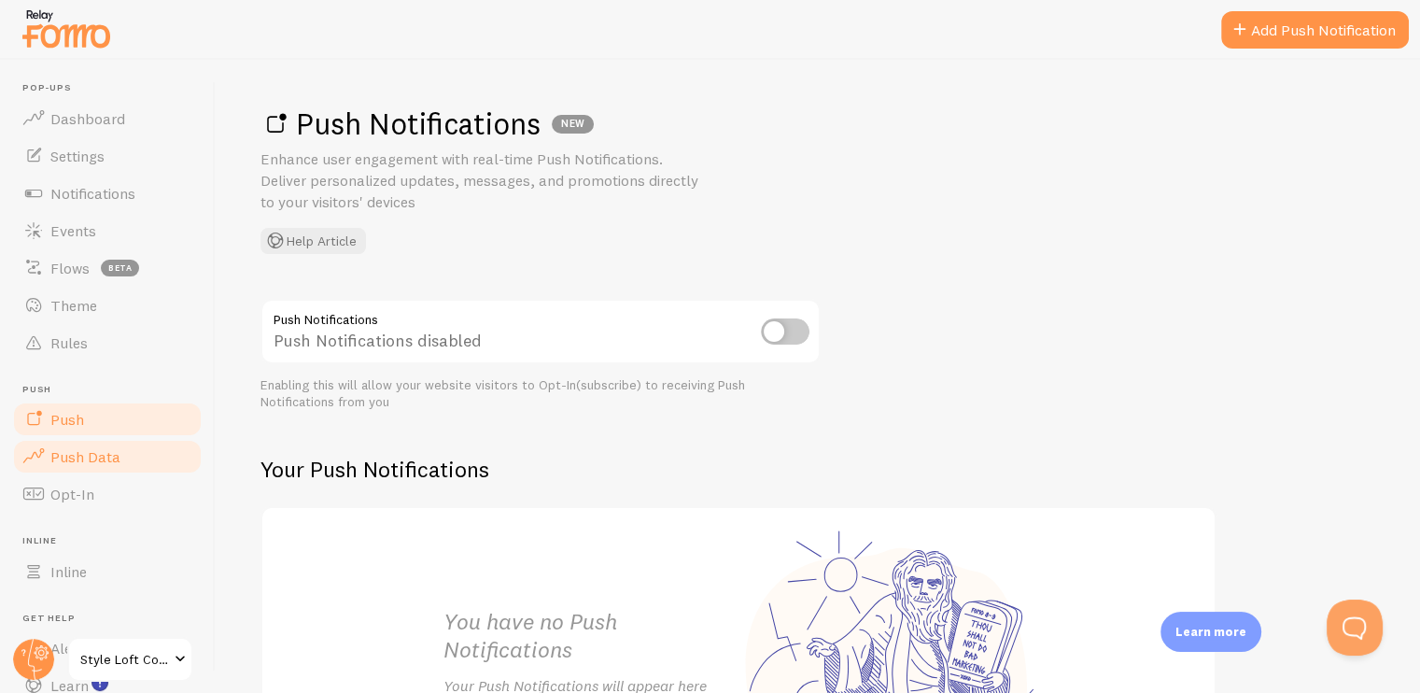
click at [112, 447] on span "Push Data" at bounding box center [85, 456] width 70 height 19
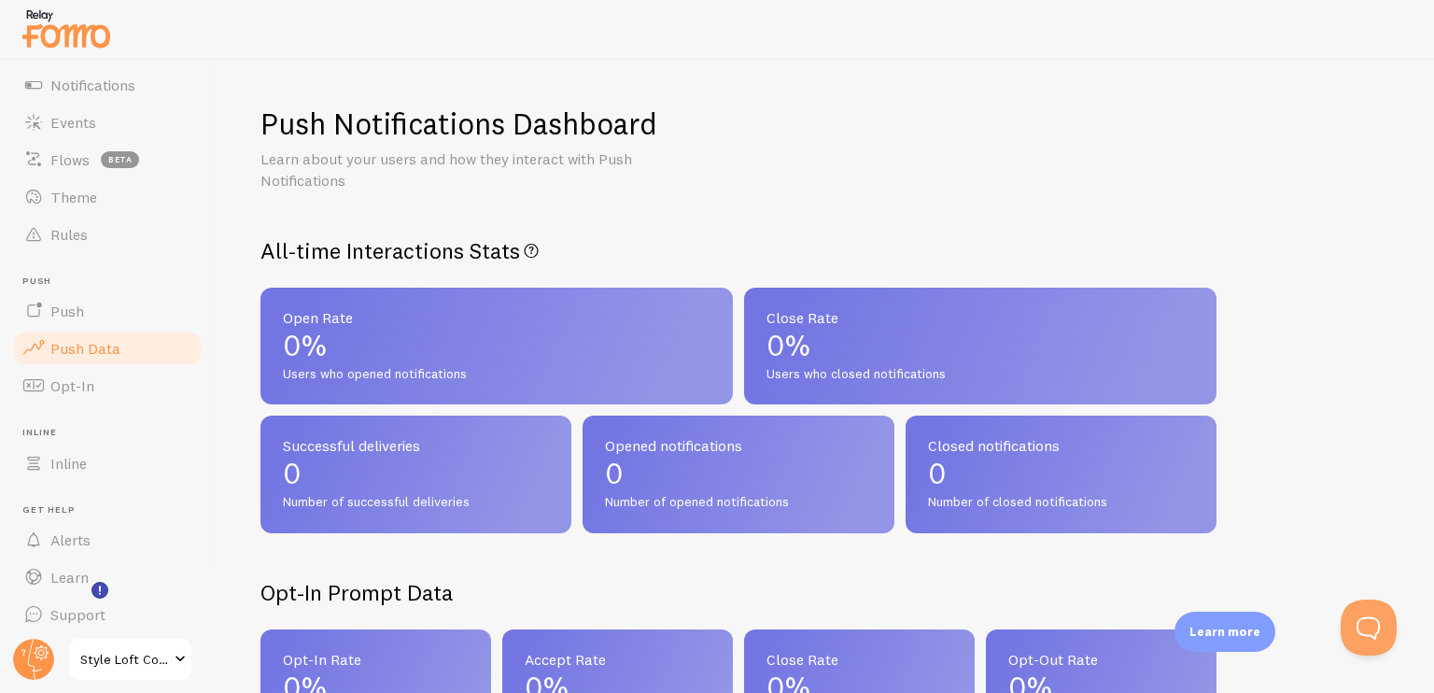
scroll to position [116, 0]
click at [100, 373] on link "Opt-In" at bounding box center [107, 377] width 192 height 37
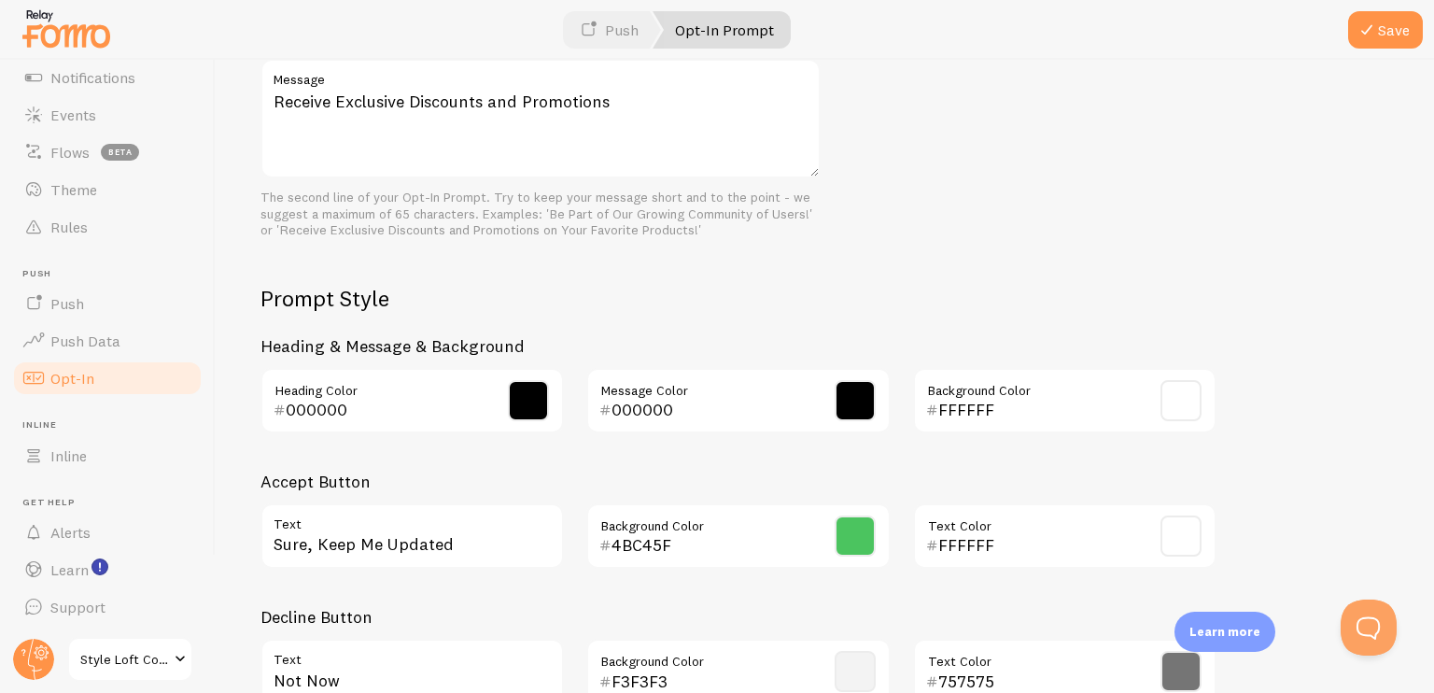
scroll to position [723, 0]
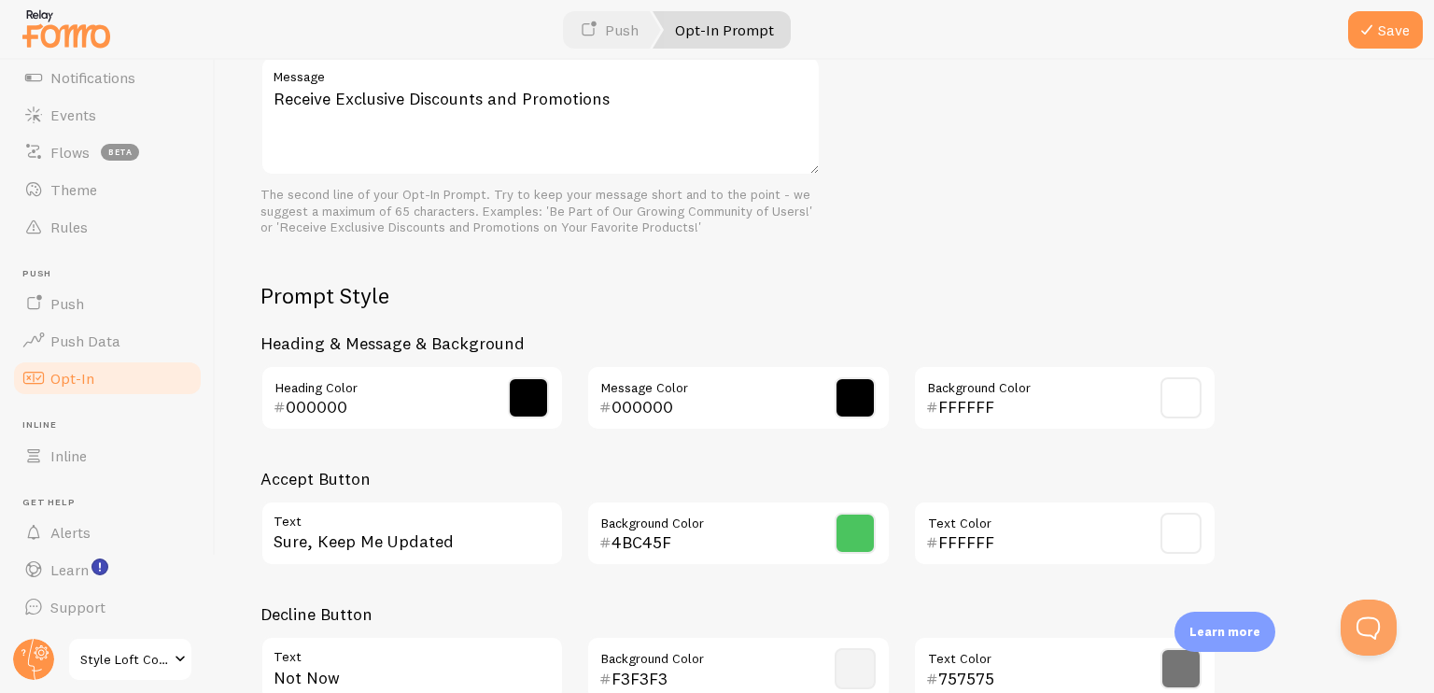
click at [855, 539] on span at bounding box center [855, 533] width 41 height 41
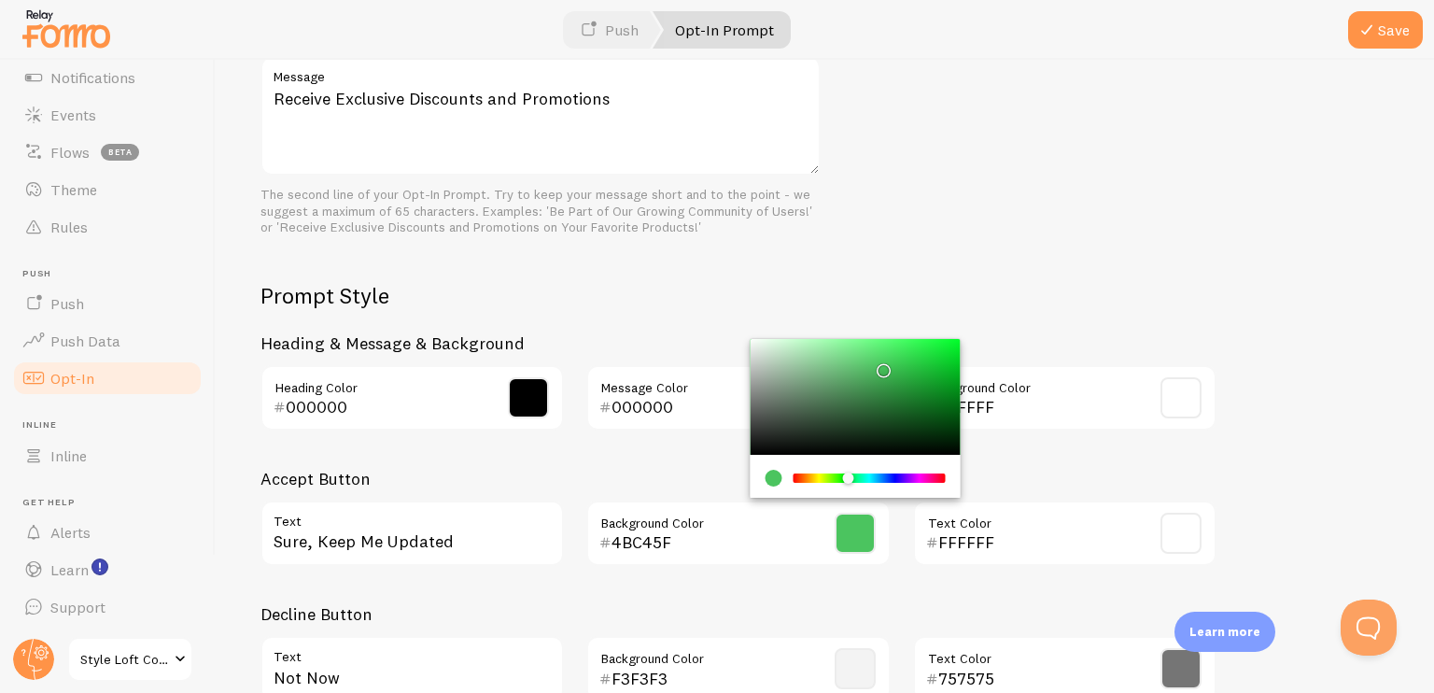
type input "4B51C4"
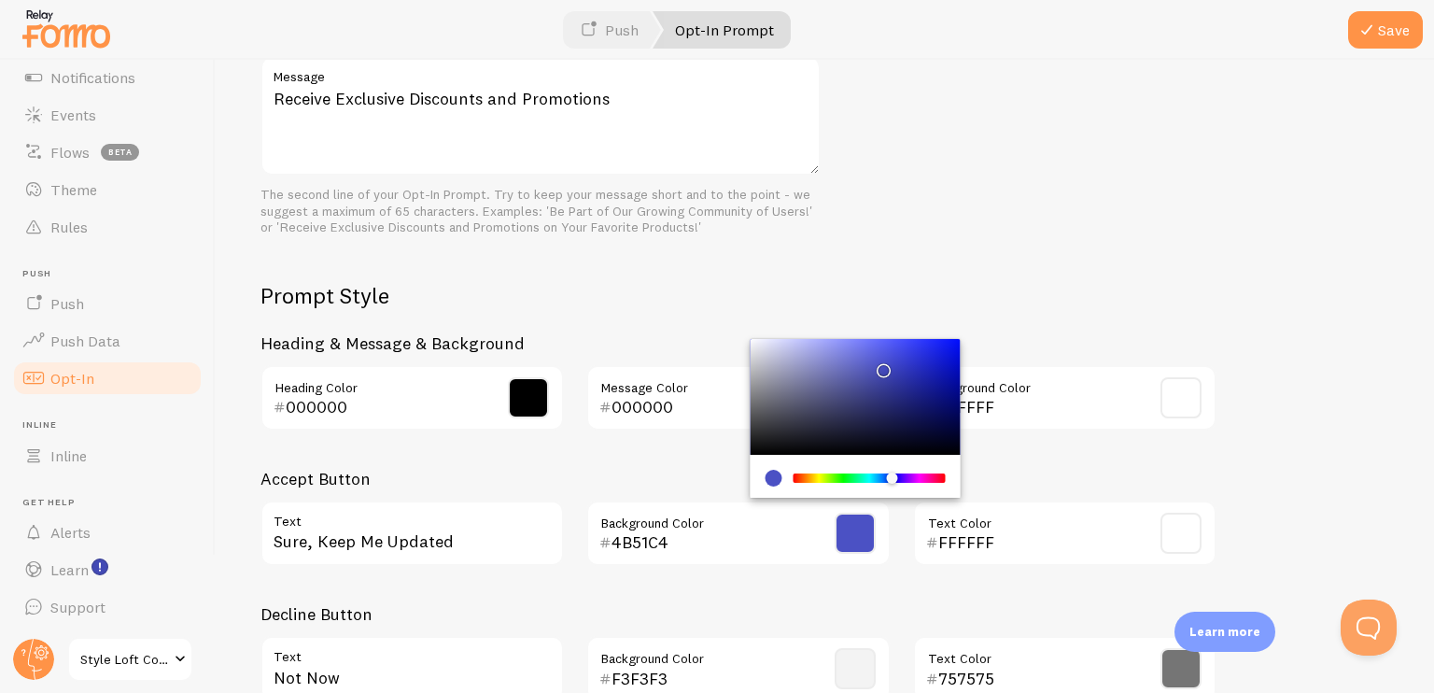
click at [893, 478] on div "Chrome color picker" at bounding box center [869, 477] width 148 height 9
click at [1094, 476] on h3 "Accept Button" at bounding box center [738, 478] width 956 height 21
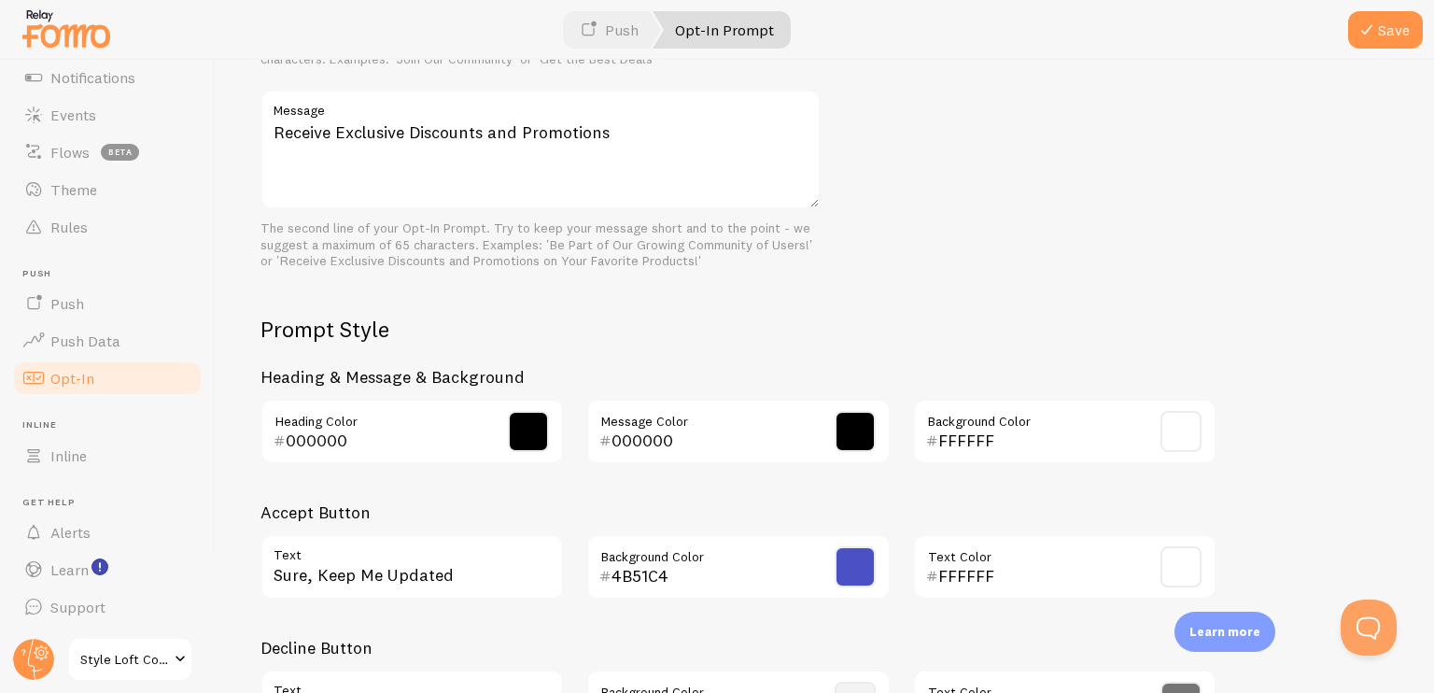
scroll to position [835, 0]
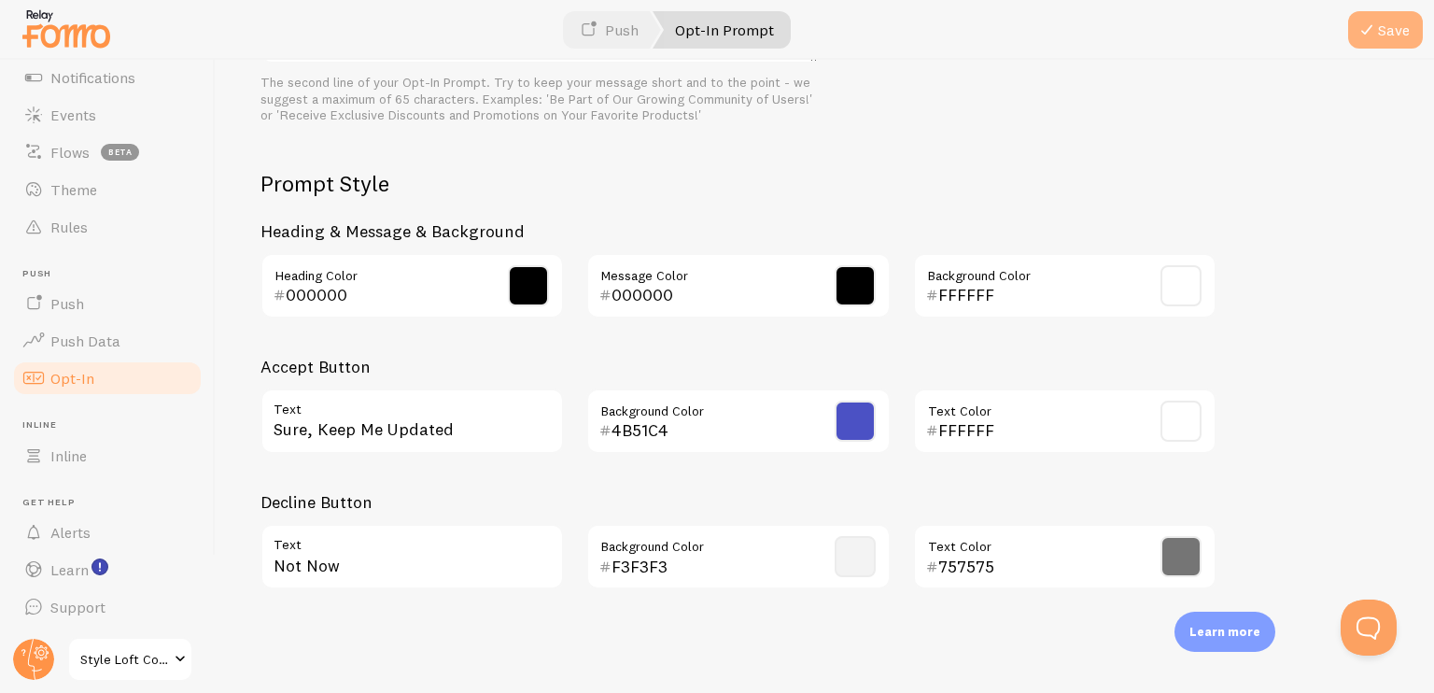
click at [1362, 31] on span at bounding box center [1367, 30] width 22 height 22
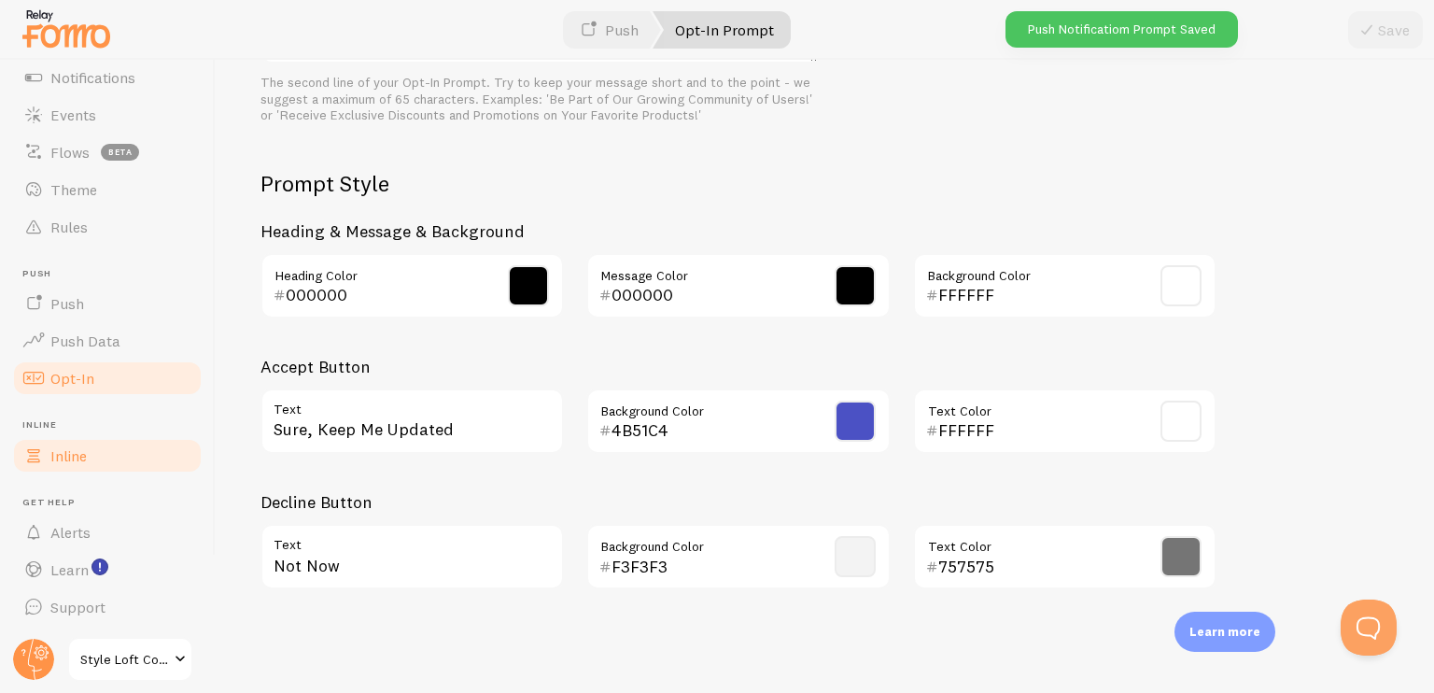
click at [99, 458] on link "Inline" at bounding box center [107, 455] width 192 height 37
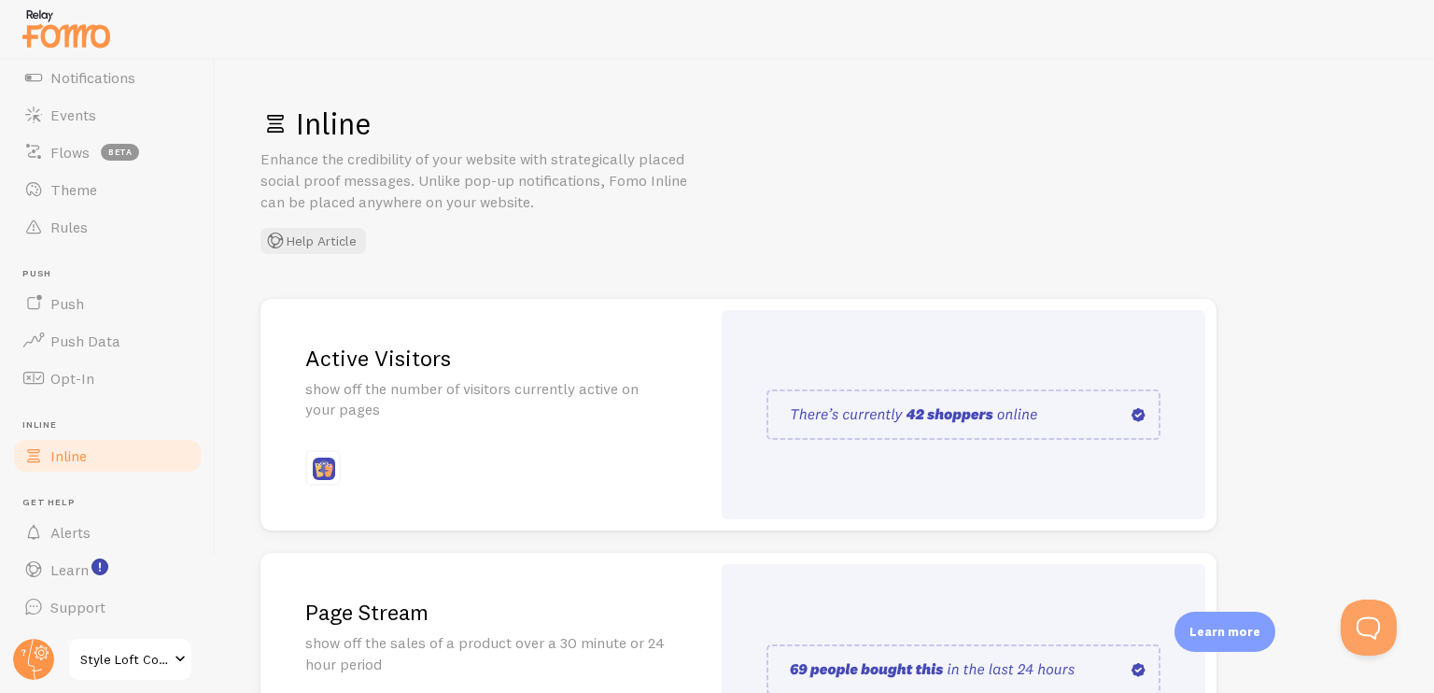
click at [818, 463] on div at bounding box center [964, 415] width 484 height 210
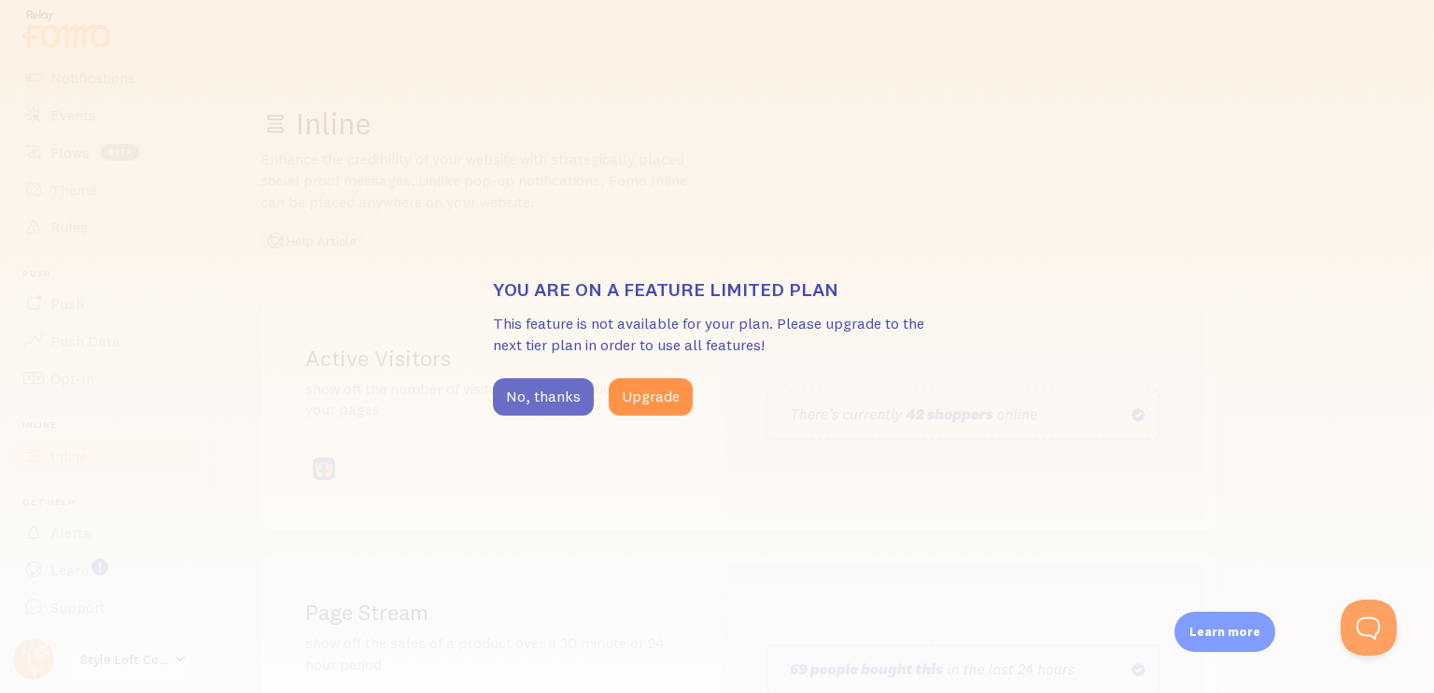
click at [570, 388] on button "No, thanks" at bounding box center [543, 396] width 101 height 37
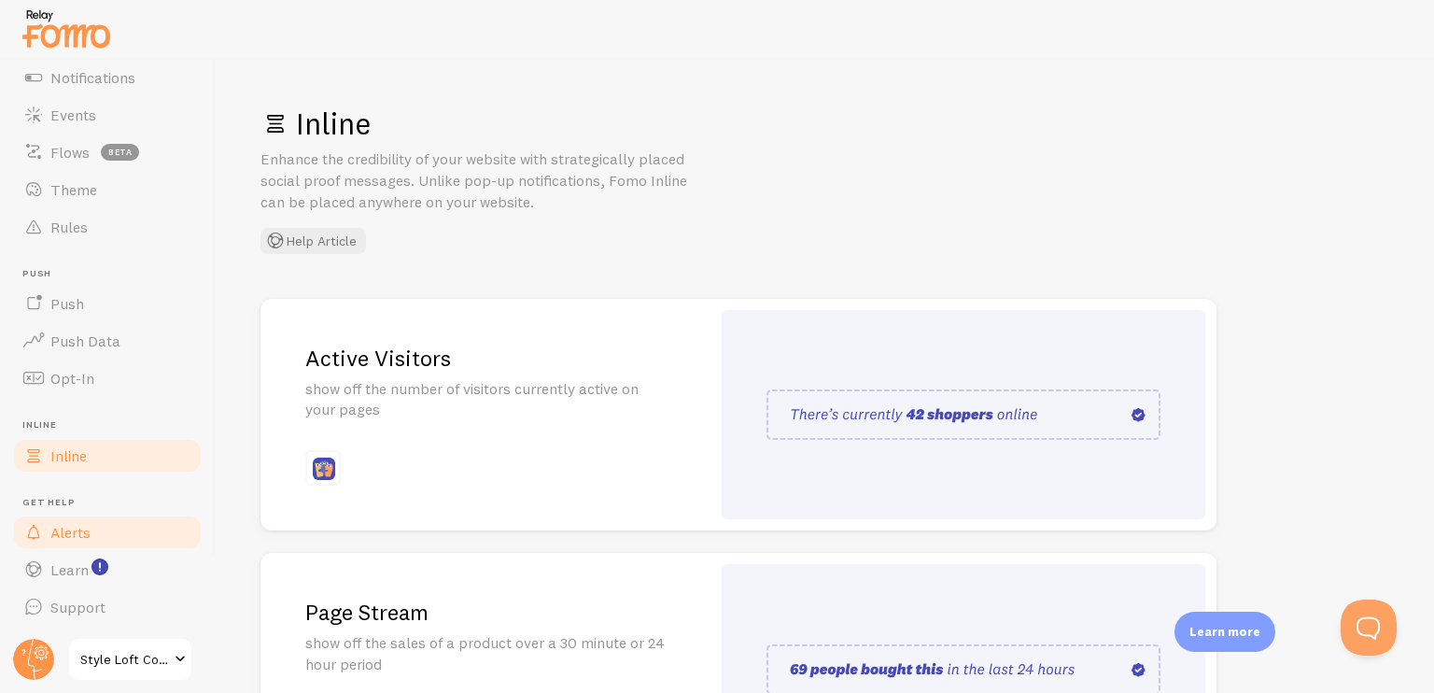
click at [94, 529] on link "Alerts" at bounding box center [107, 532] width 192 height 37
